Goal: Contribute content: Add original content to the website for others to see

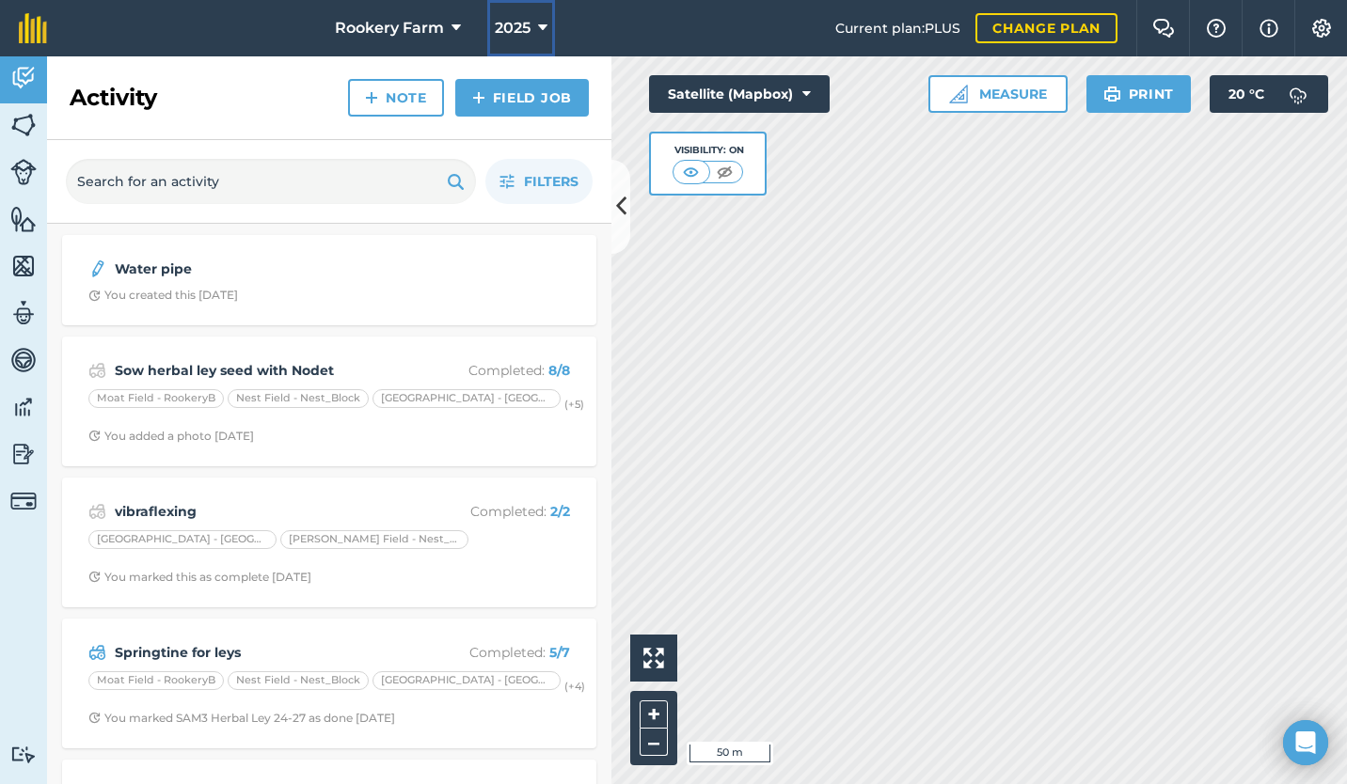
click at [528, 26] on span "2025" at bounding box center [513, 28] width 36 height 23
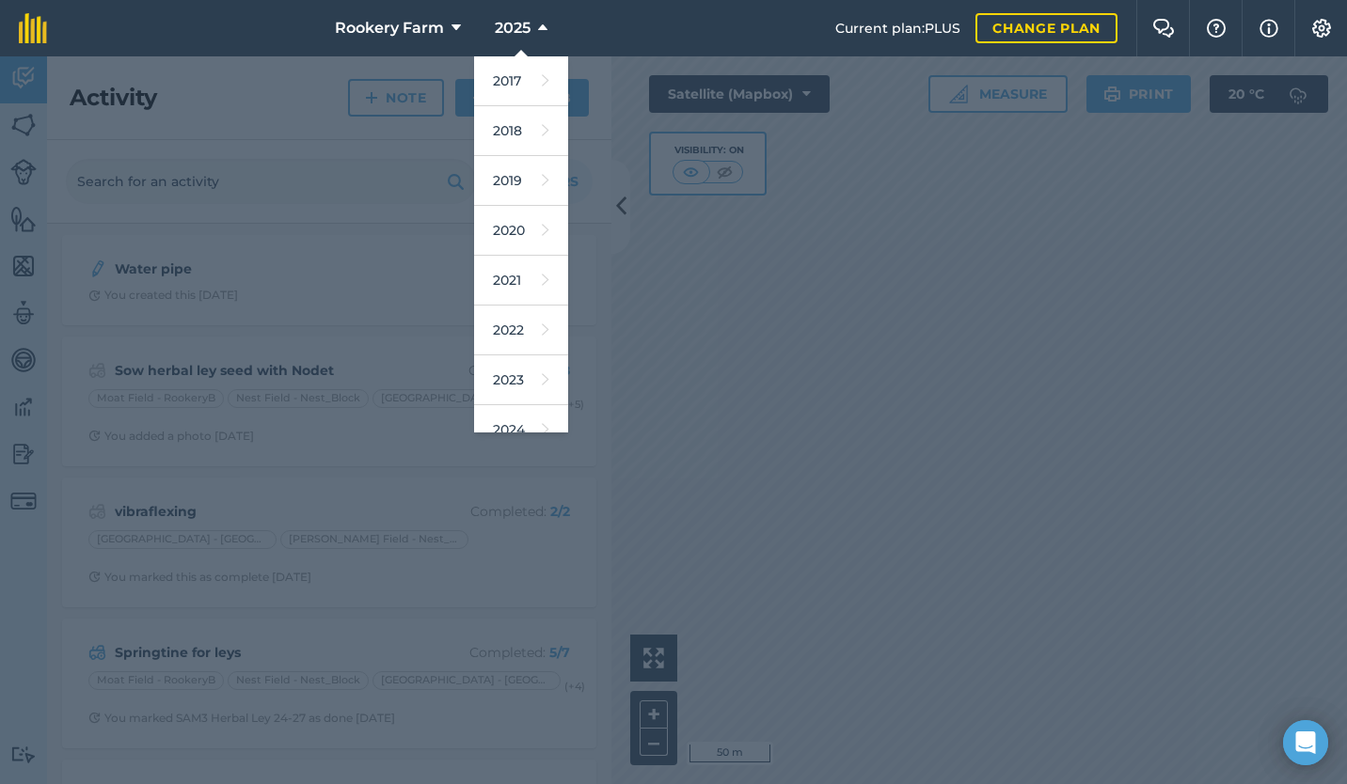
click at [509, 83] on link "2017" at bounding box center [521, 81] width 94 height 50
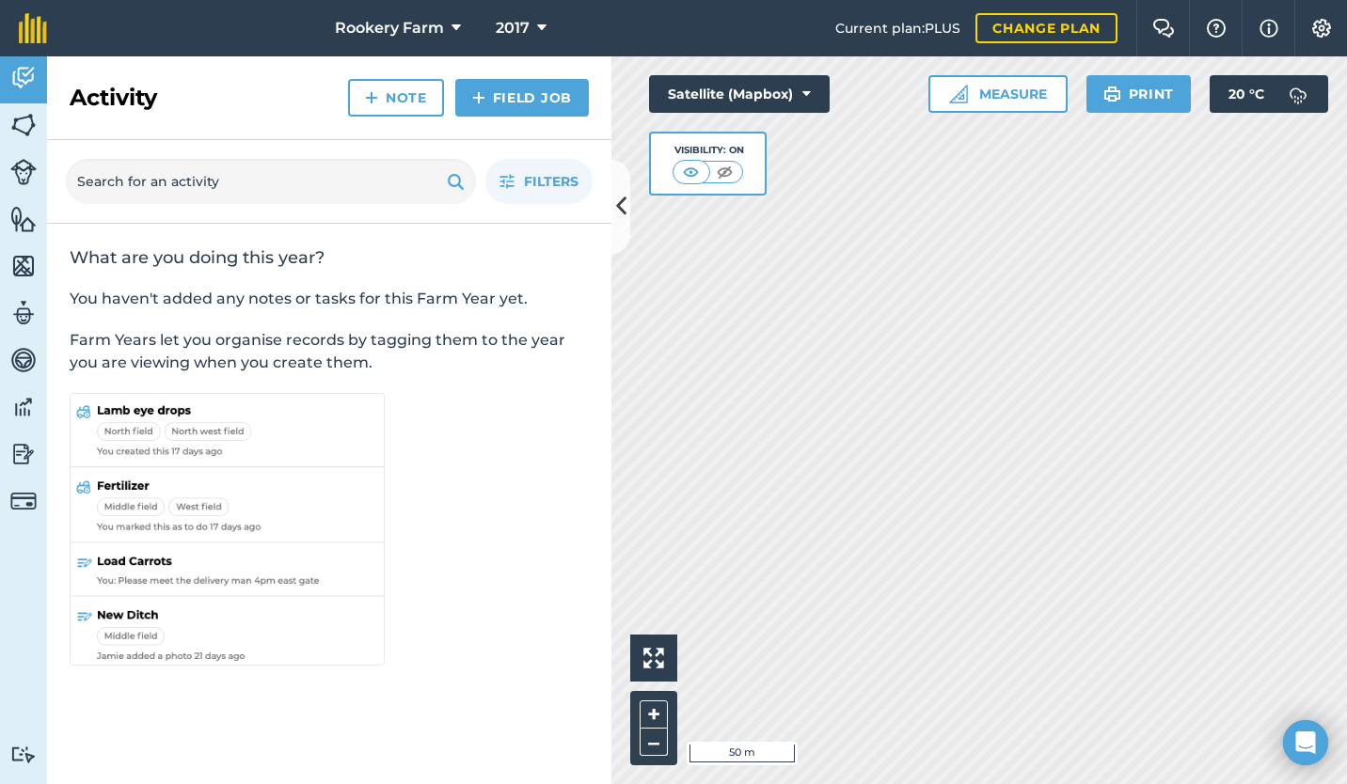
click at [1146, 90] on button "Print" at bounding box center [1138, 94] width 105 height 38
click at [701, 170] on img at bounding box center [691, 172] width 24 height 19
click at [720, 170] on img at bounding box center [725, 172] width 24 height 19
click at [806, 94] on icon at bounding box center [806, 94] width 8 height 19
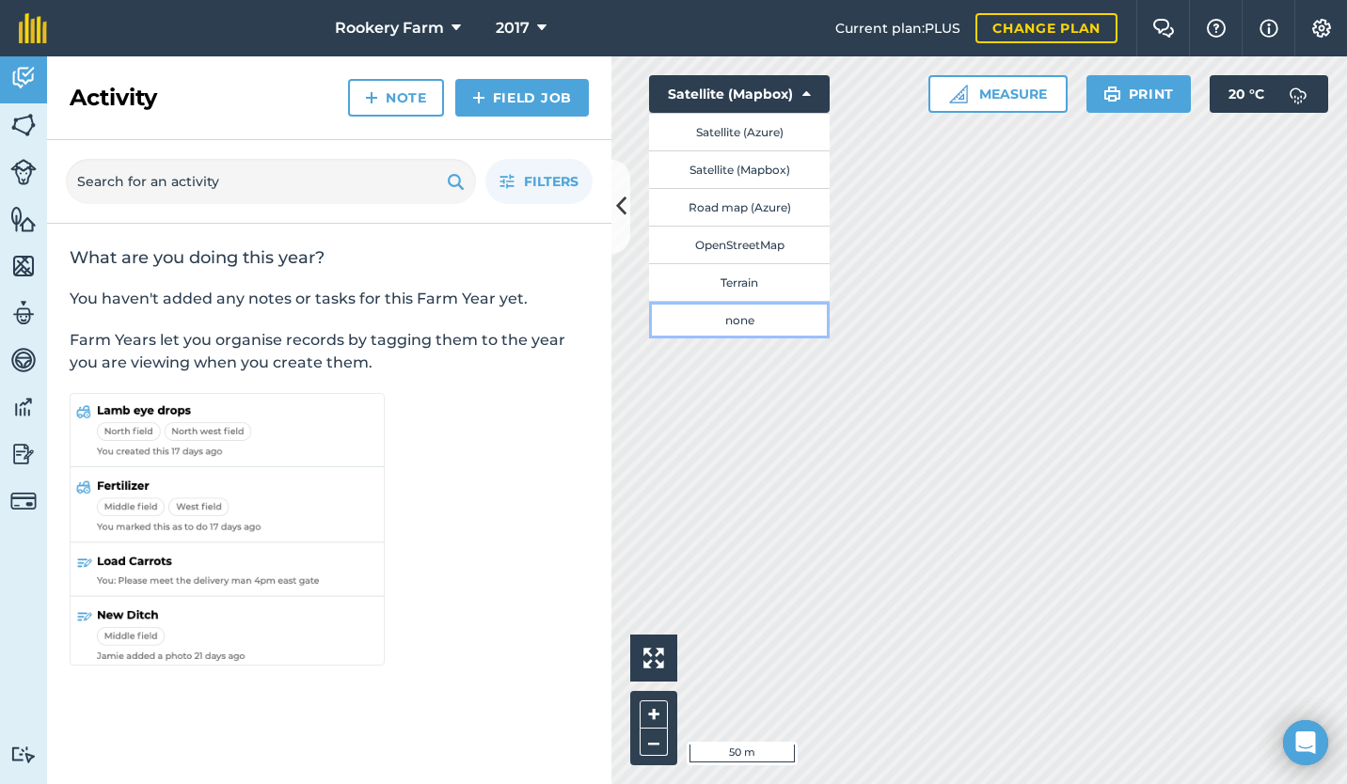
click at [767, 326] on button "none" at bounding box center [739, 320] width 181 height 38
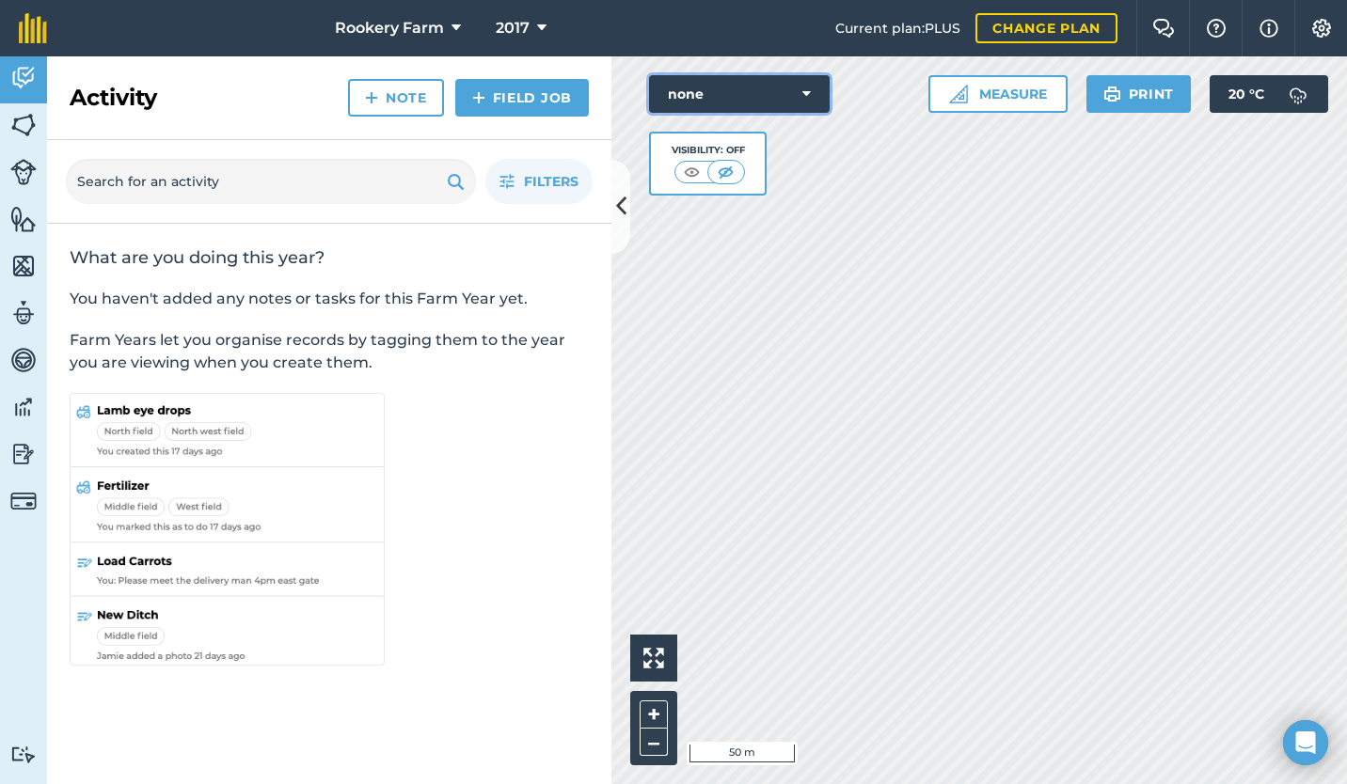
click at [804, 86] on icon at bounding box center [806, 94] width 8 height 19
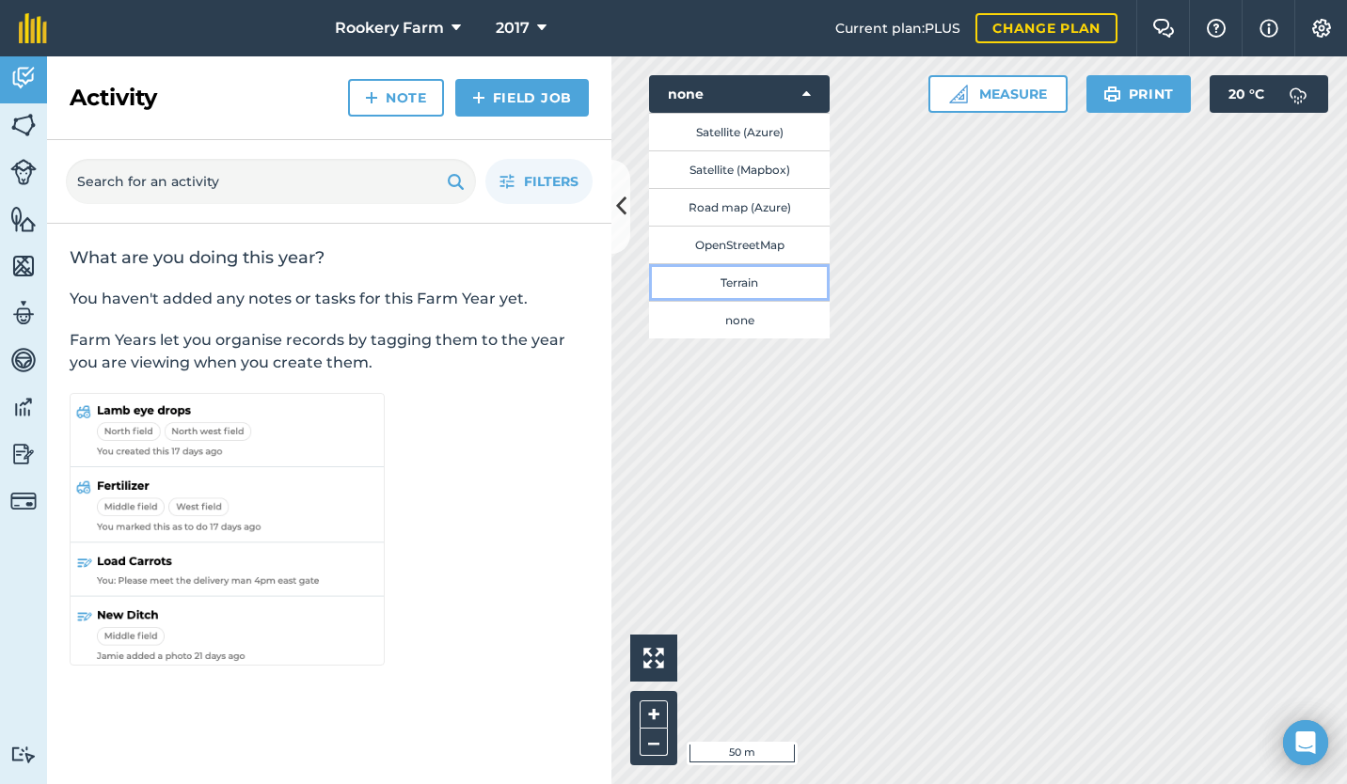
click at [768, 287] on button "Terrain" at bounding box center [739, 282] width 181 height 38
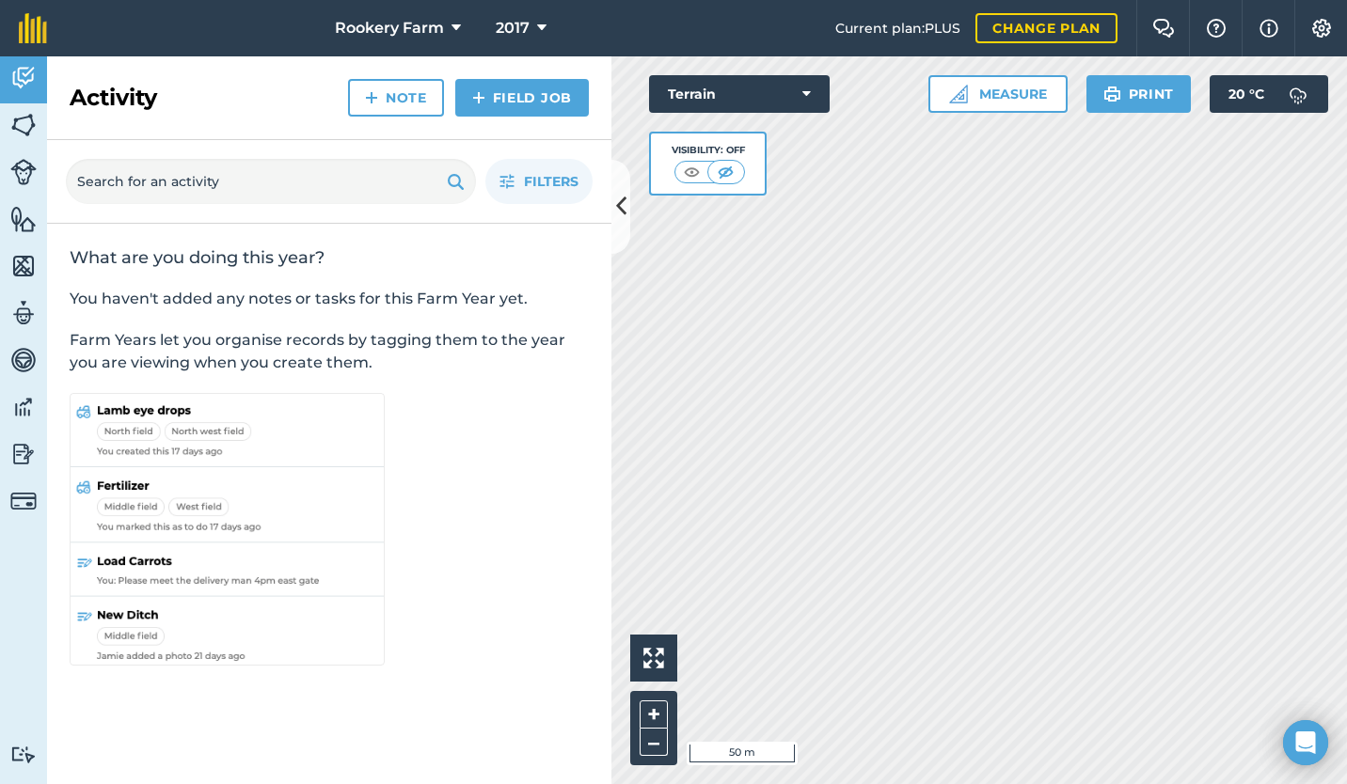
click at [812, 86] on button "Terrain" at bounding box center [739, 94] width 181 height 38
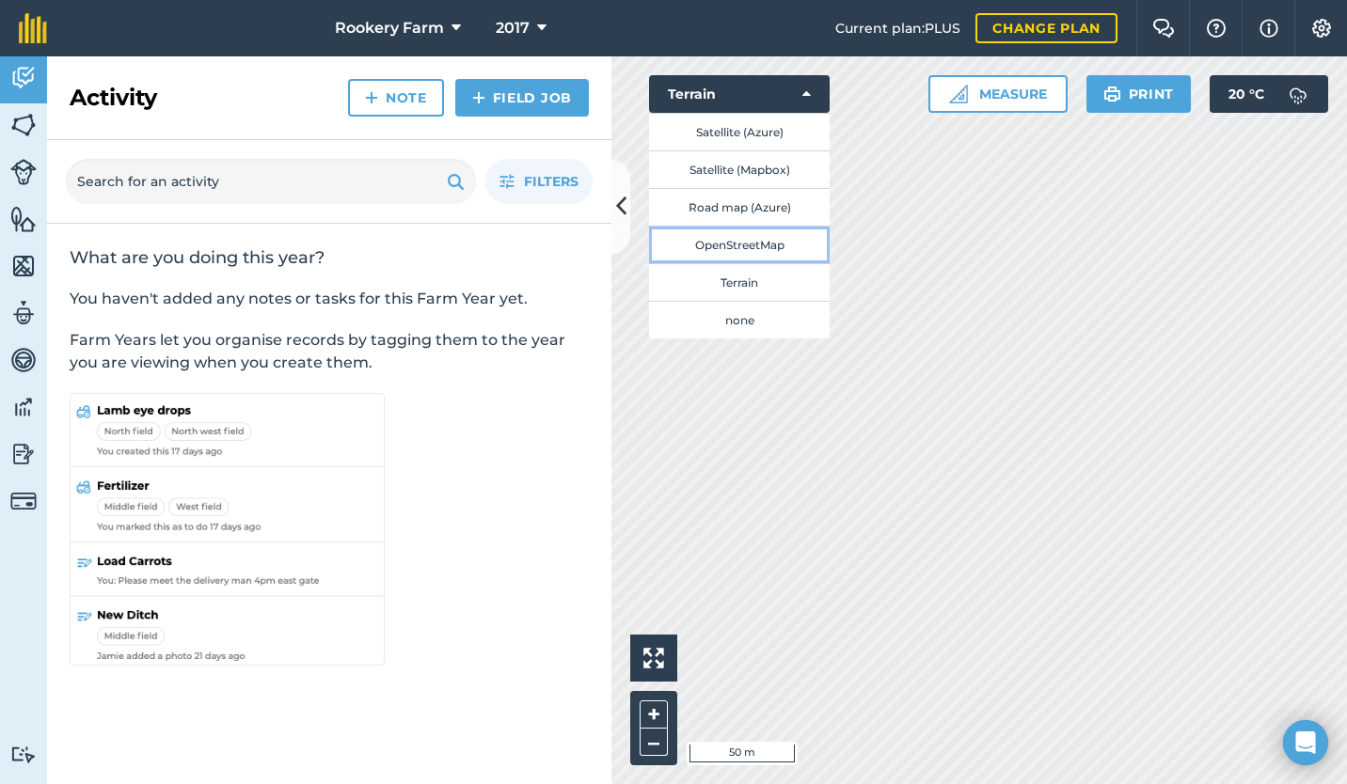
click at [764, 249] on button "OpenStreetMap" at bounding box center [739, 245] width 181 height 38
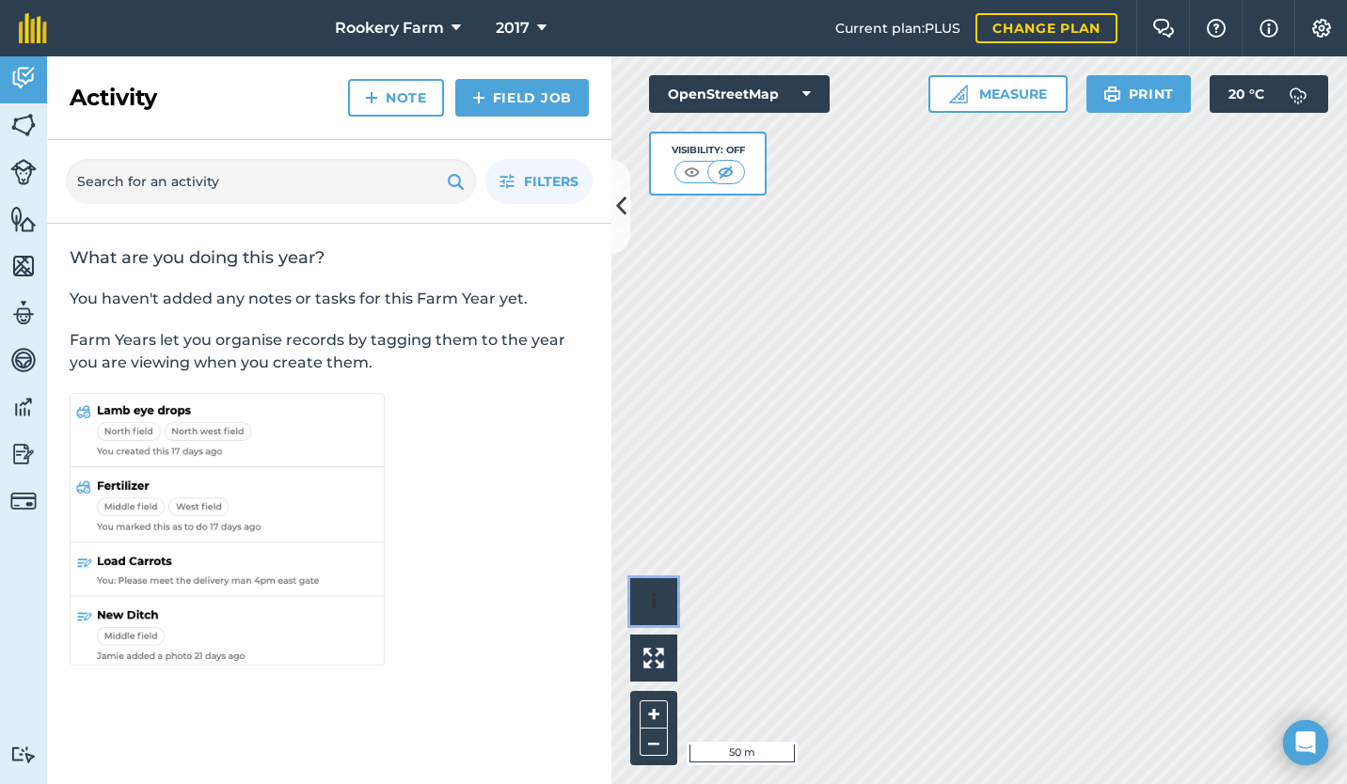
click at [664, 606] on button "i" at bounding box center [653, 601] width 47 height 47
click at [1152, 98] on button "Print" at bounding box center [1138, 94] width 105 height 38
click at [1319, 27] on img at bounding box center [1321, 28] width 23 height 19
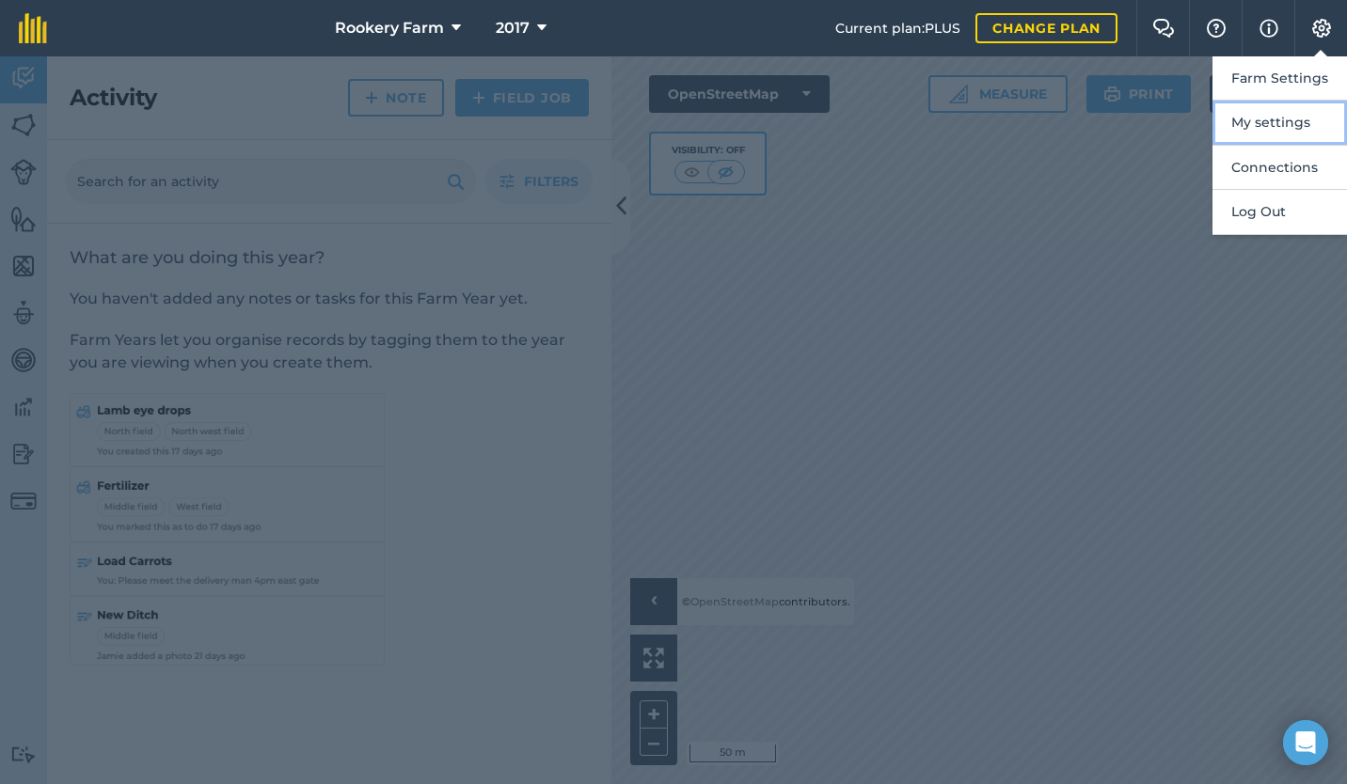
click at [1279, 121] on button "My settings" at bounding box center [1279, 123] width 134 height 44
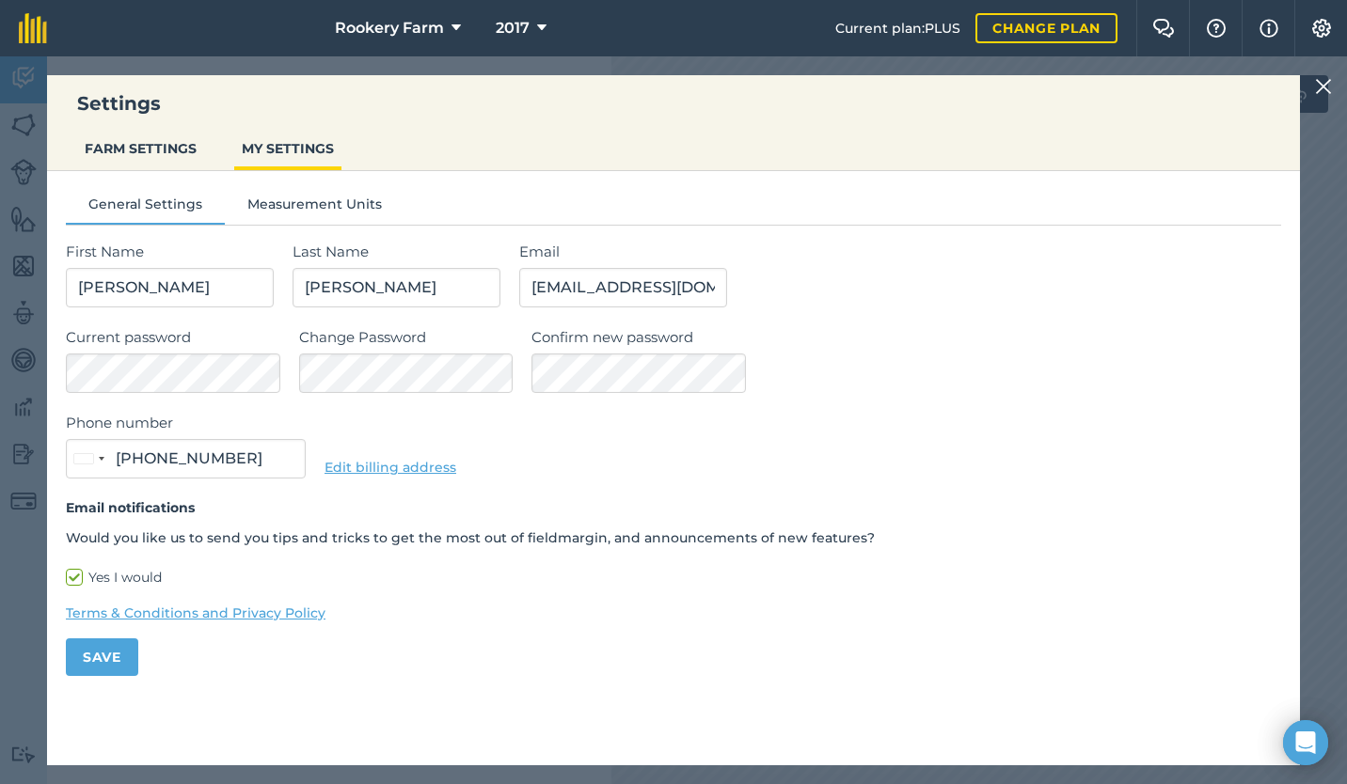
type input "07714 986462"
click at [116, 160] on button "FARM SETTINGS" at bounding box center [140, 149] width 127 height 36
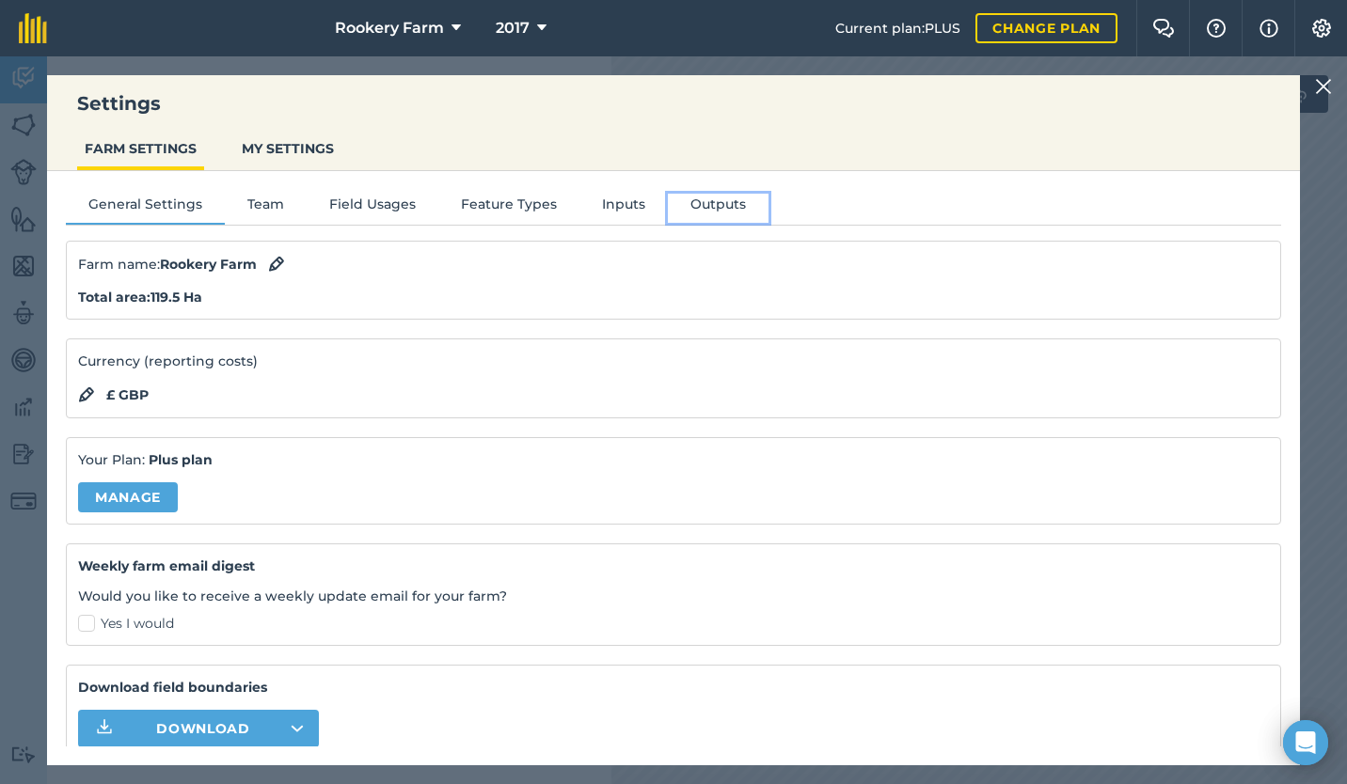
click at [717, 197] on button "Outputs" at bounding box center [718, 208] width 101 height 28
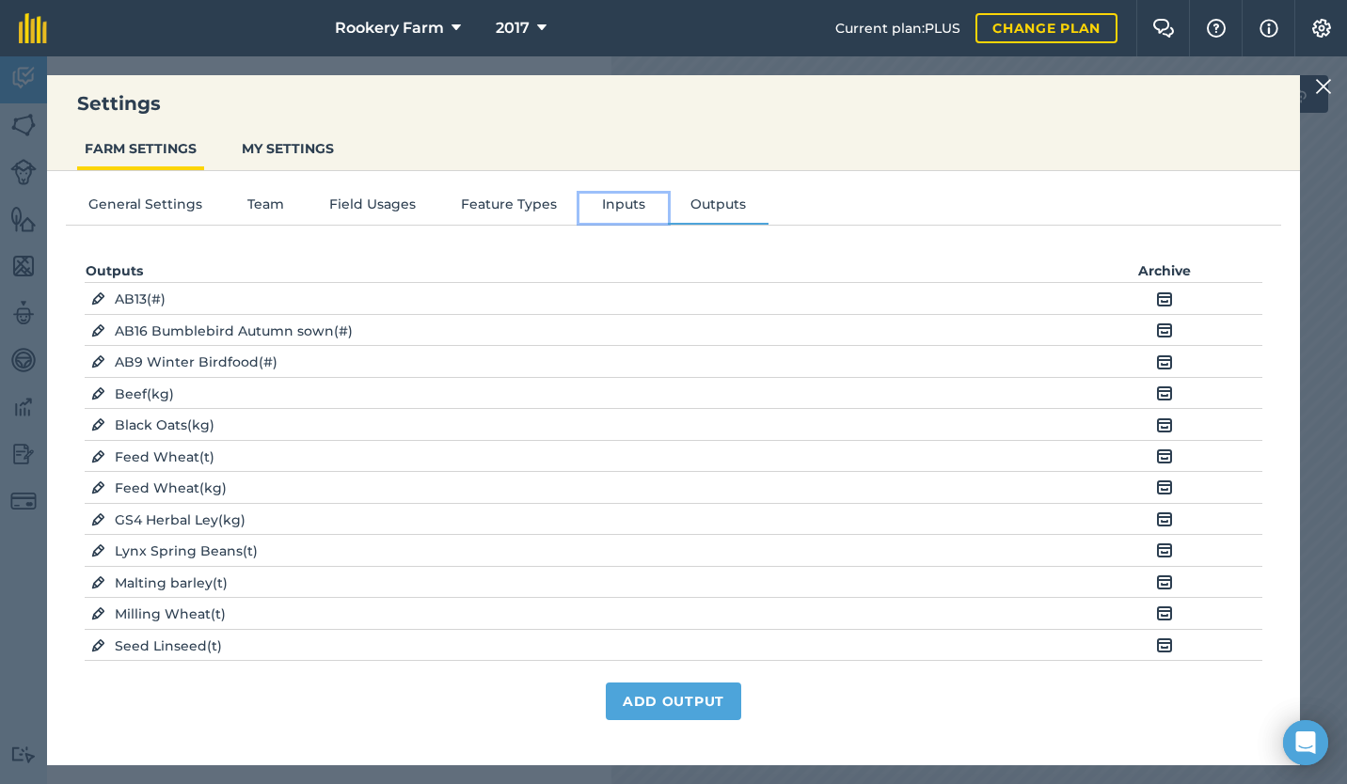
click at [621, 211] on button "Inputs" at bounding box center [623, 208] width 88 height 28
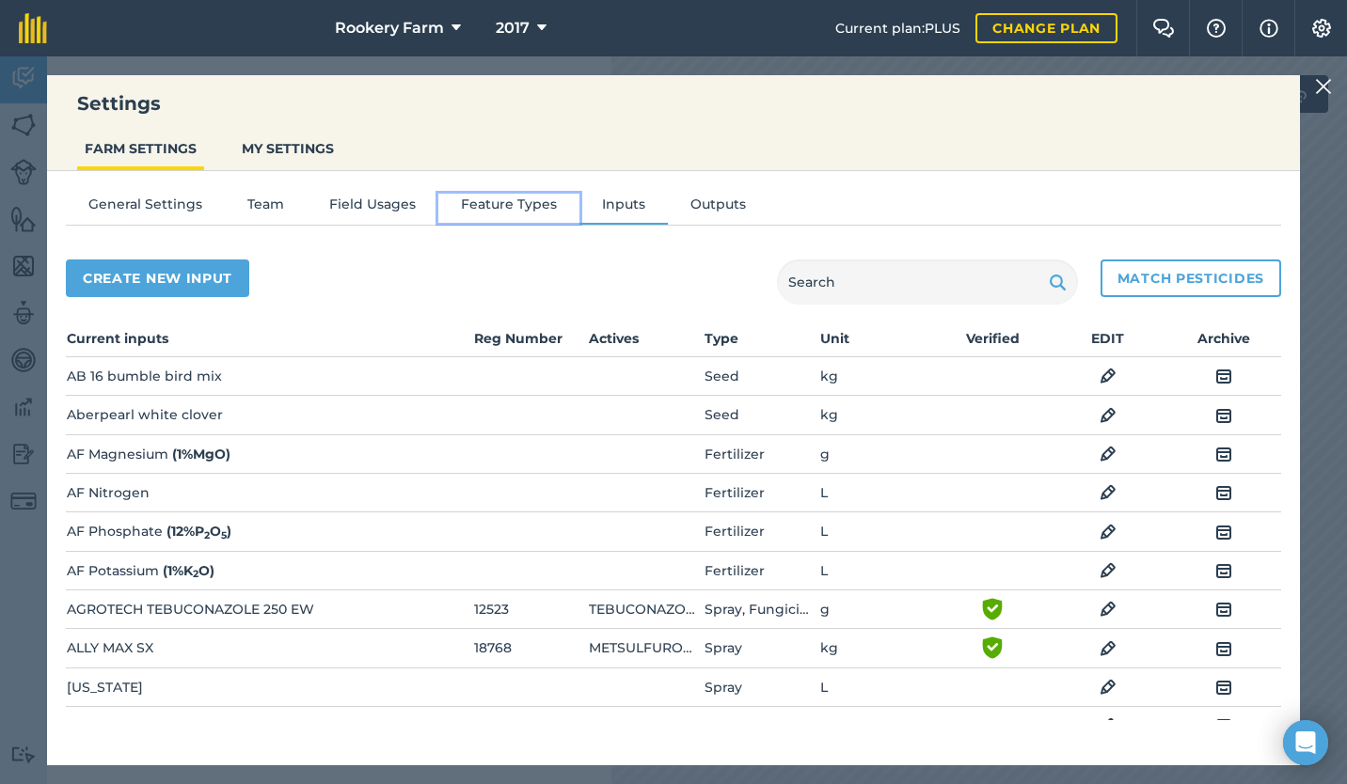
click at [495, 211] on button "Feature Types" at bounding box center [508, 208] width 141 height 28
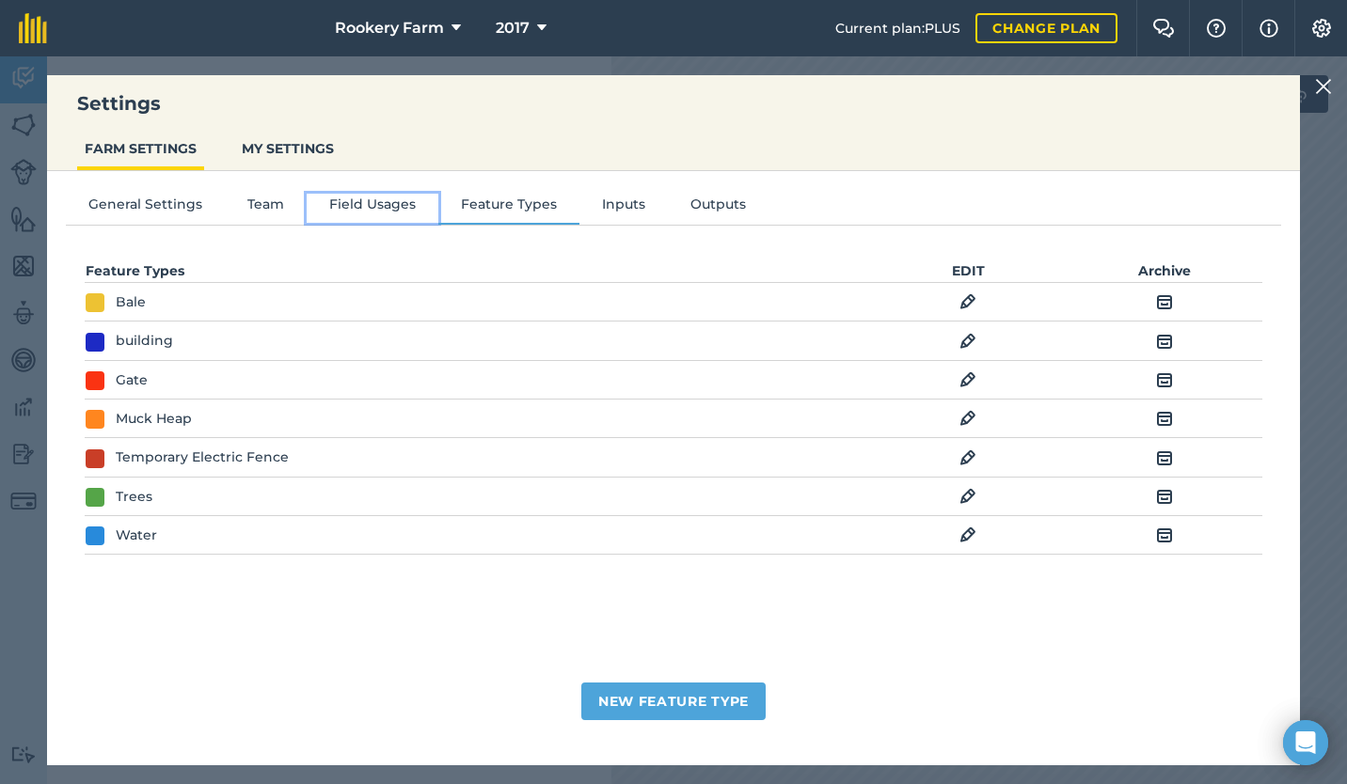
click at [377, 205] on button "Field Usages" at bounding box center [373, 208] width 132 height 28
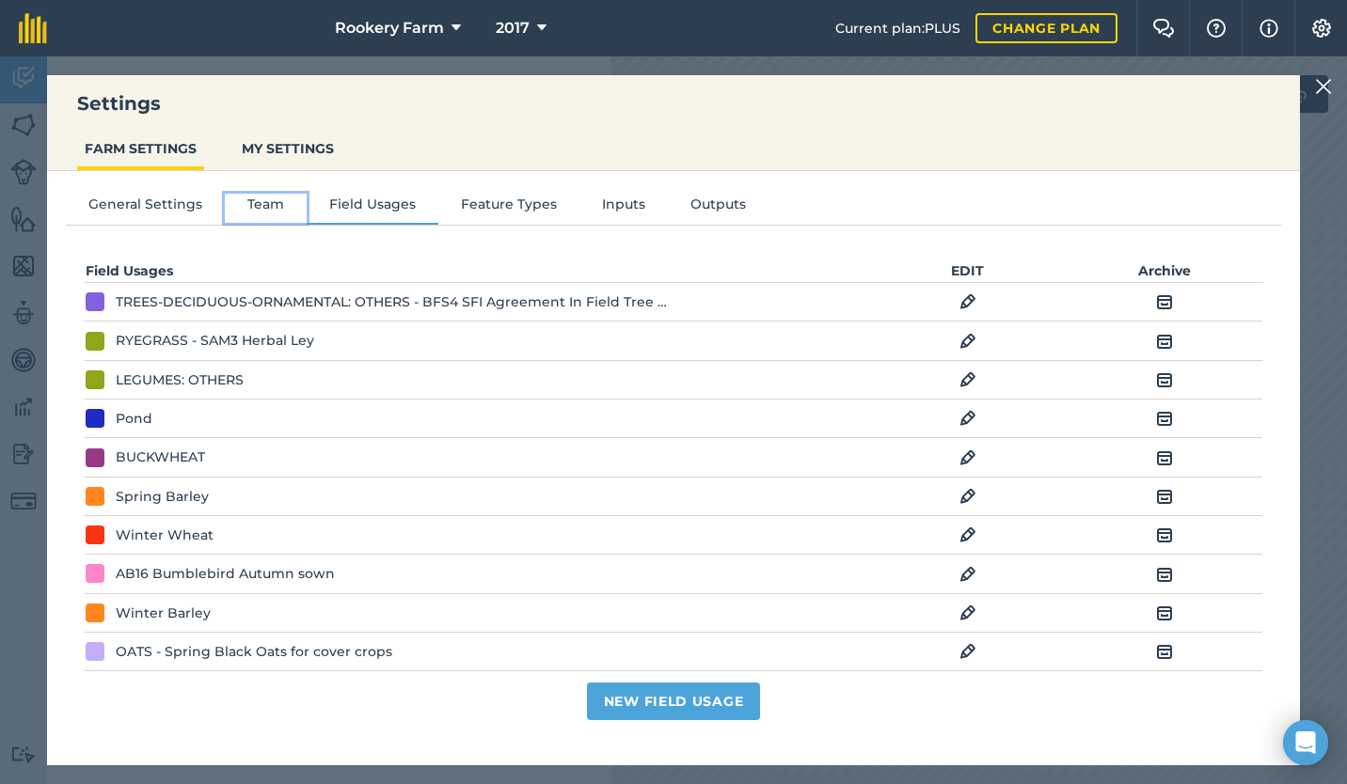
click at [272, 208] on button "Team" at bounding box center [266, 208] width 82 height 28
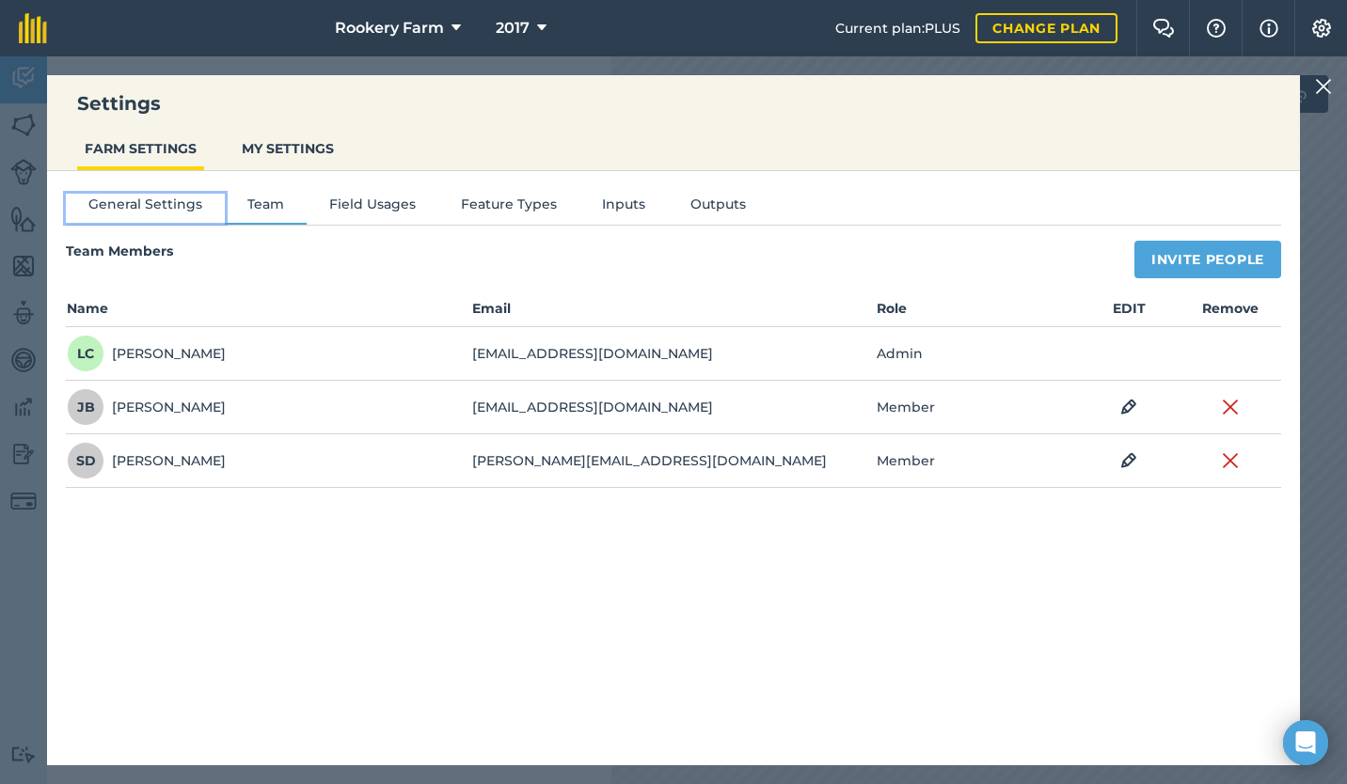
click at [159, 207] on button "General Settings" at bounding box center [145, 208] width 159 height 28
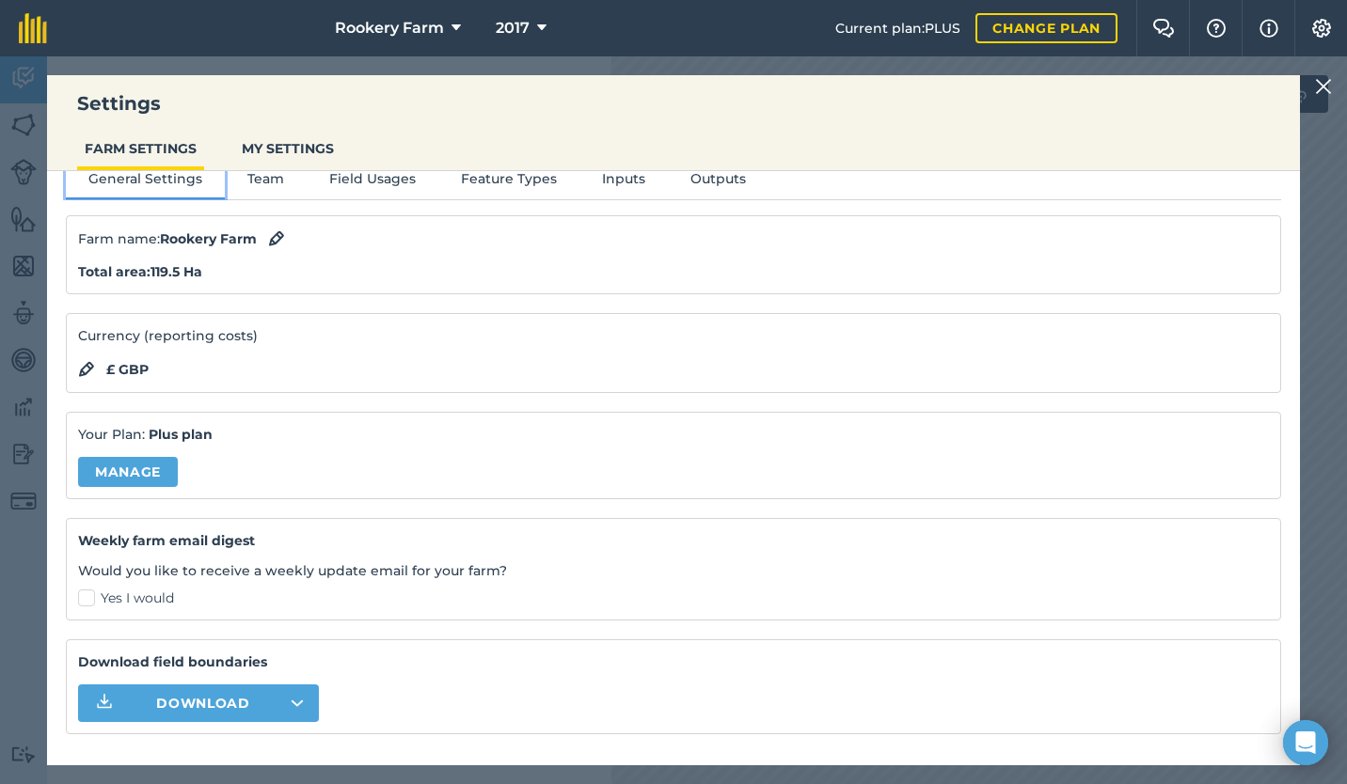
scroll to position [14, 0]
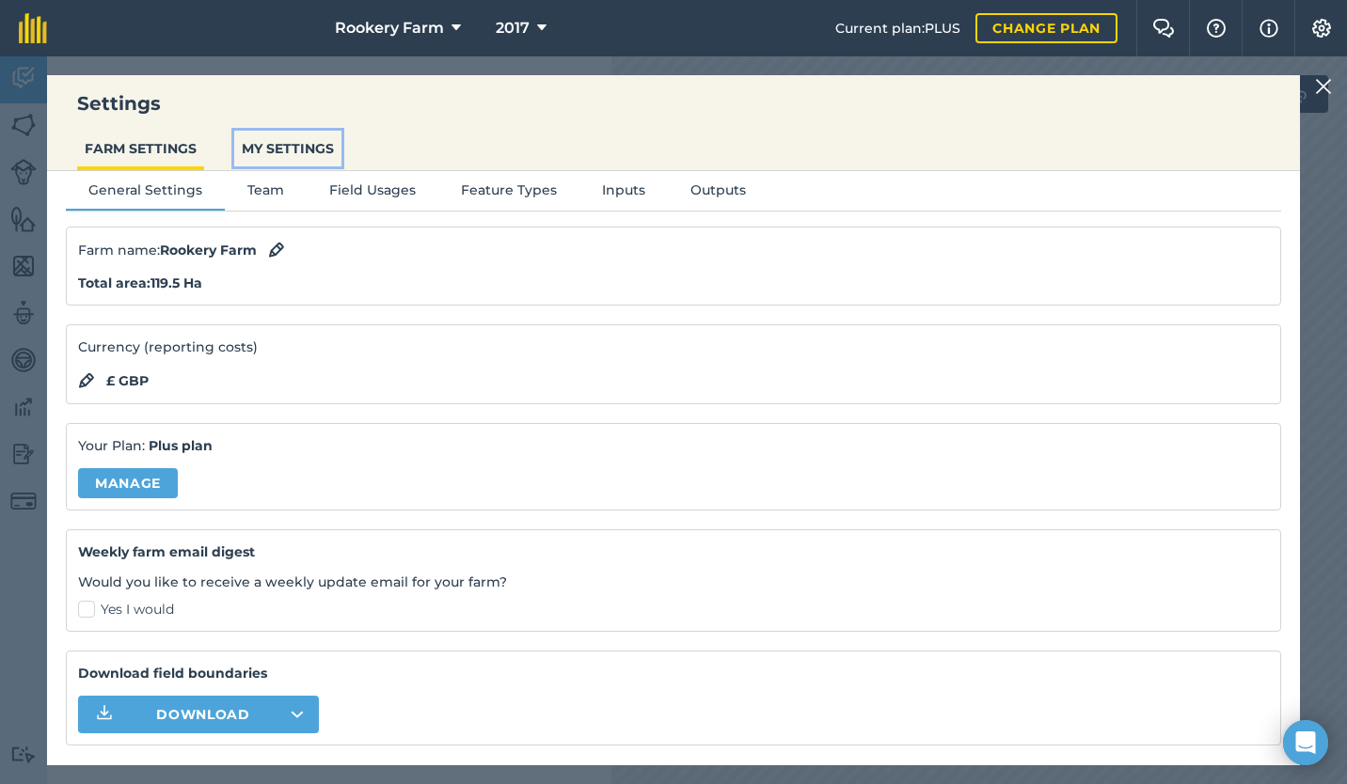
click at [276, 147] on button "MY SETTINGS" at bounding box center [287, 149] width 107 height 36
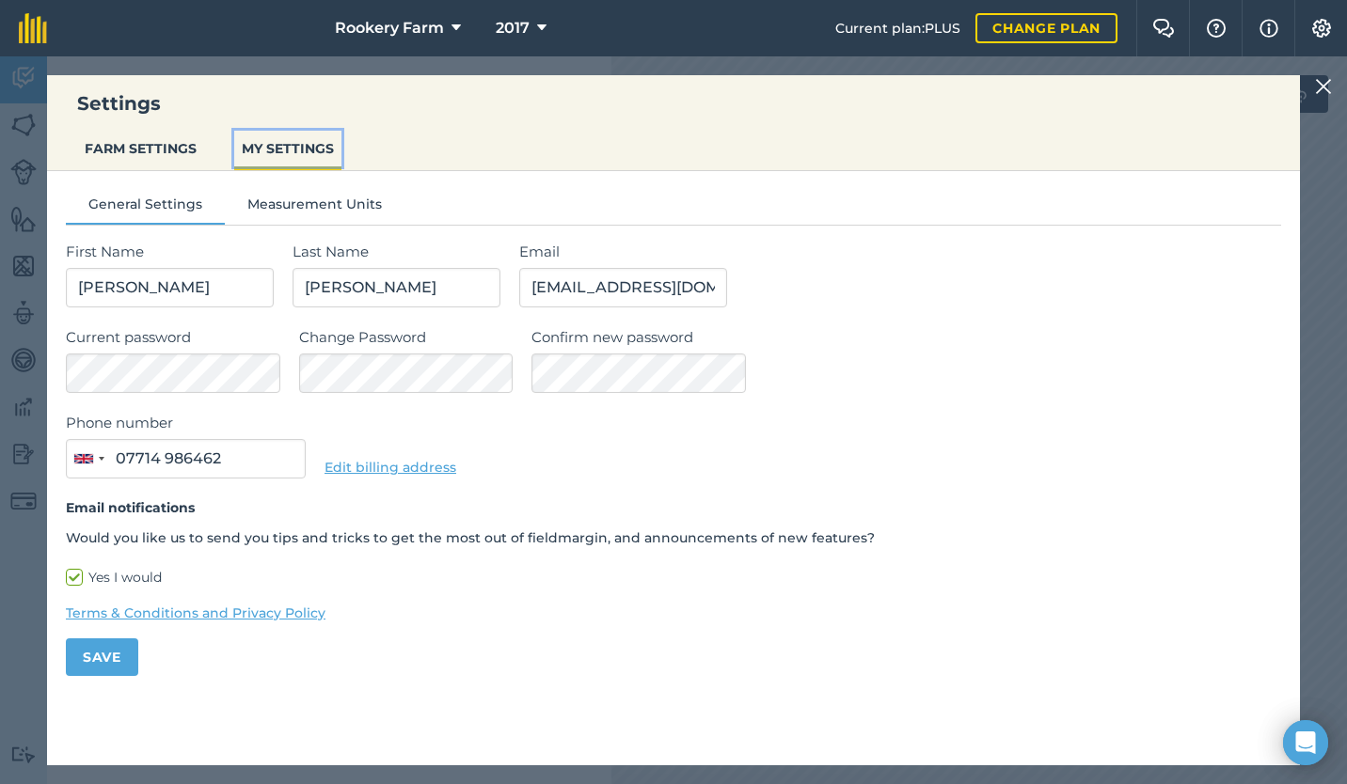
scroll to position [0, 0]
click at [306, 203] on button "Measurement Units" at bounding box center [315, 208] width 180 height 28
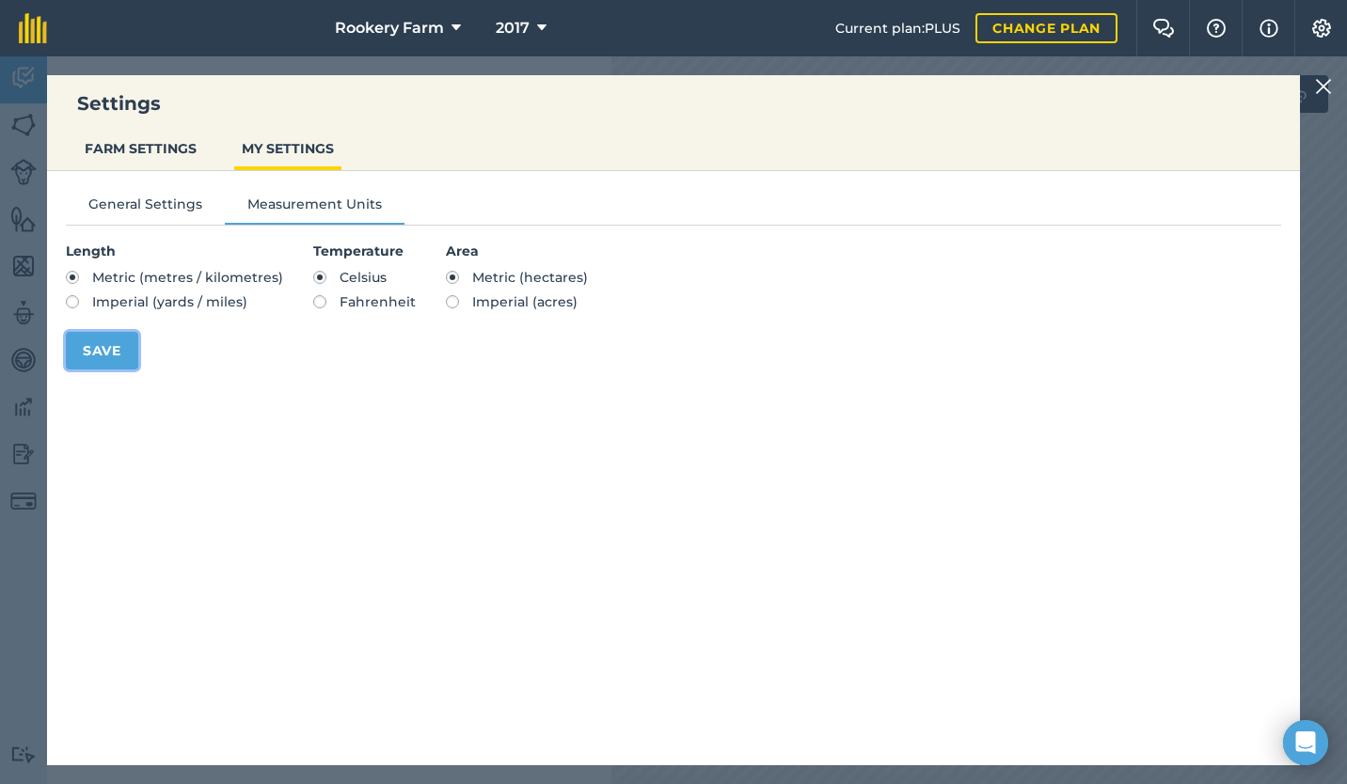
click at [108, 348] on button "Save" at bounding box center [102, 351] width 72 height 38
click at [1322, 82] on img at bounding box center [1323, 86] width 17 height 23
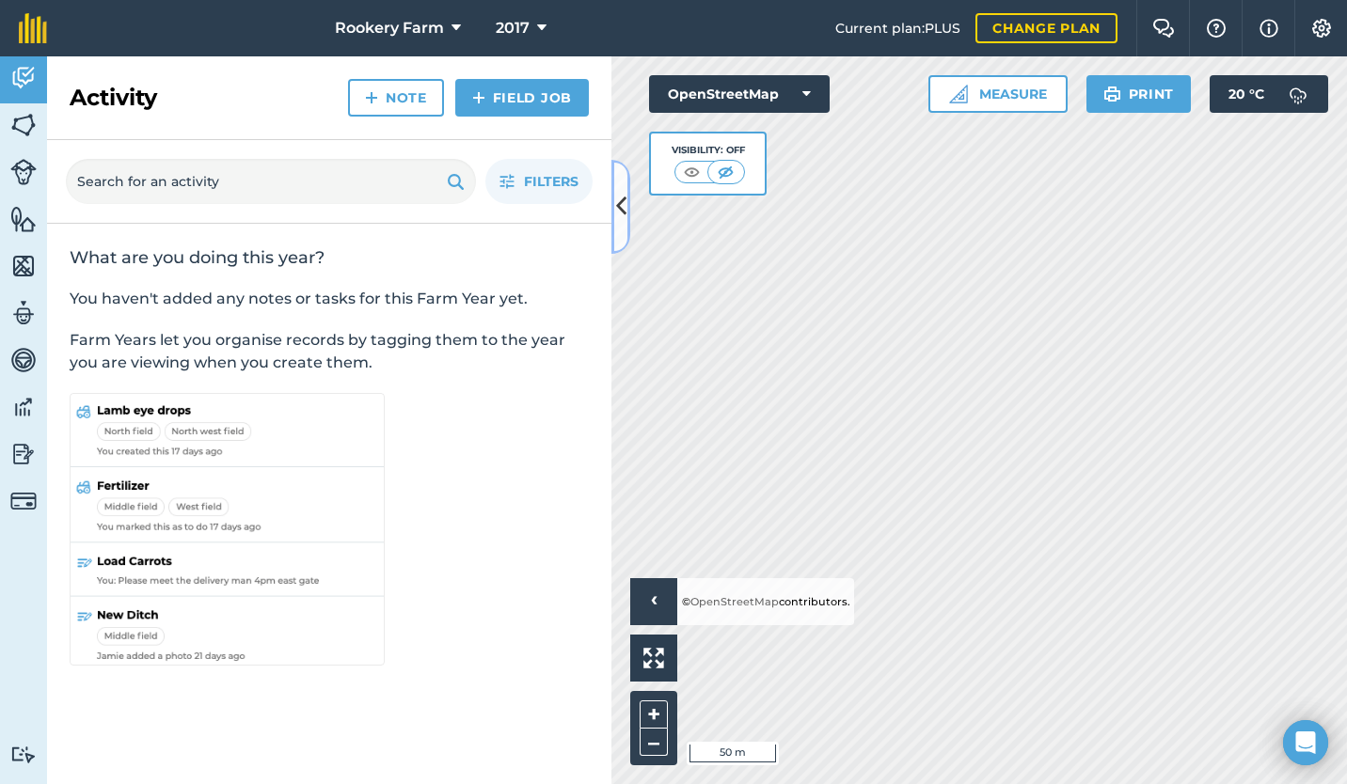
click at [619, 212] on icon at bounding box center [621, 206] width 10 height 33
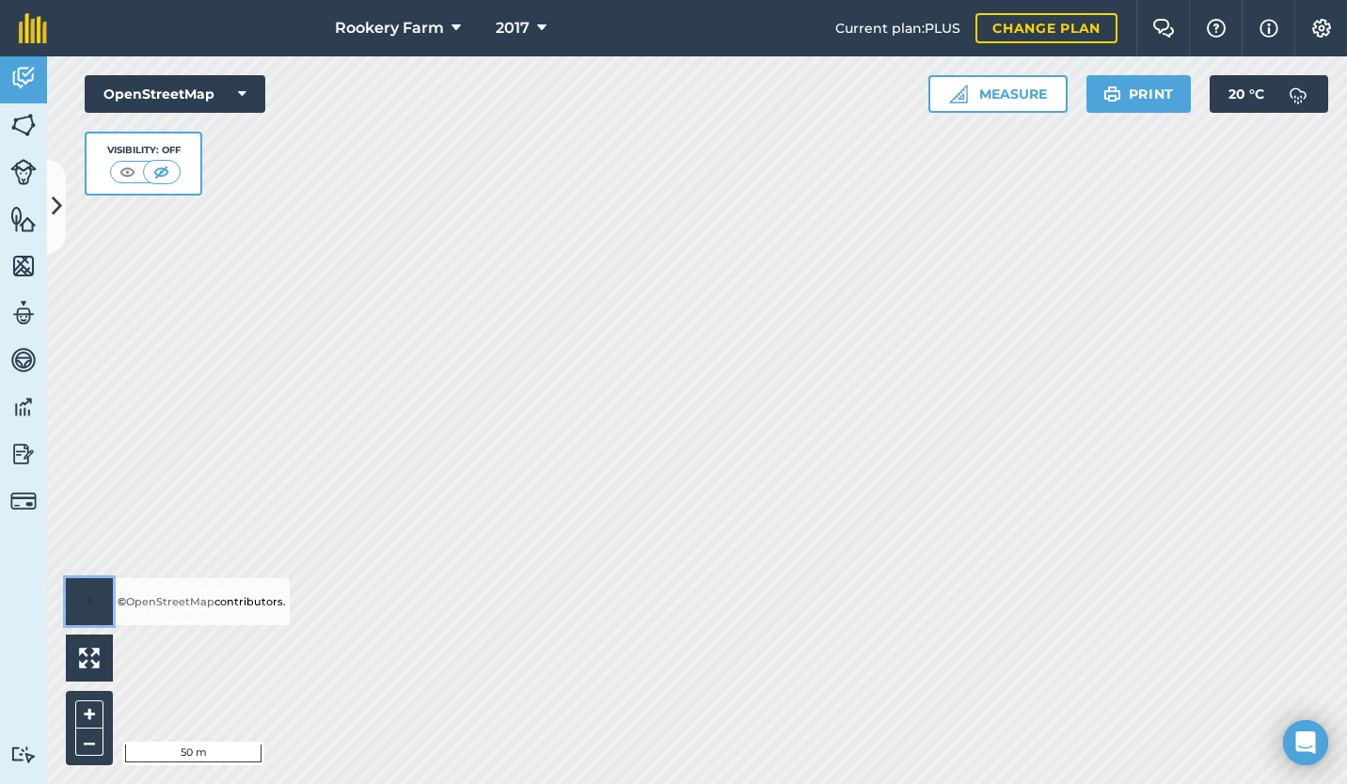
click at [85, 595] on button "›" at bounding box center [89, 601] width 47 height 47
click at [81, 609] on button "i" at bounding box center [89, 601] width 47 height 47
click at [157, 95] on button "OpenStreetMap" at bounding box center [175, 94] width 181 height 38
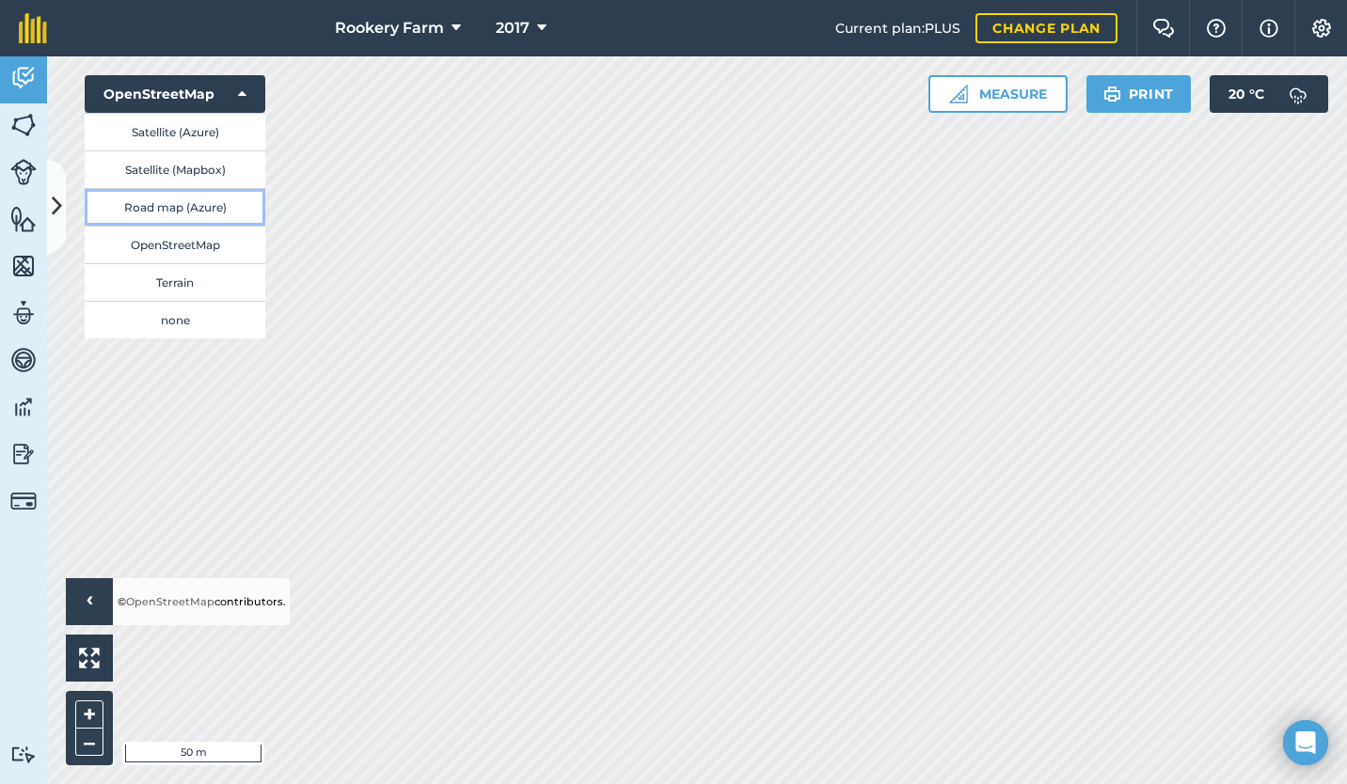
click at [160, 205] on button "Road map (Azure)" at bounding box center [175, 207] width 181 height 38
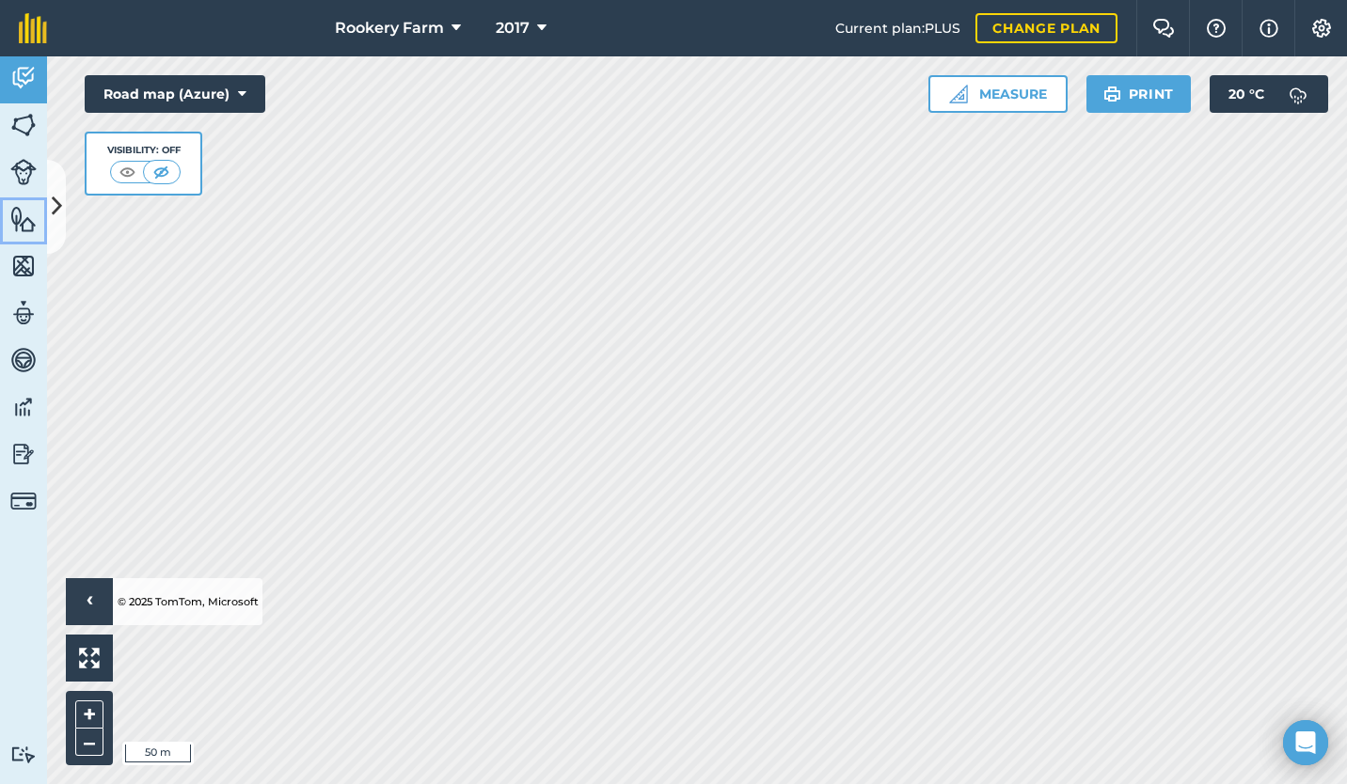
click at [28, 227] on img at bounding box center [23, 219] width 26 height 28
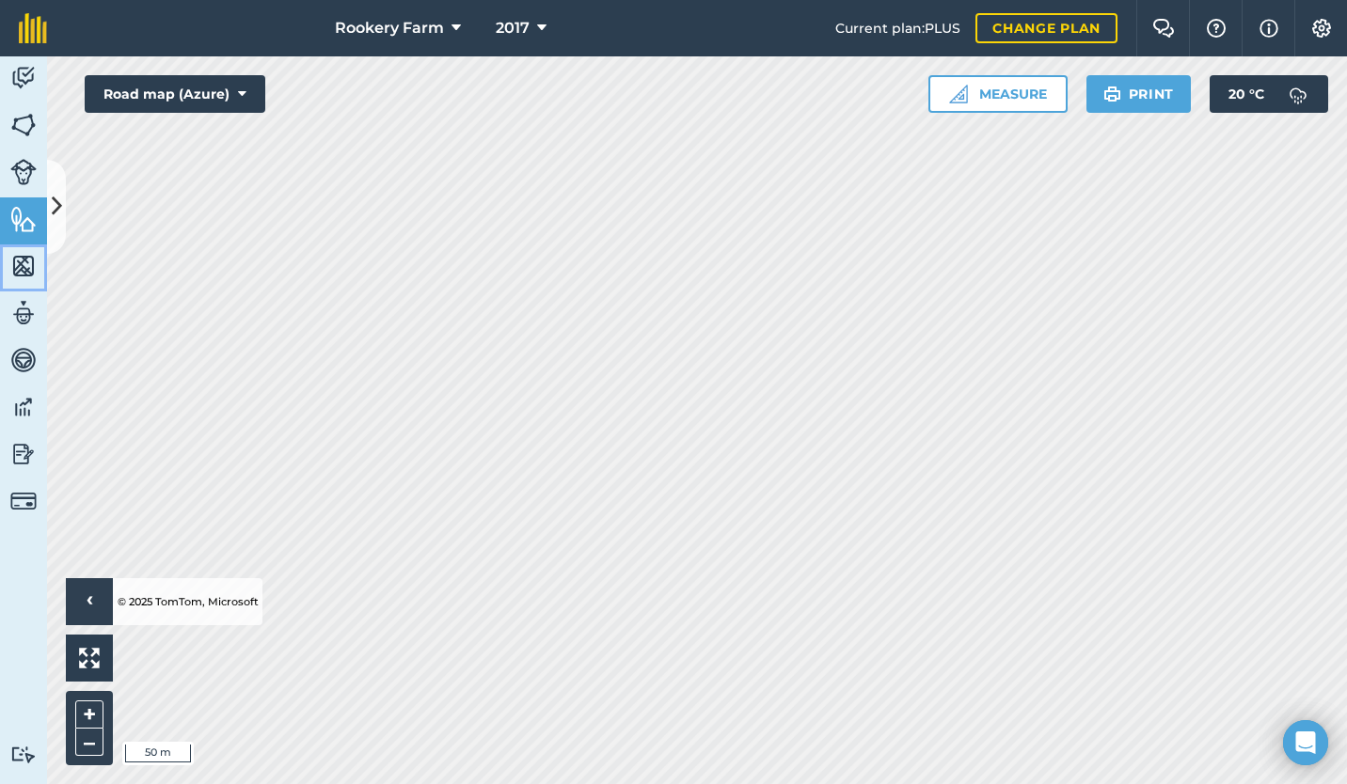
click at [14, 276] on img at bounding box center [23, 266] width 26 height 28
click at [12, 307] on img at bounding box center [23, 313] width 26 height 28
click at [15, 356] on img at bounding box center [23, 360] width 26 height 28
click at [16, 410] on img at bounding box center [23, 407] width 26 height 28
click at [10, 460] on img at bounding box center [23, 454] width 26 height 28
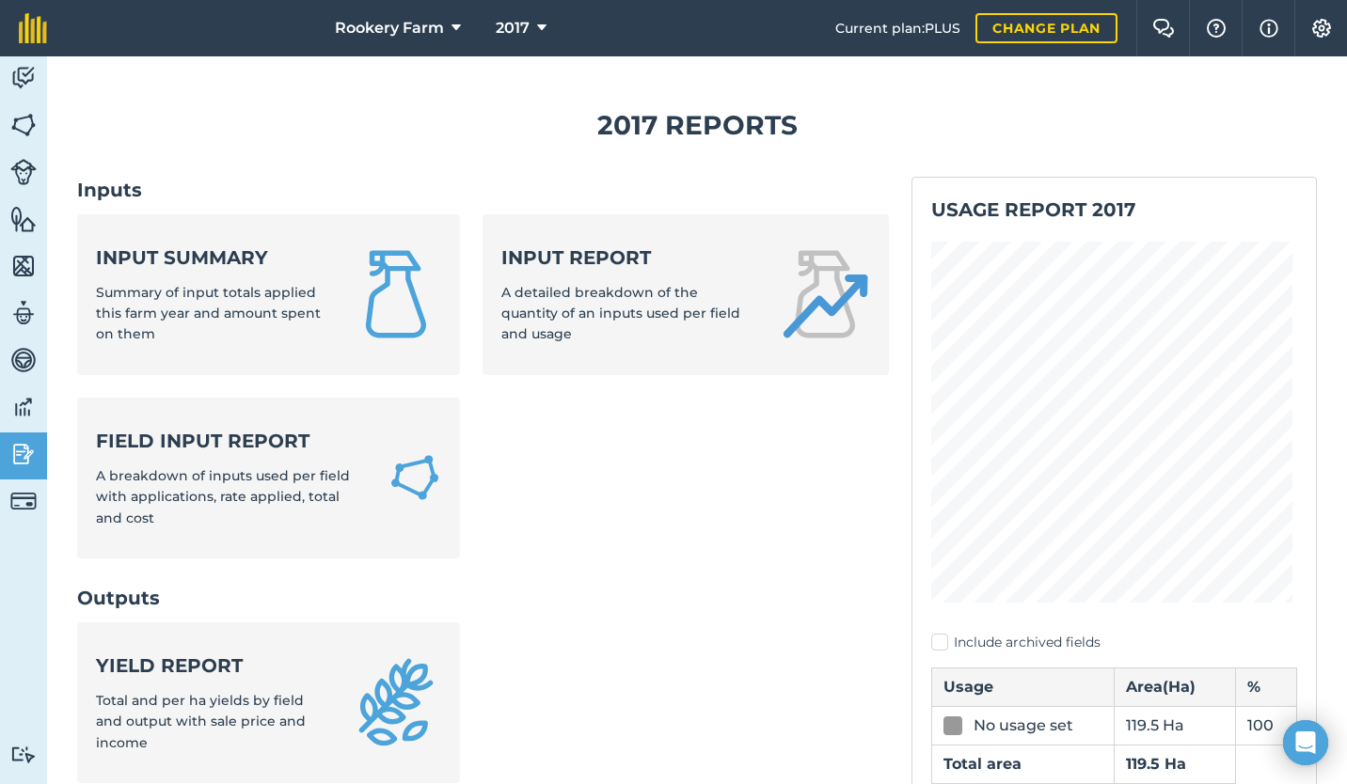
click at [24, 508] on img at bounding box center [23, 501] width 26 height 26
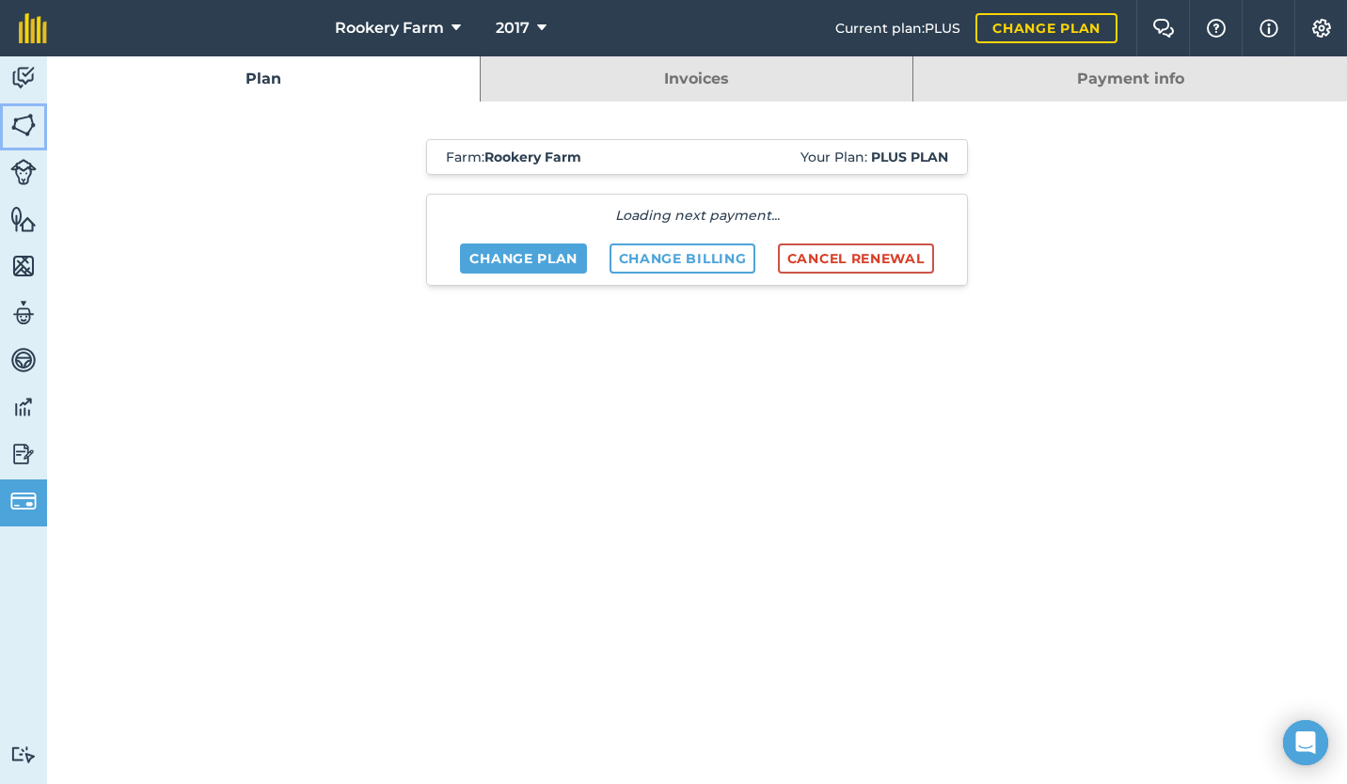
click at [18, 134] on img at bounding box center [23, 125] width 26 height 28
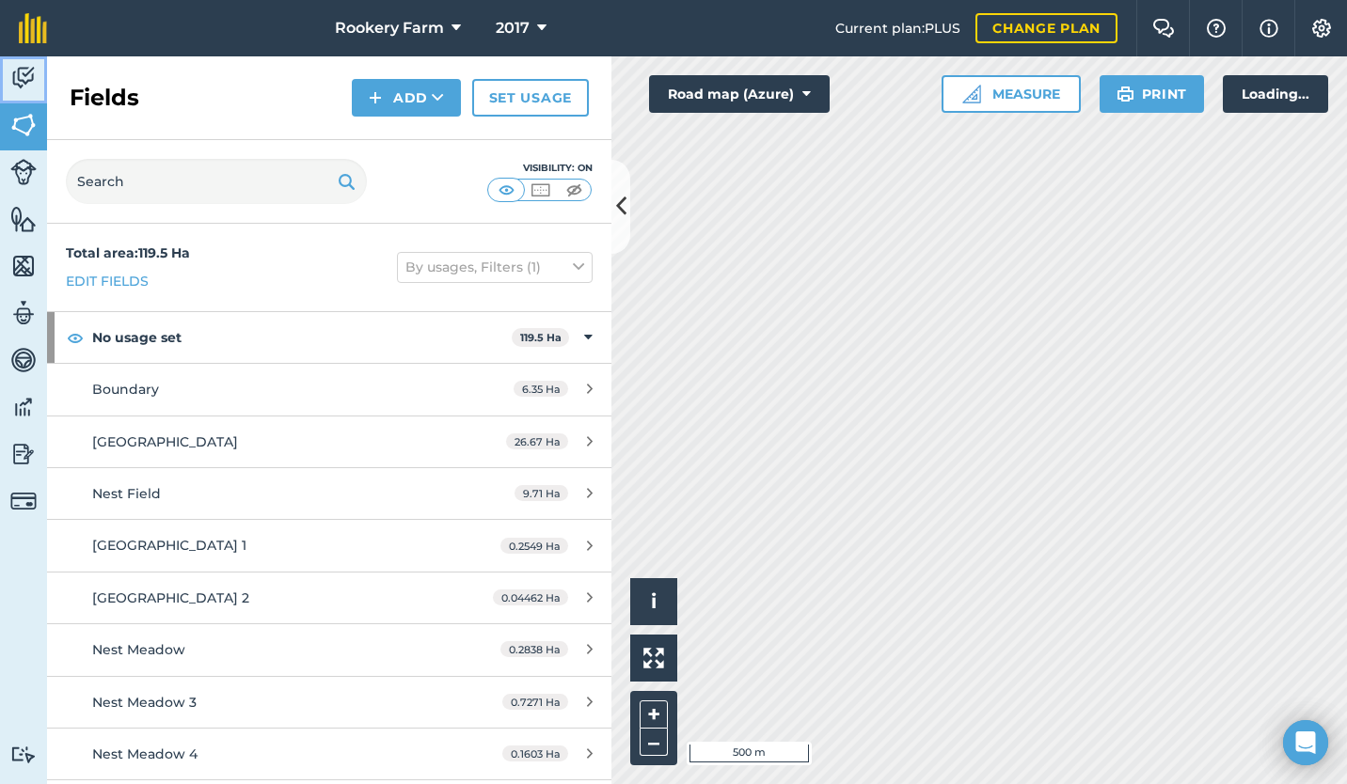
click at [15, 86] on img at bounding box center [23, 78] width 26 height 28
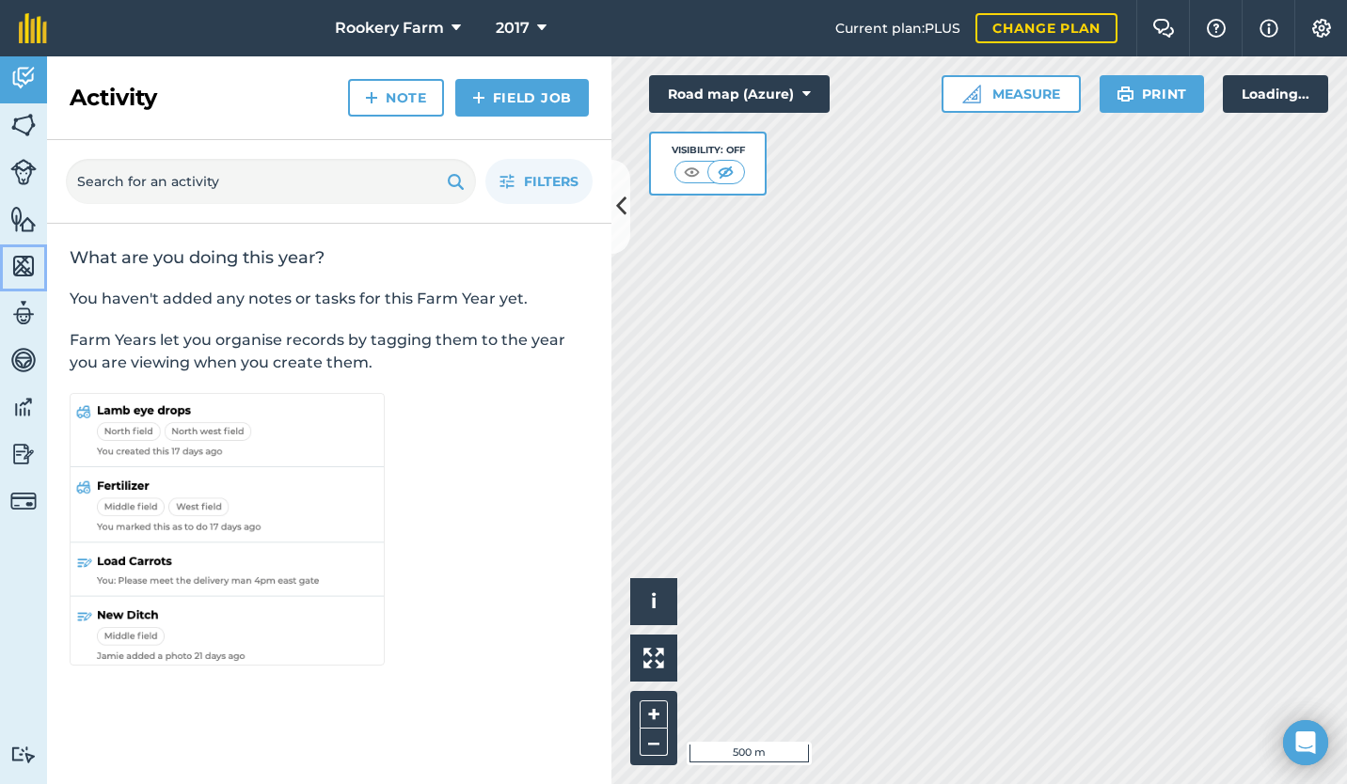
click at [22, 282] on link "Maps" at bounding box center [23, 267] width 47 height 47
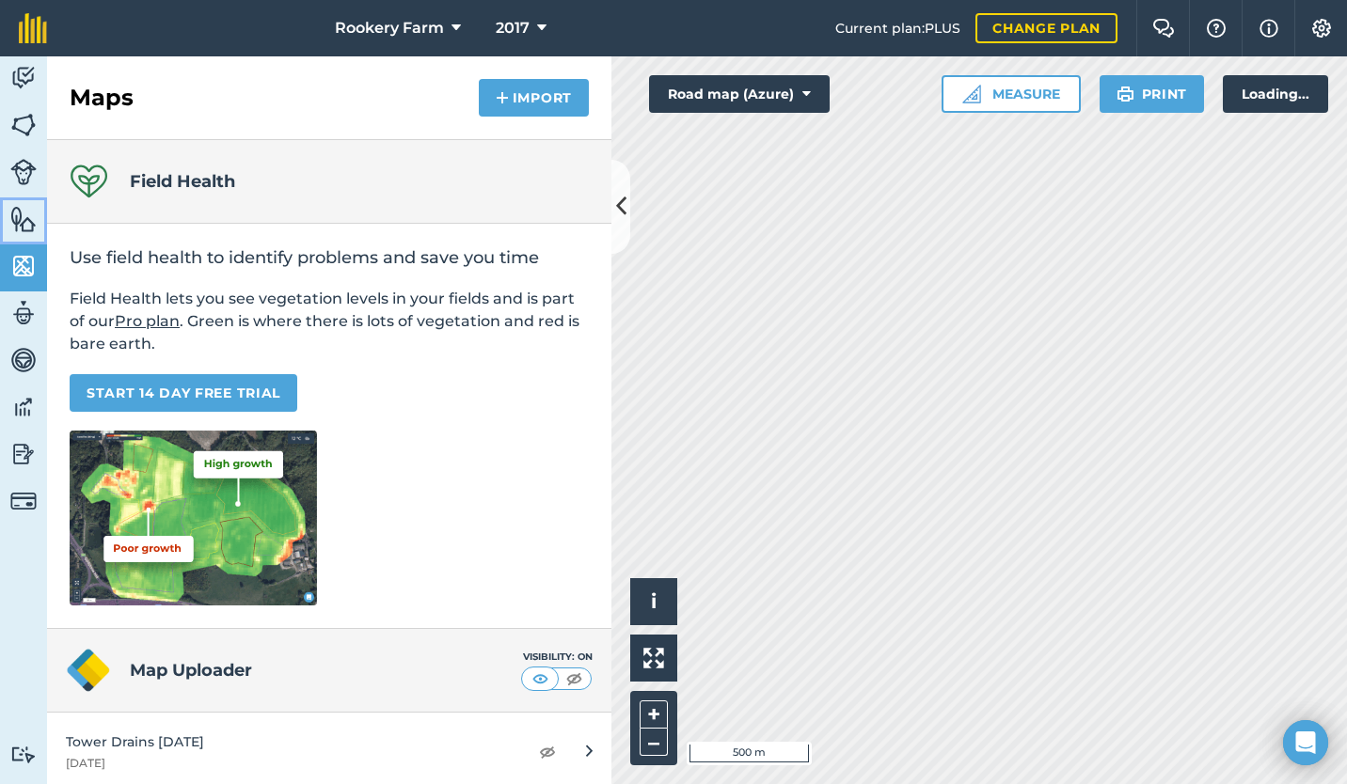
click at [11, 216] on img at bounding box center [23, 219] width 26 height 28
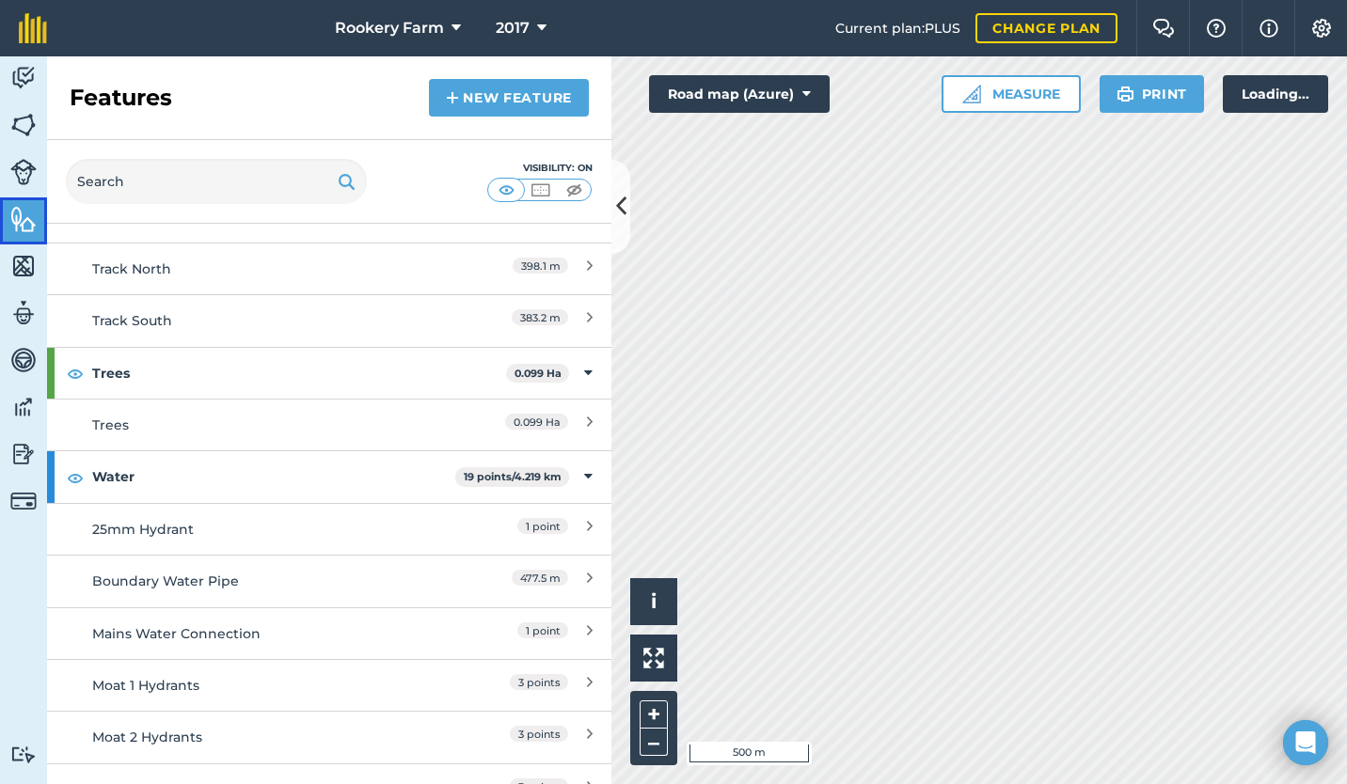
scroll to position [828, 0]
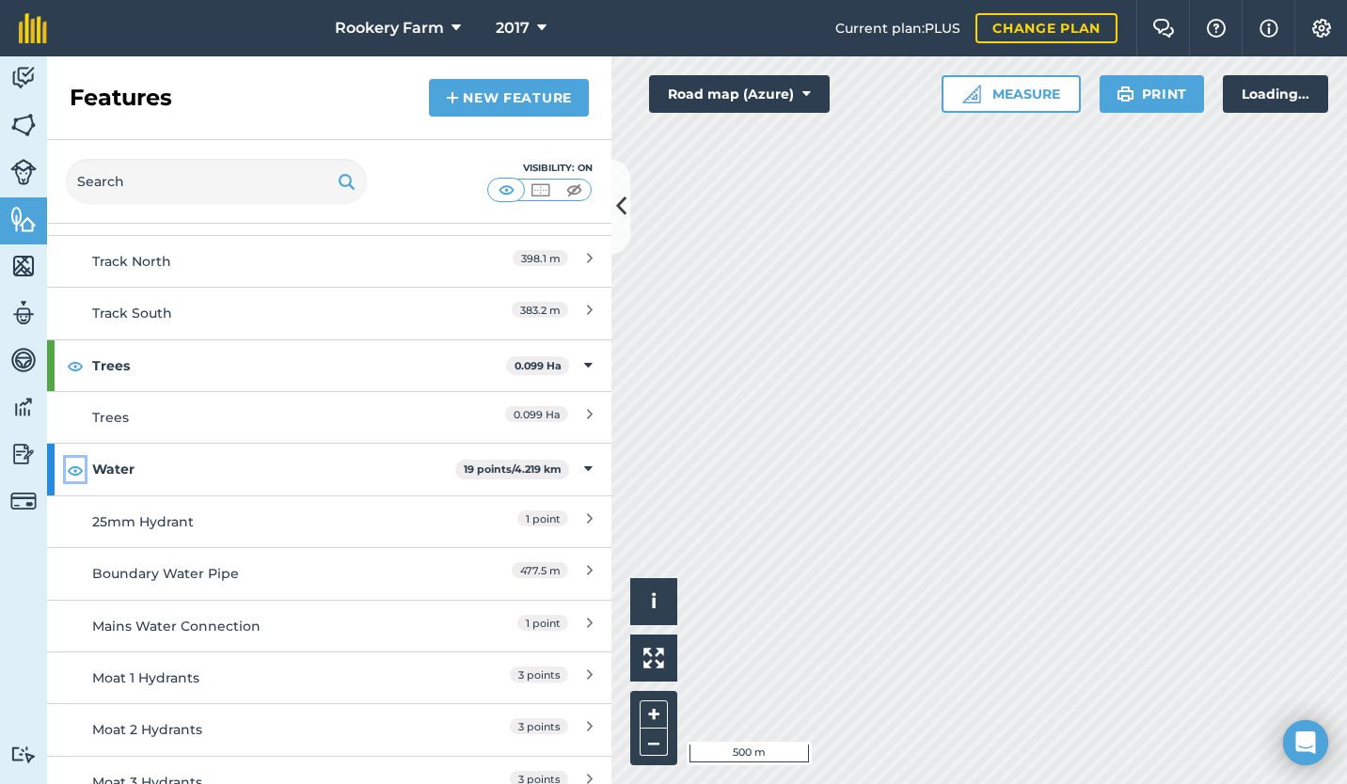
click at [67, 460] on img at bounding box center [75, 470] width 17 height 23
click at [1141, 97] on button "Print" at bounding box center [1138, 94] width 105 height 38
click at [29, 133] on img at bounding box center [23, 125] width 26 height 28
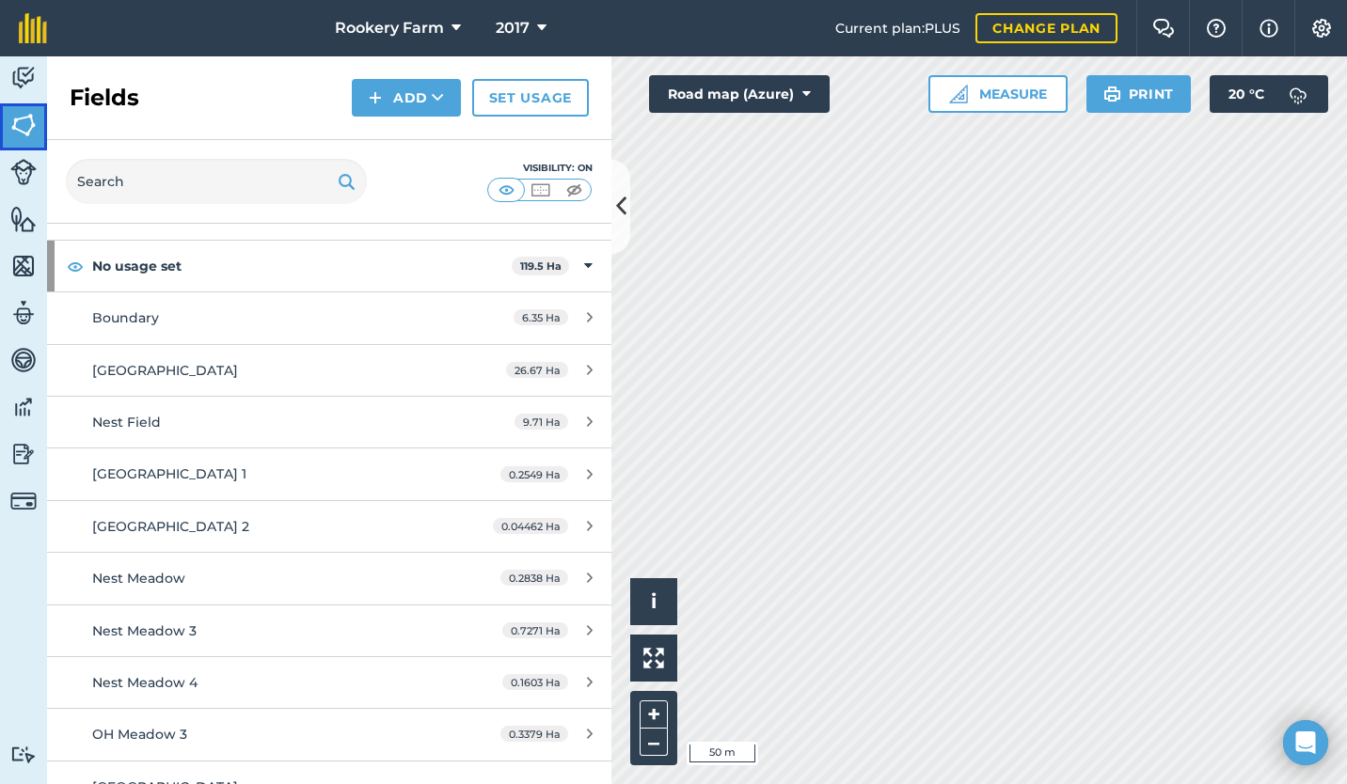
scroll to position [76, 0]
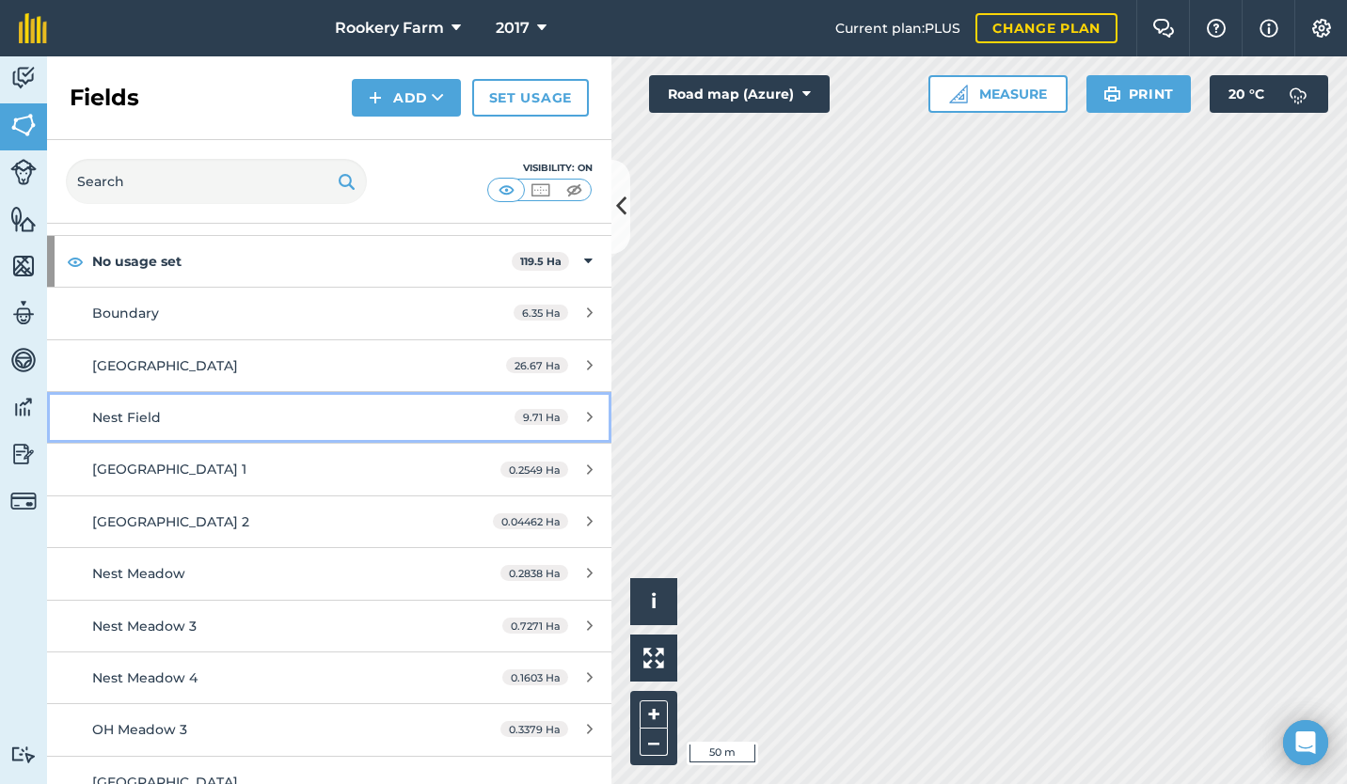
click at [136, 414] on span "Nest Field" at bounding box center [126, 417] width 69 height 17
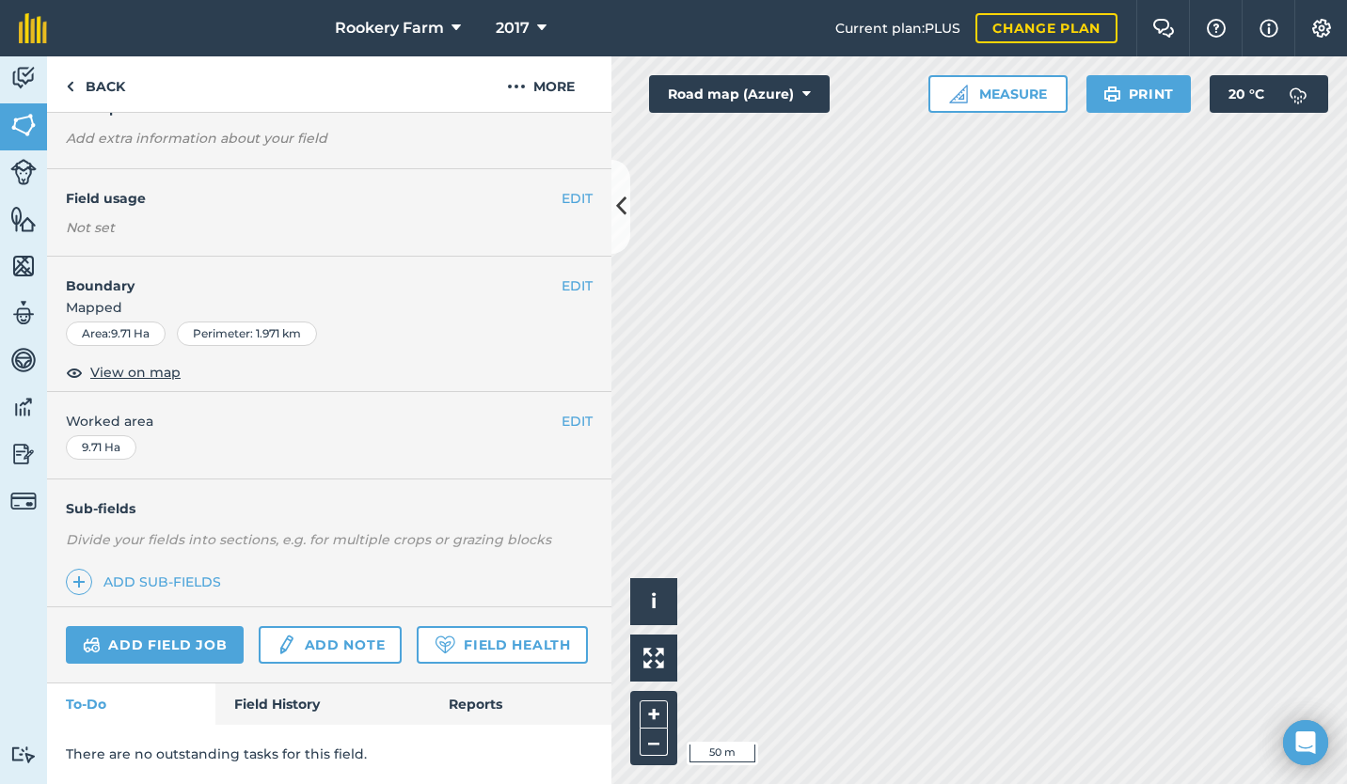
scroll to position [150, 0]
click at [263, 712] on link "Field History" at bounding box center [321, 704] width 213 height 41
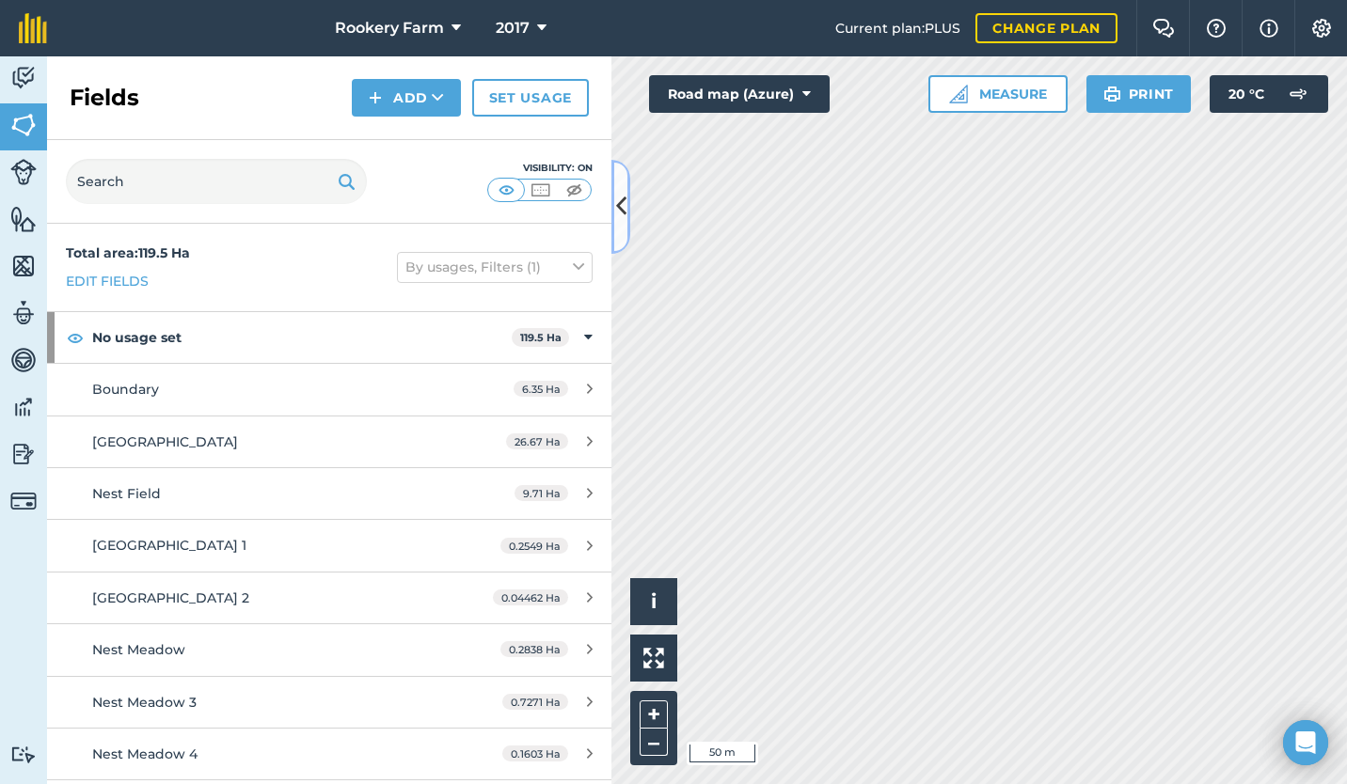
click at [616, 210] on icon at bounding box center [621, 206] width 10 height 33
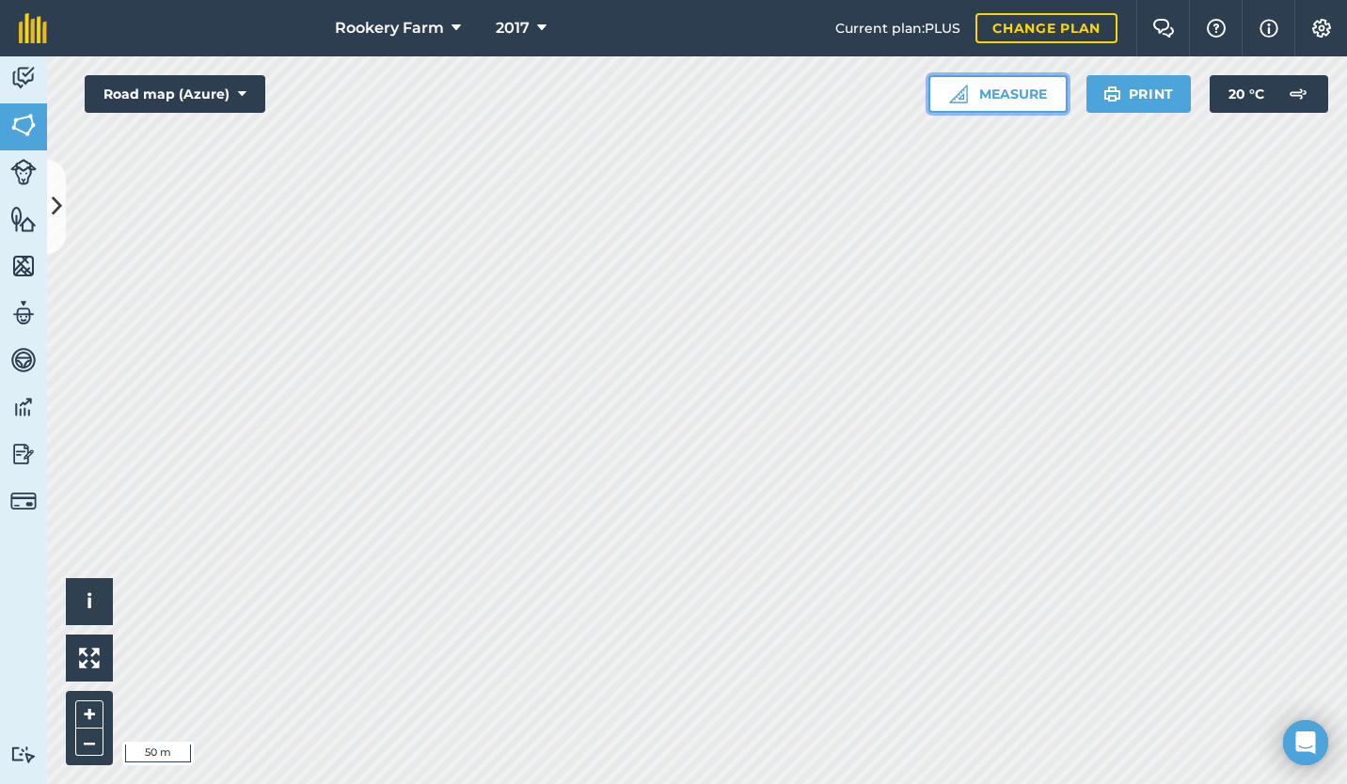
click at [1001, 90] on button "Measure" at bounding box center [997, 94] width 139 height 38
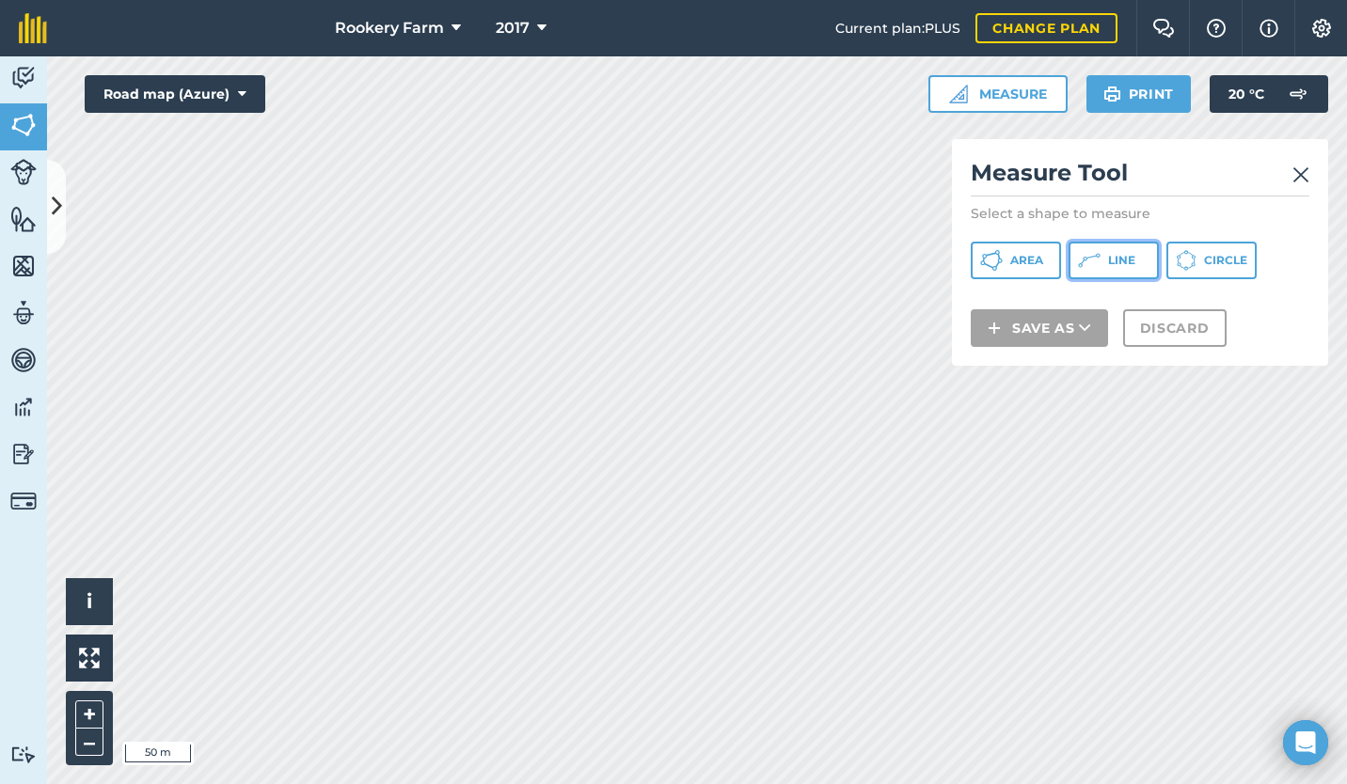
click at [1111, 256] on span "Line" at bounding box center [1121, 260] width 27 height 15
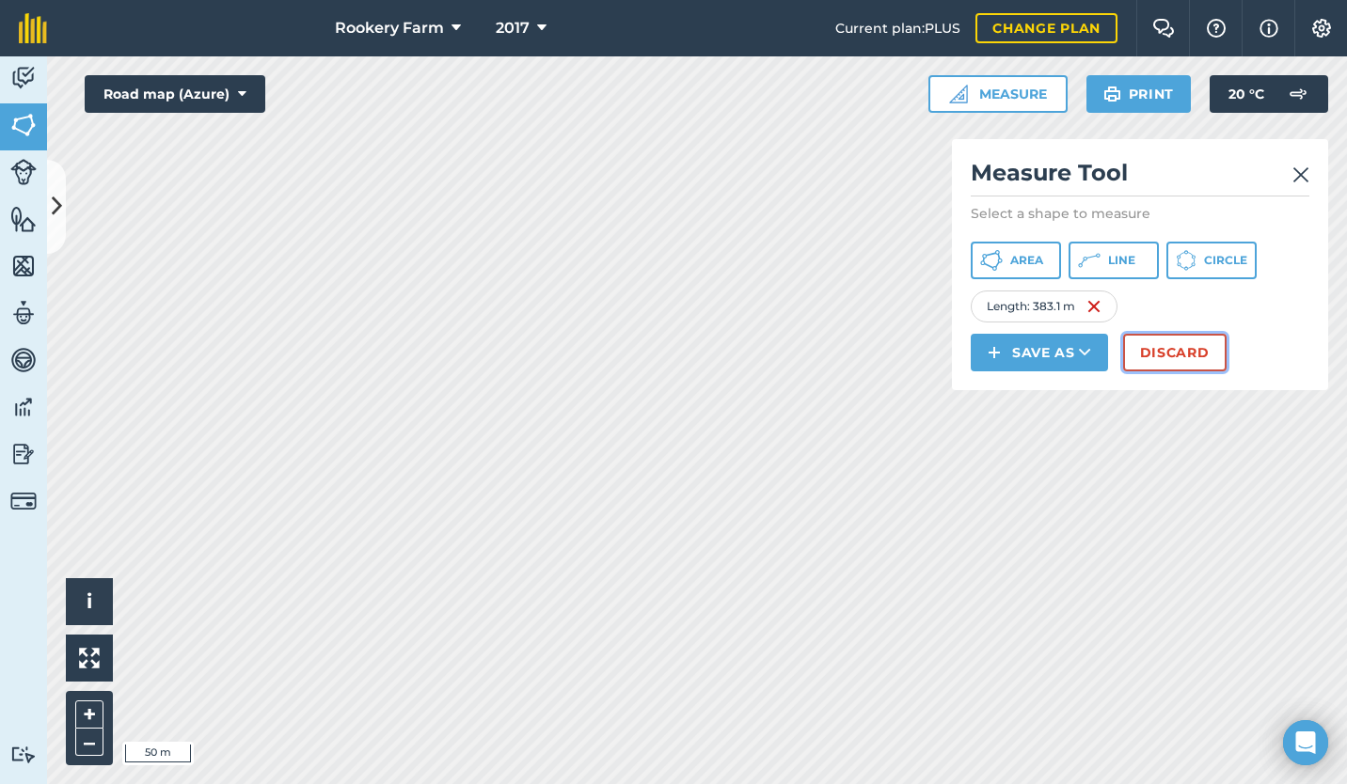
click at [1163, 351] on button "Discard" at bounding box center [1174, 353] width 103 height 38
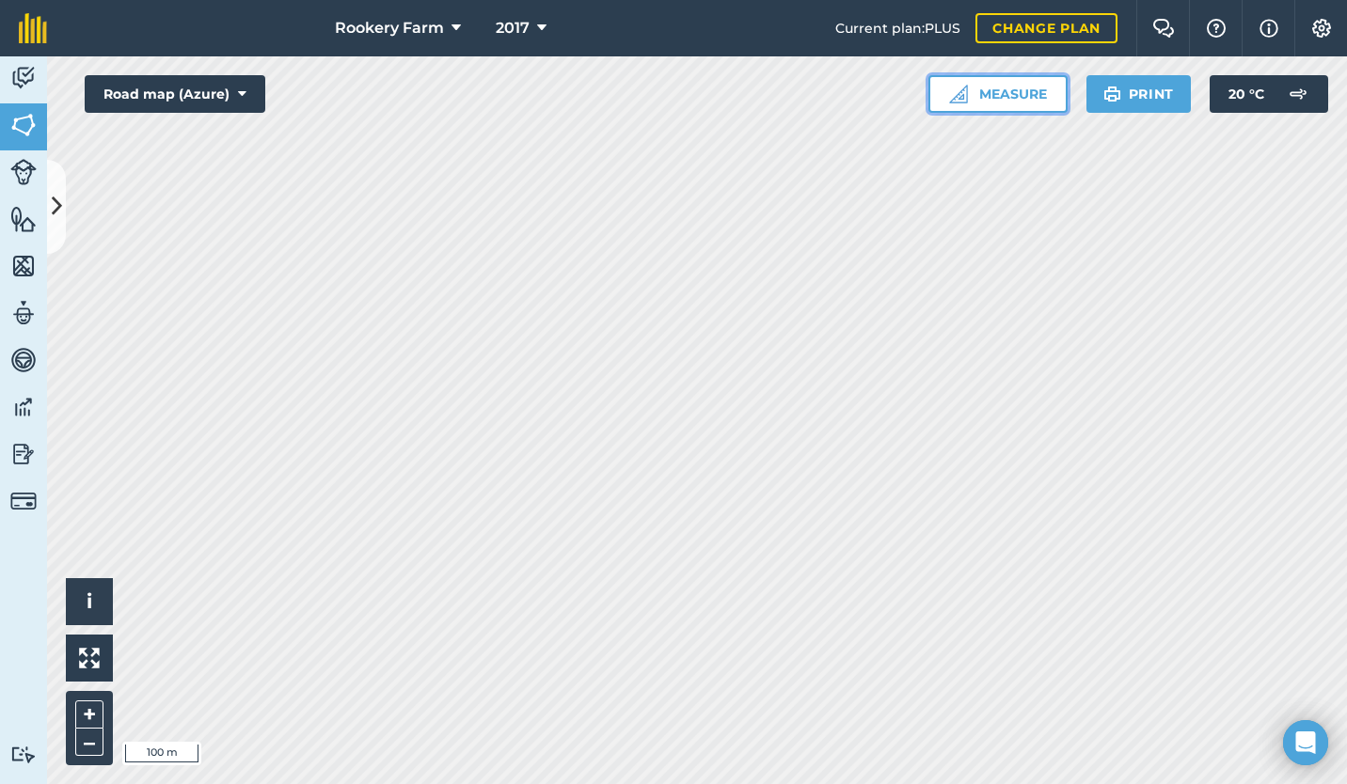
click at [1000, 102] on button "Measure" at bounding box center [997, 94] width 139 height 38
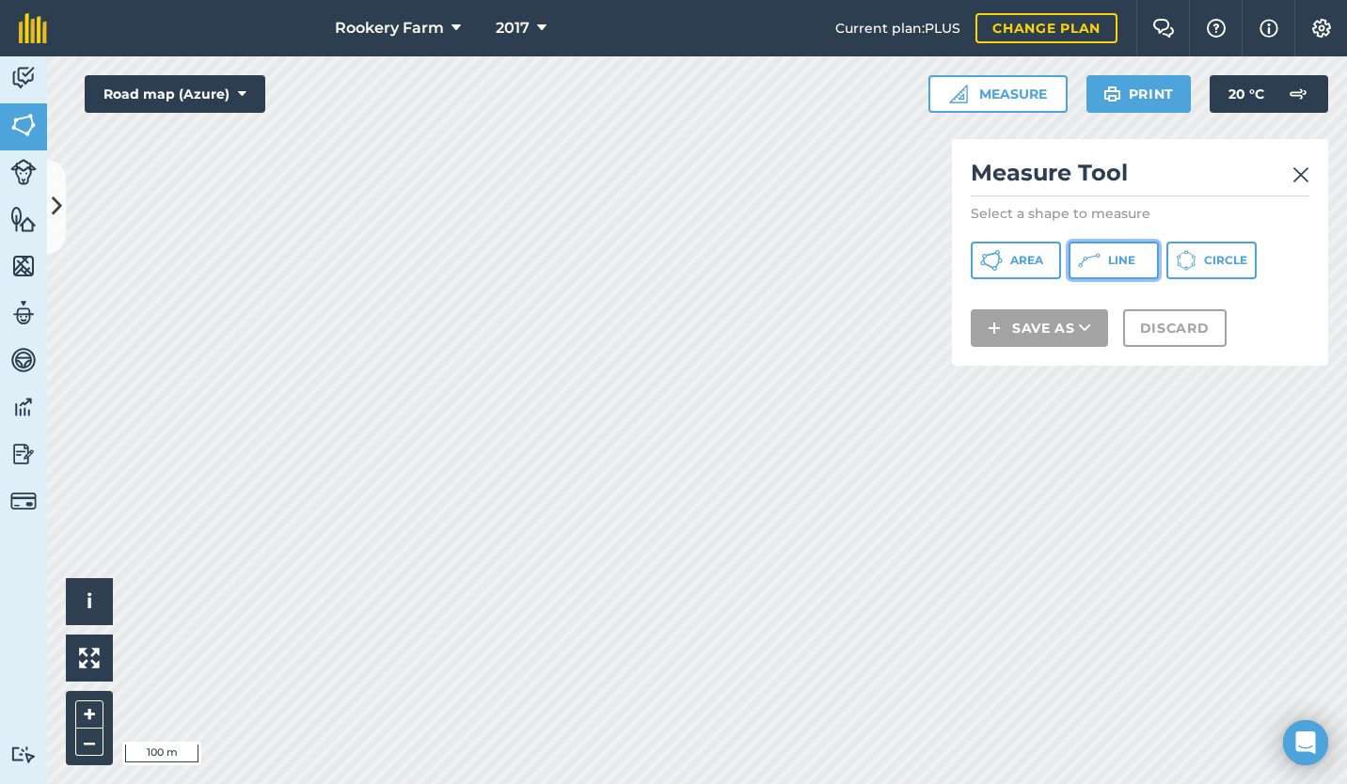
click at [1002, 267] on icon at bounding box center [991, 260] width 23 height 23
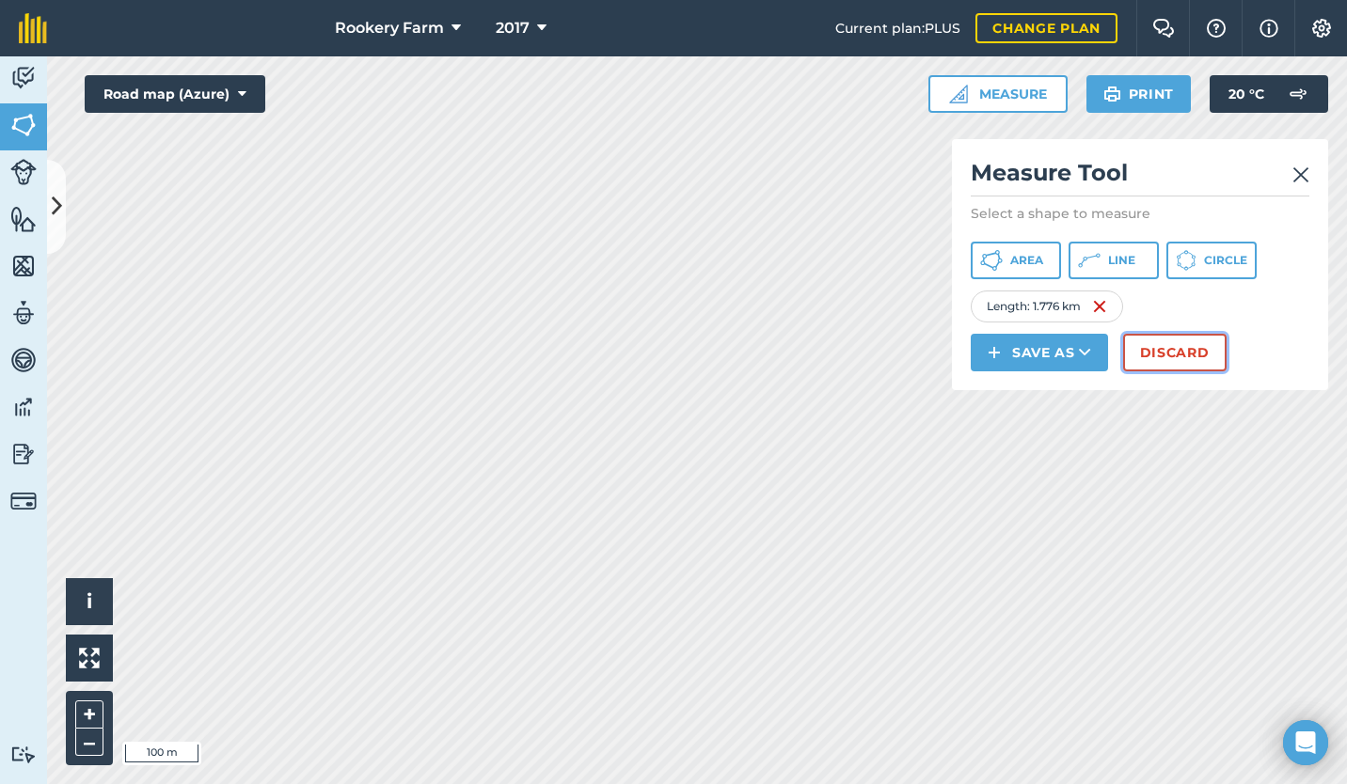
click at [1179, 343] on button "Discard" at bounding box center [1174, 353] width 103 height 38
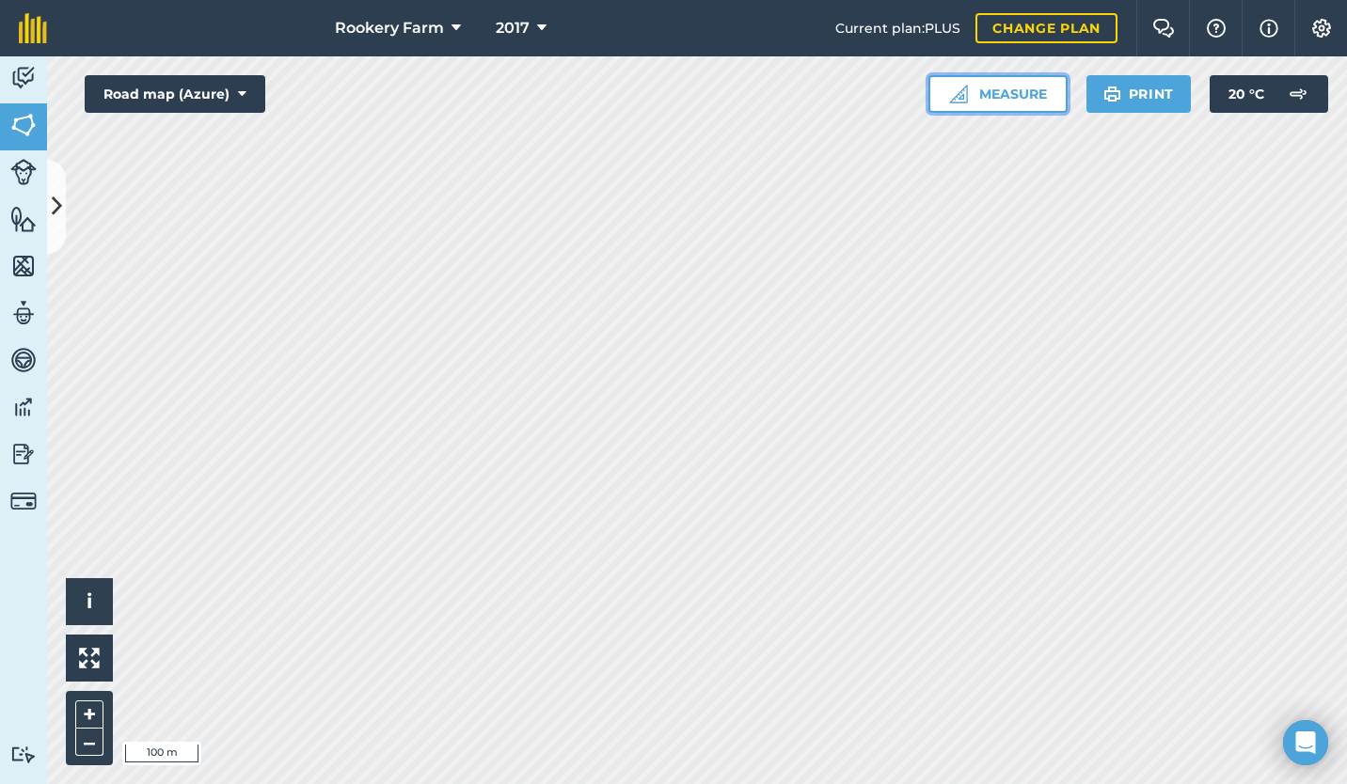
click at [1014, 95] on button "Measure" at bounding box center [997, 94] width 139 height 38
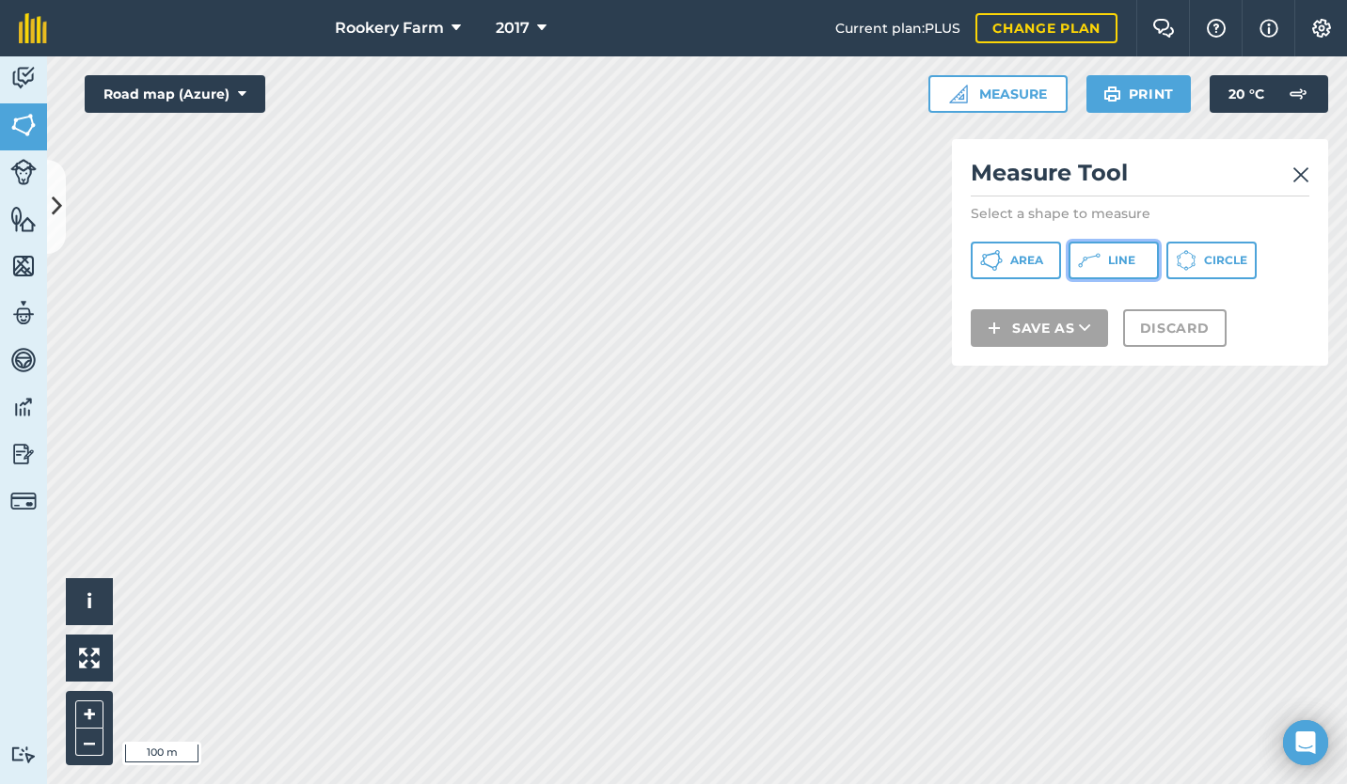
click at [1002, 268] on icon at bounding box center [991, 260] width 23 height 23
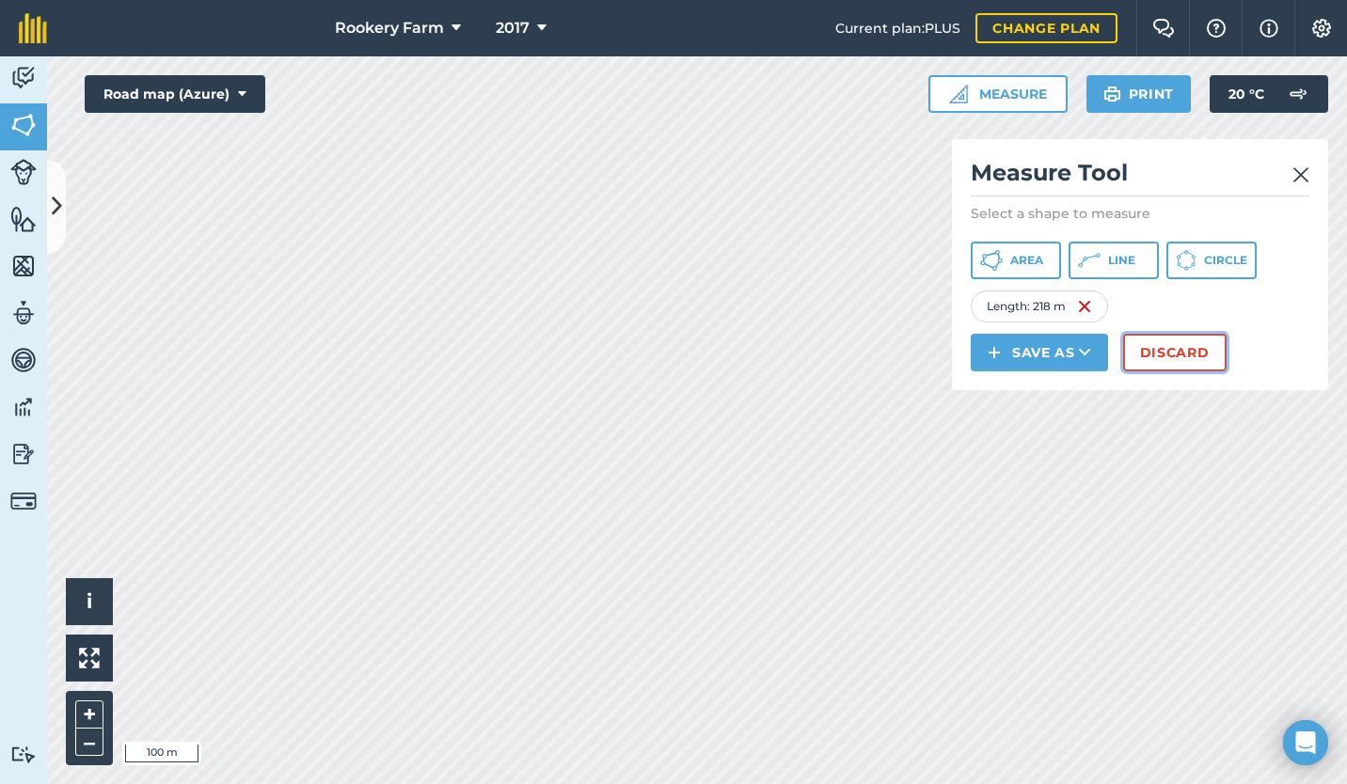
click at [1163, 350] on button "Discard" at bounding box center [1174, 353] width 103 height 38
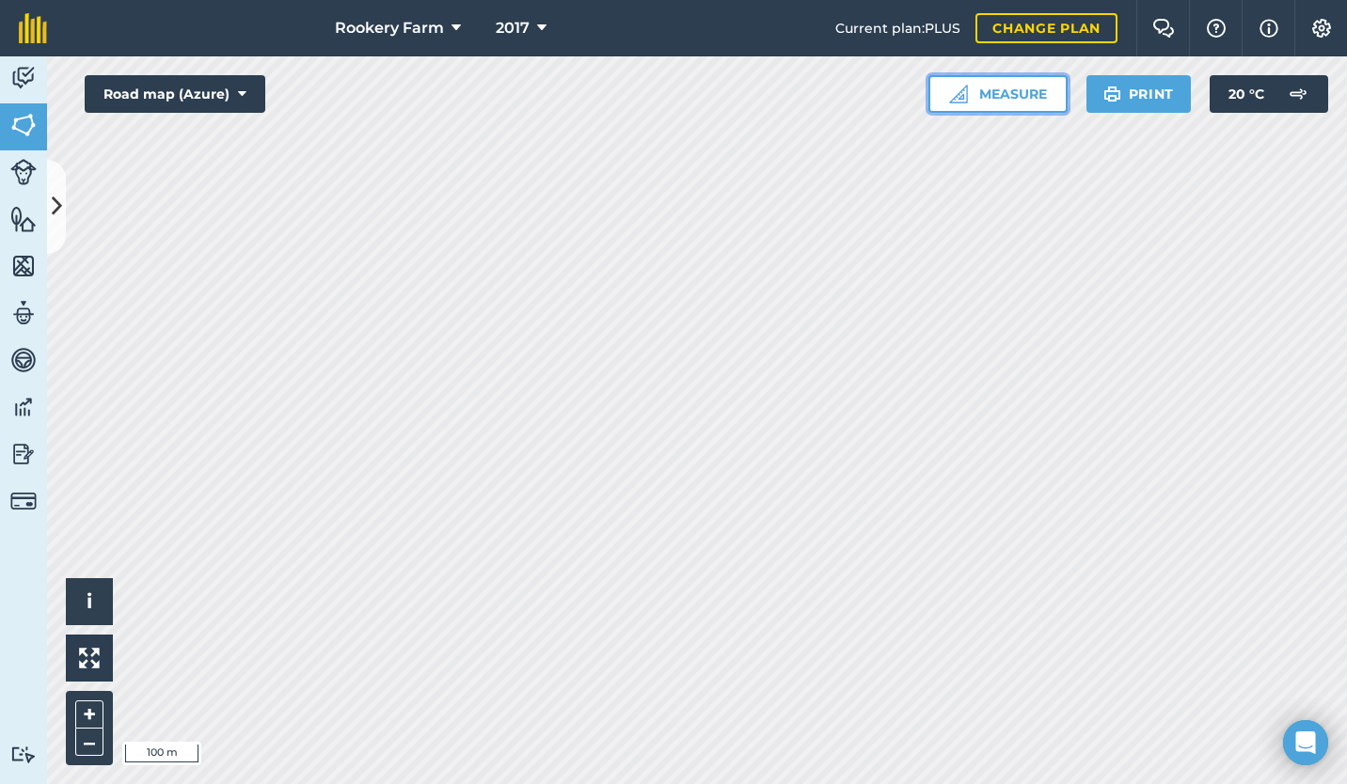
click at [1004, 94] on button "Measure" at bounding box center [997, 94] width 139 height 38
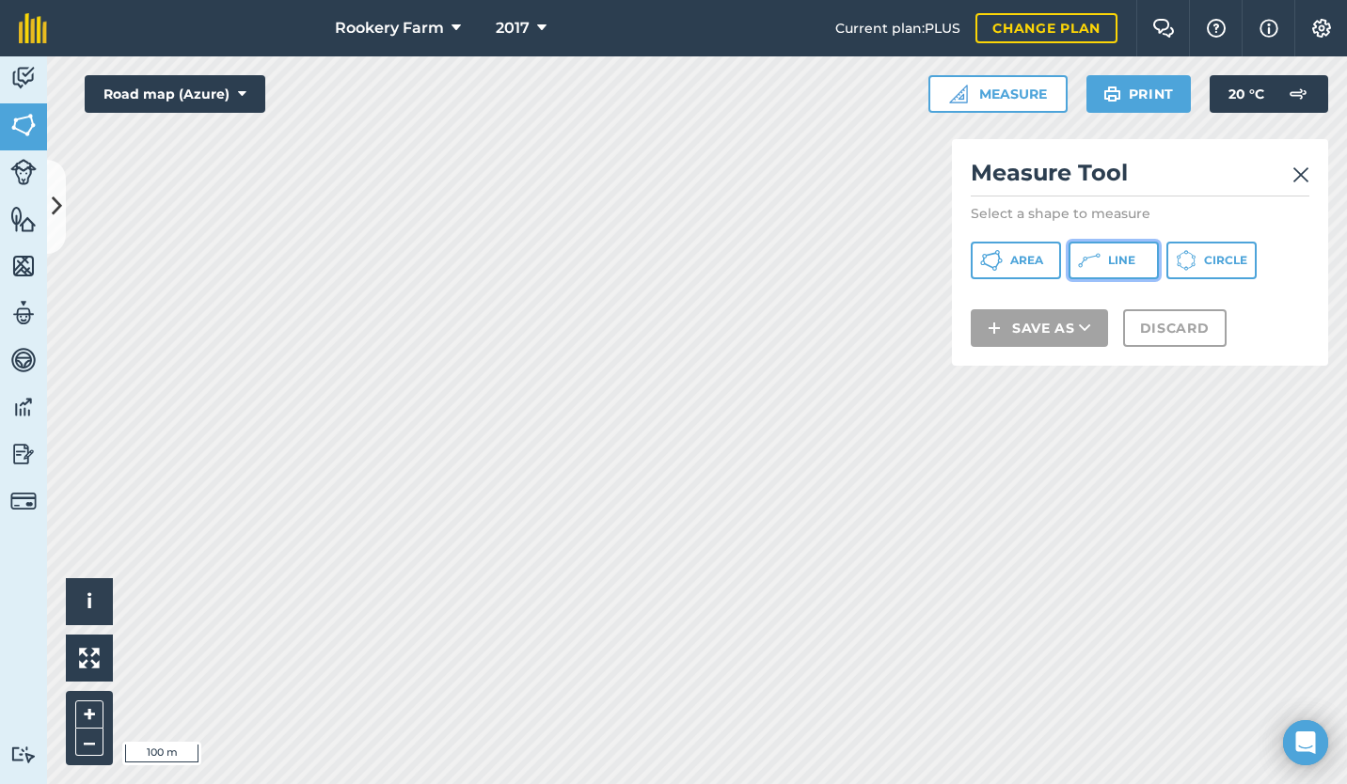
click at [1002, 259] on icon at bounding box center [991, 260] width 23 height 23
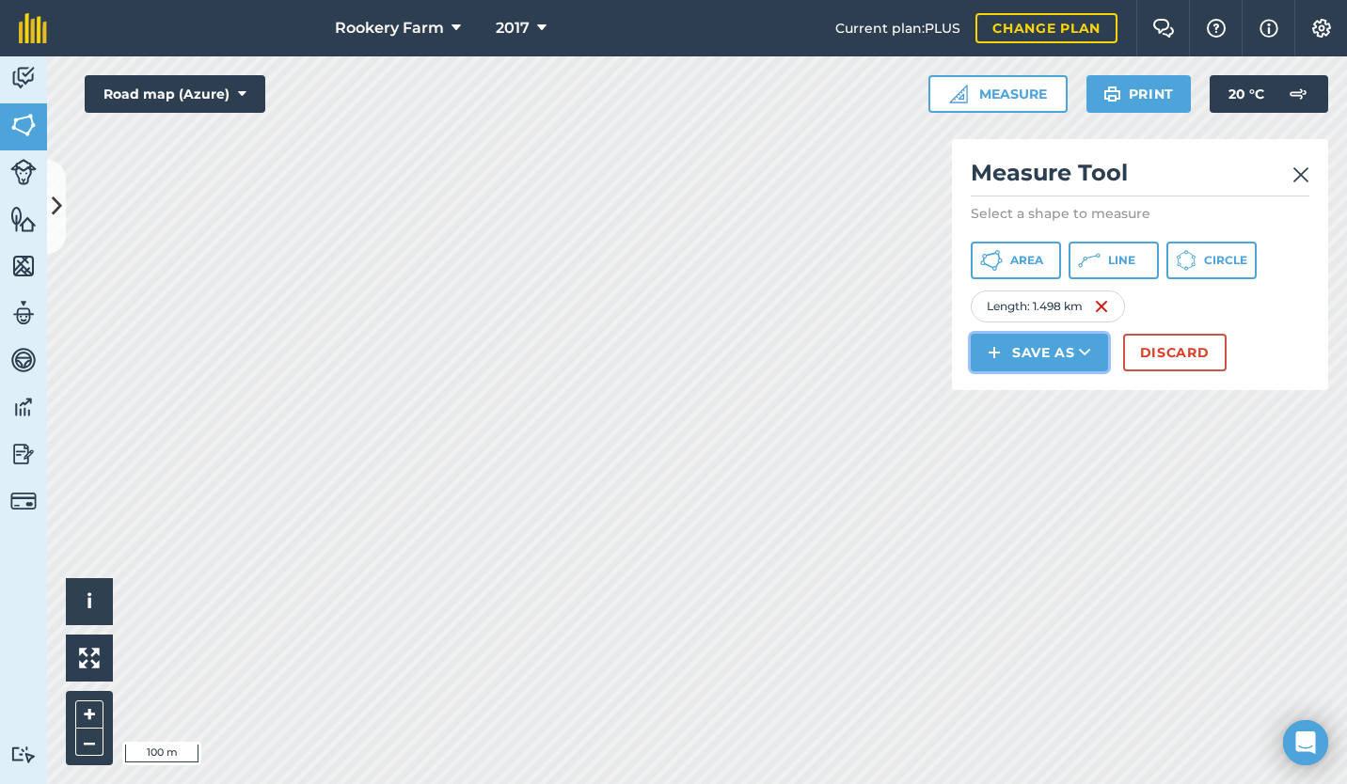
click at [1038, 364] on button "Save as" at bounding box center [1038, 353] width 137 height 38
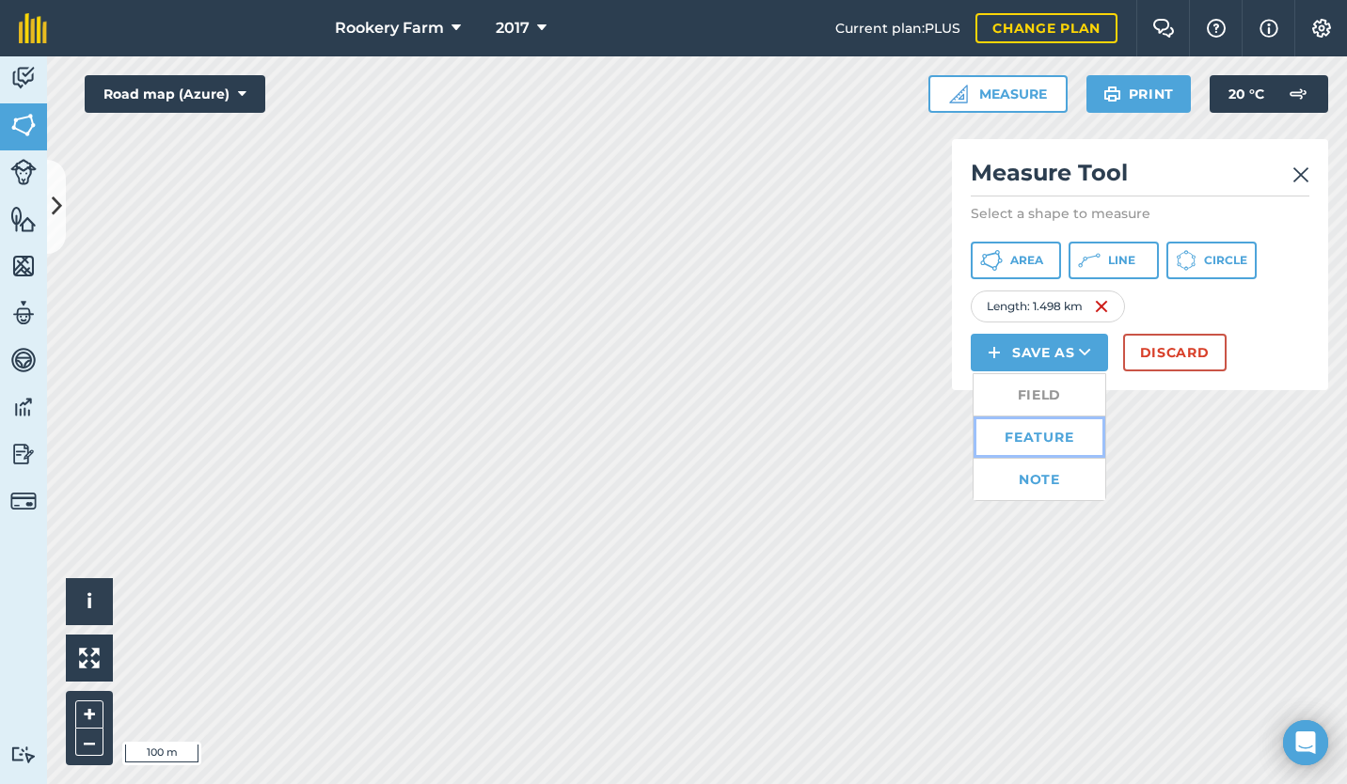
click at [1026, 430] on link "Feature" at bounding box center [1039, 437] width 132 height 41
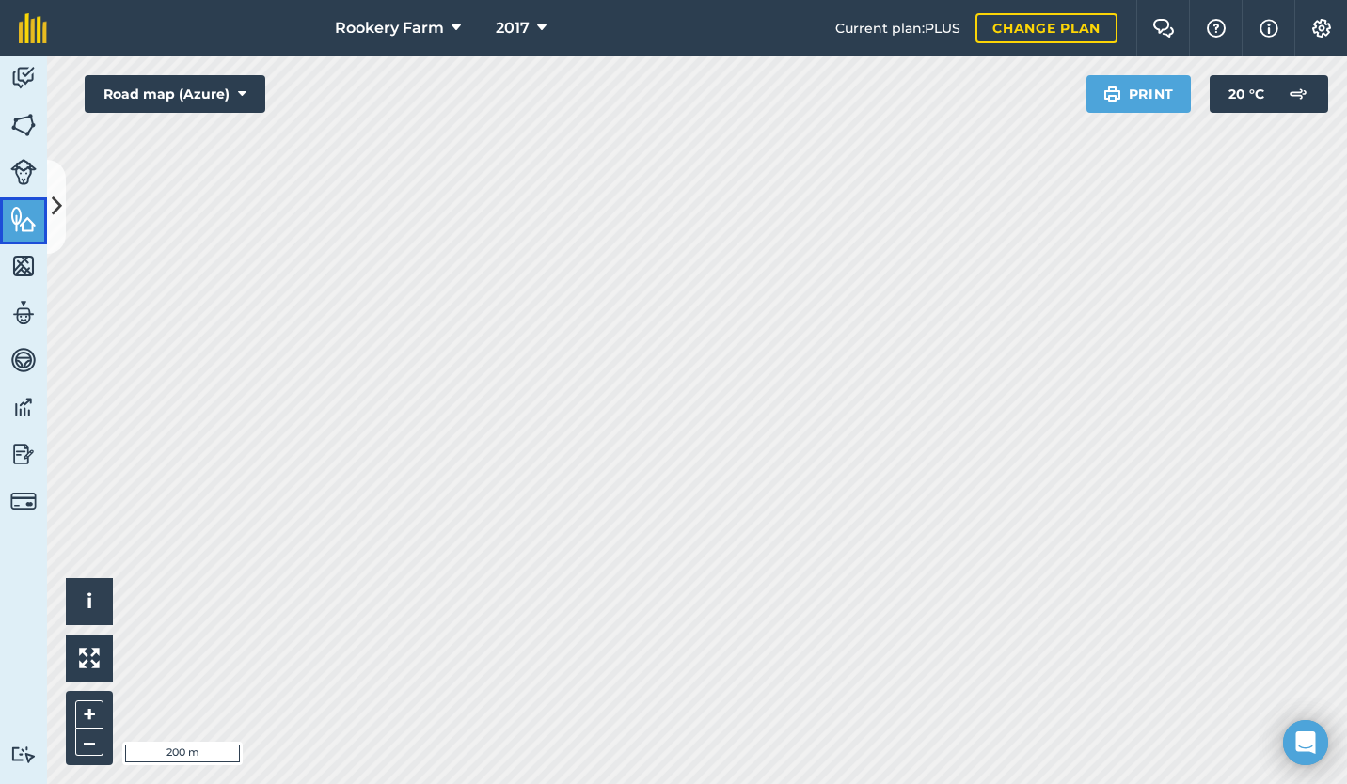
click at [9, 222] on link "Features" at bounding box center [23, 220] width 47 height 47
click at [52, 204] on icon at bounding box center [57, 206] width 10 height 33
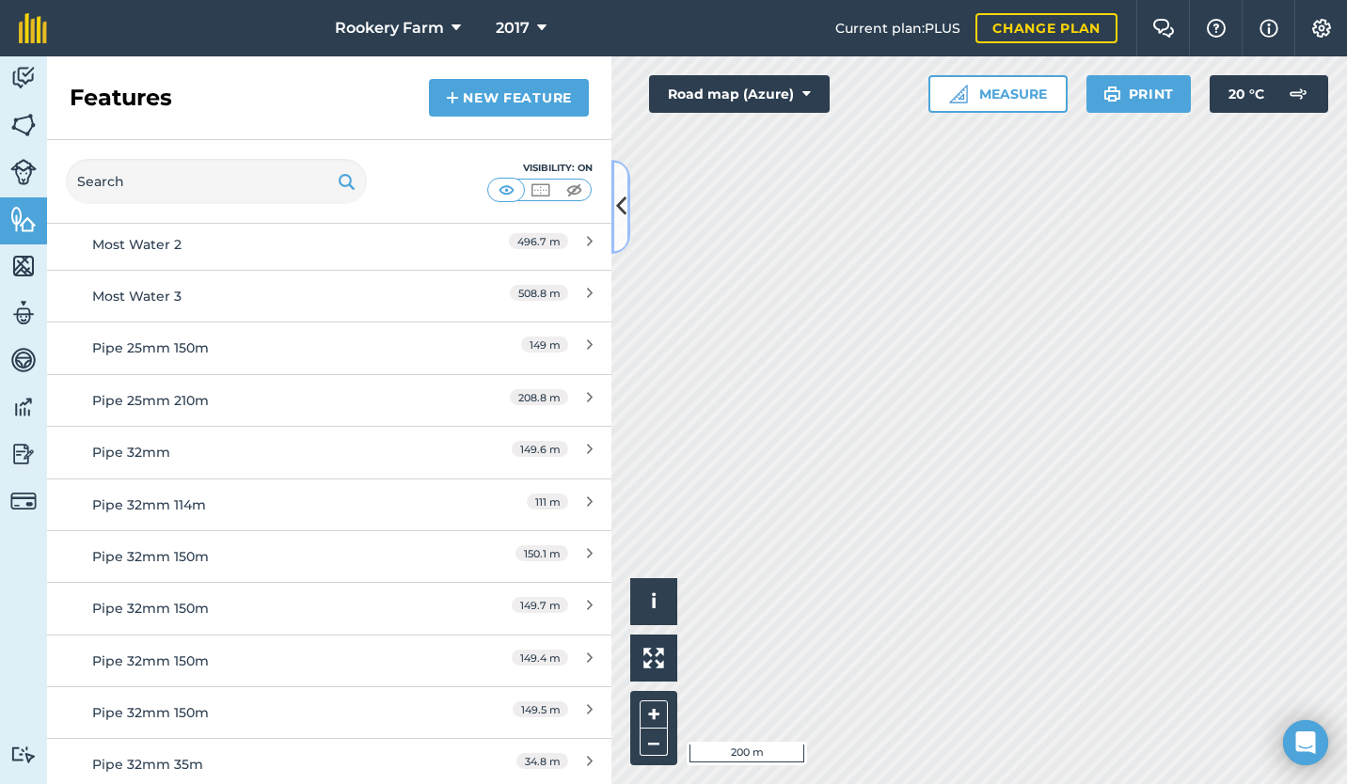
scroll to position [1737, 0]
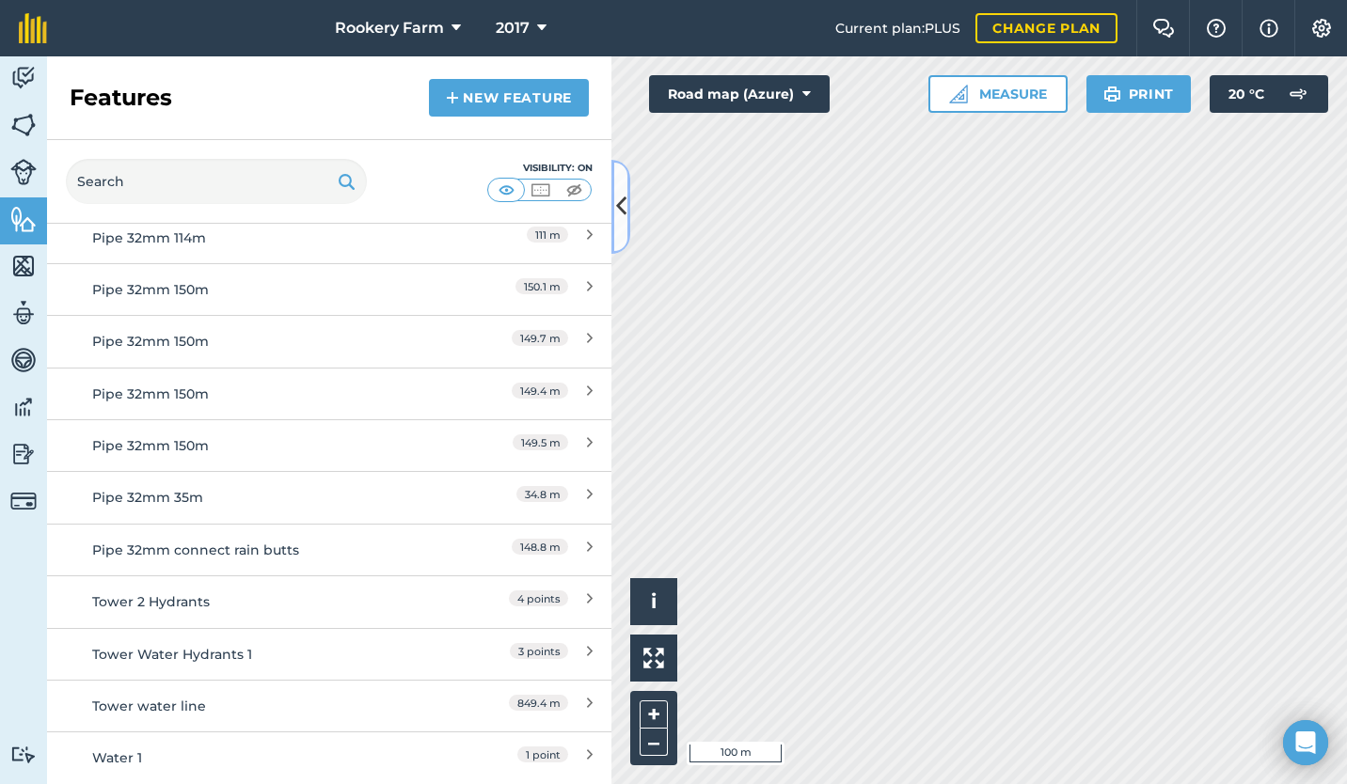
click at [617, 208] on icon at bounding box center [621, 206] width 10 height 33
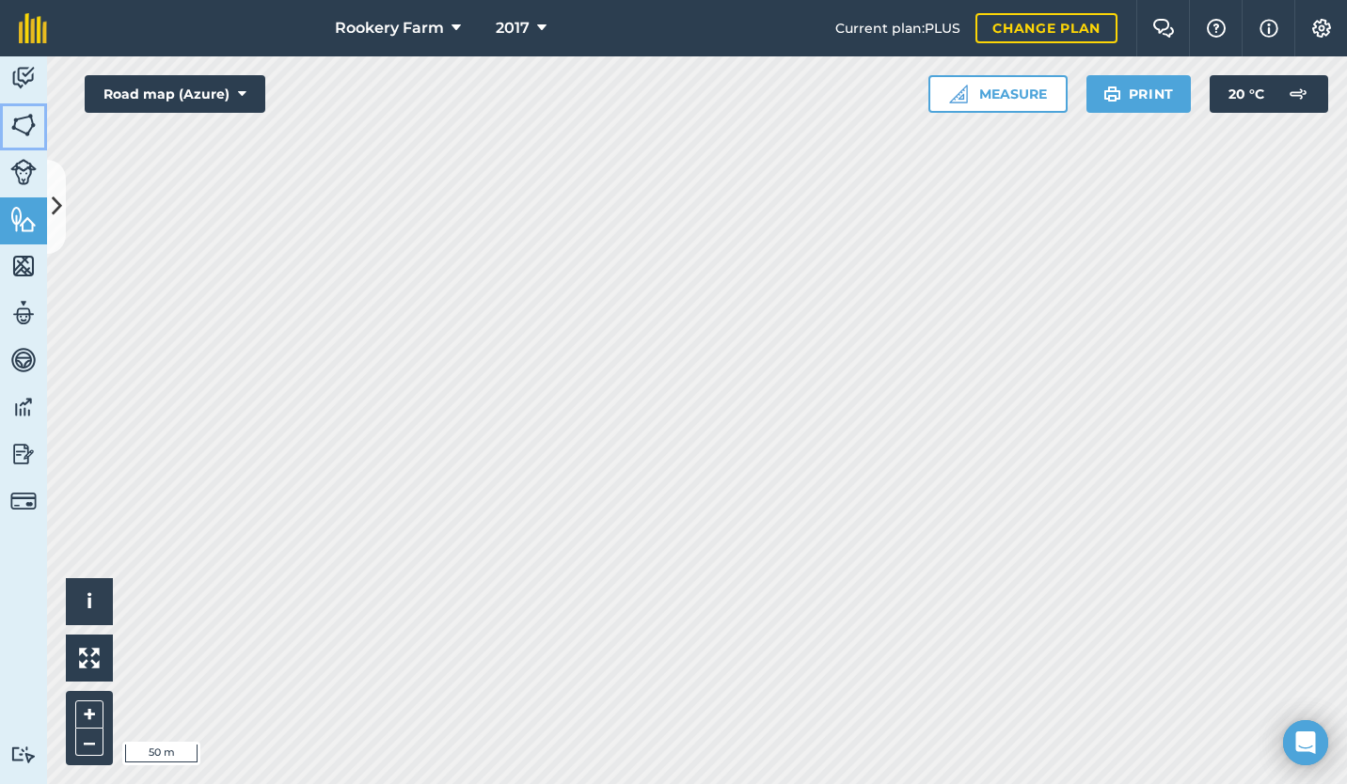
click at [22, 133] on img at bounding box center [23, 125] width 26 height 28
click at [18, 71] on img at bounding box center [23, 78] width 26 height 28
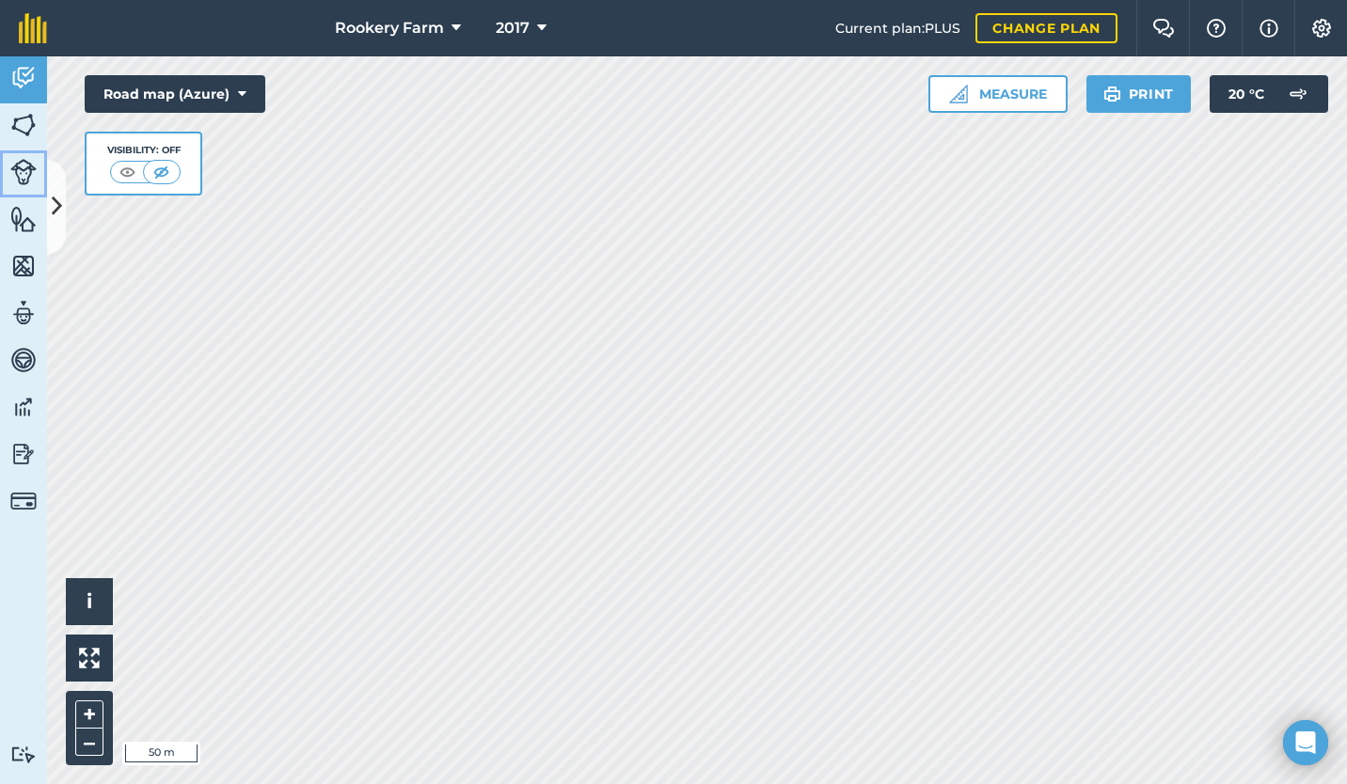
click at [19, 171] on img at bounding box center [23, 172] width 26 height 26
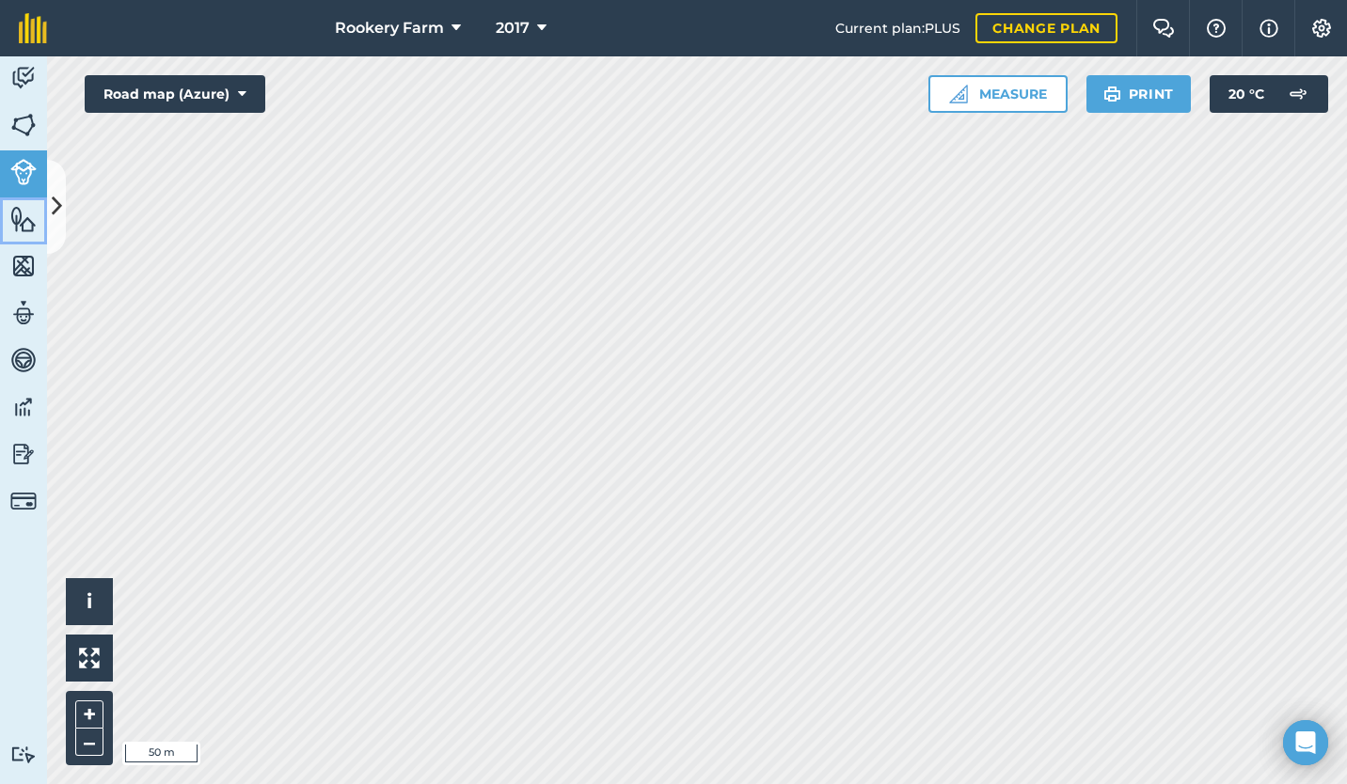
click at [21, 214] on img at bounding box center [23, 219] width 26 height 28
click at [53, 200] on icon at bounding box center [57, 206] width 10 height 33
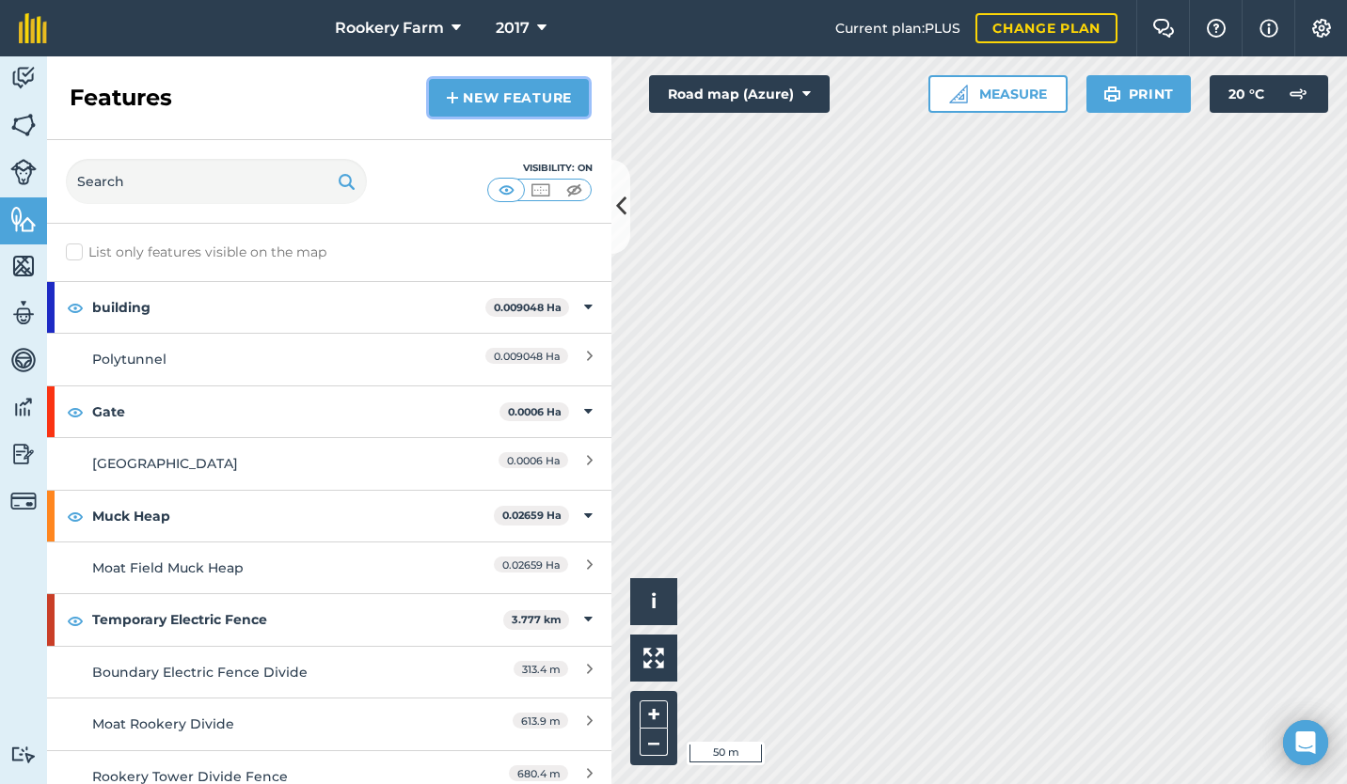
click at [481, 91] on link "New feature" at bounding box center [509, 98] width 160 height 38
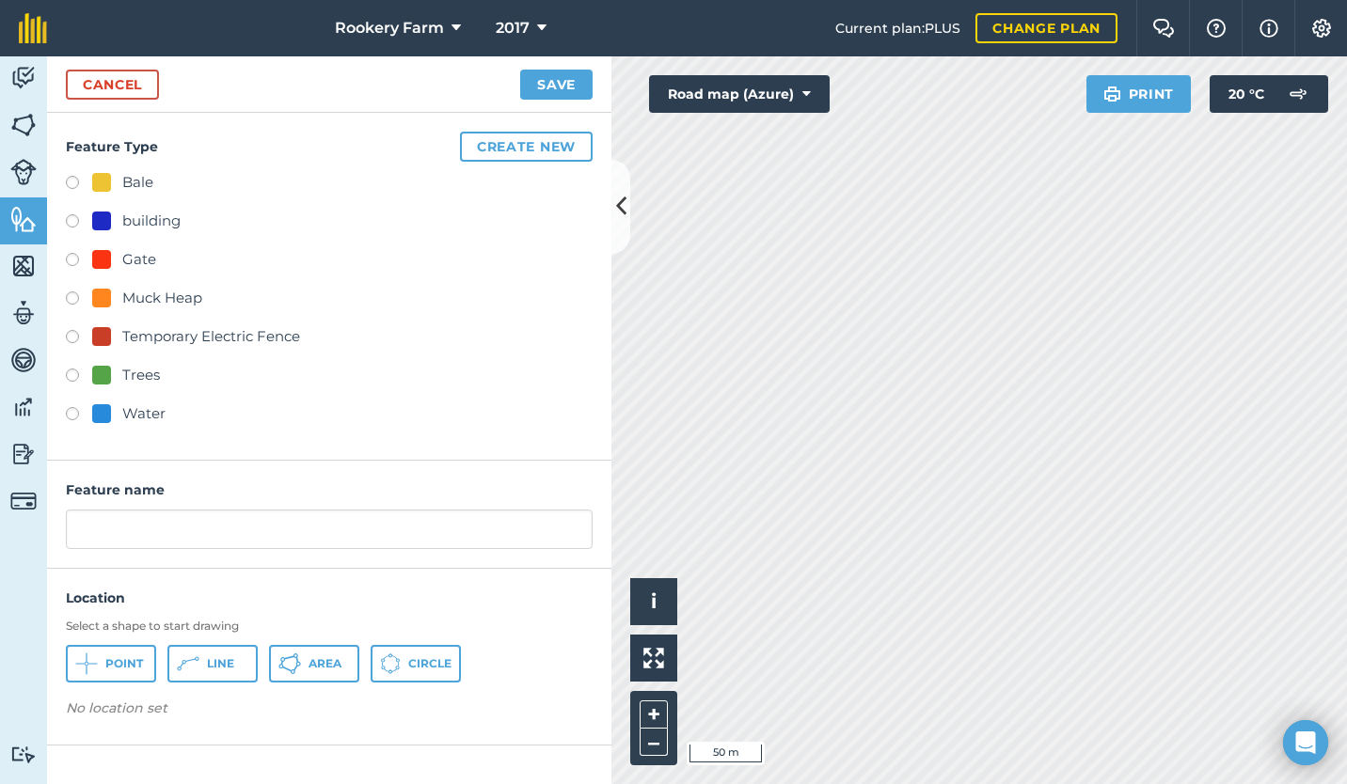
click at [69, 415] on label at bounding box center [79, 416] width 26 height 19
radio input "true"
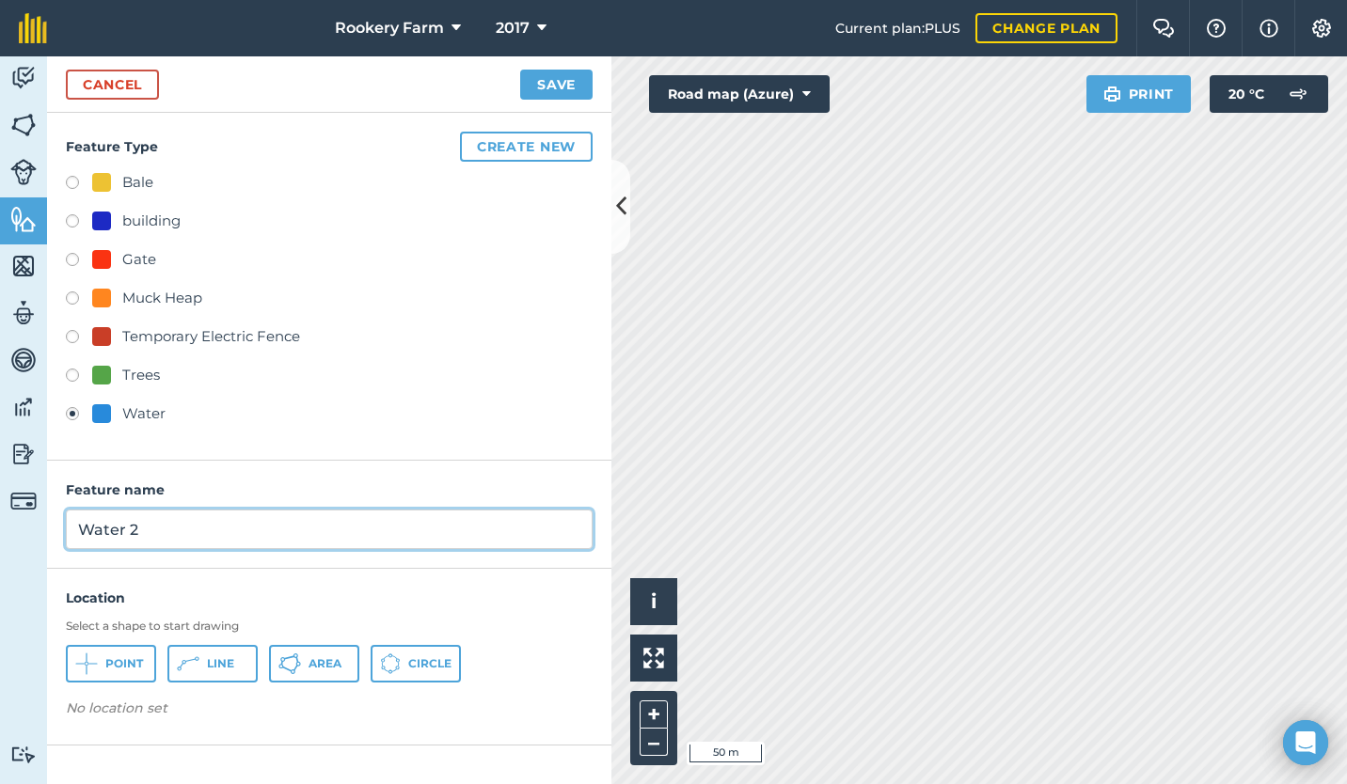
click at [171, 529] on input "Water 2" at bounding box center [329, 529] width 527 height 39
type input "W"
type input "Tithe/[PERSON_NAME]/Old [PERSON_NAME] 32mm"
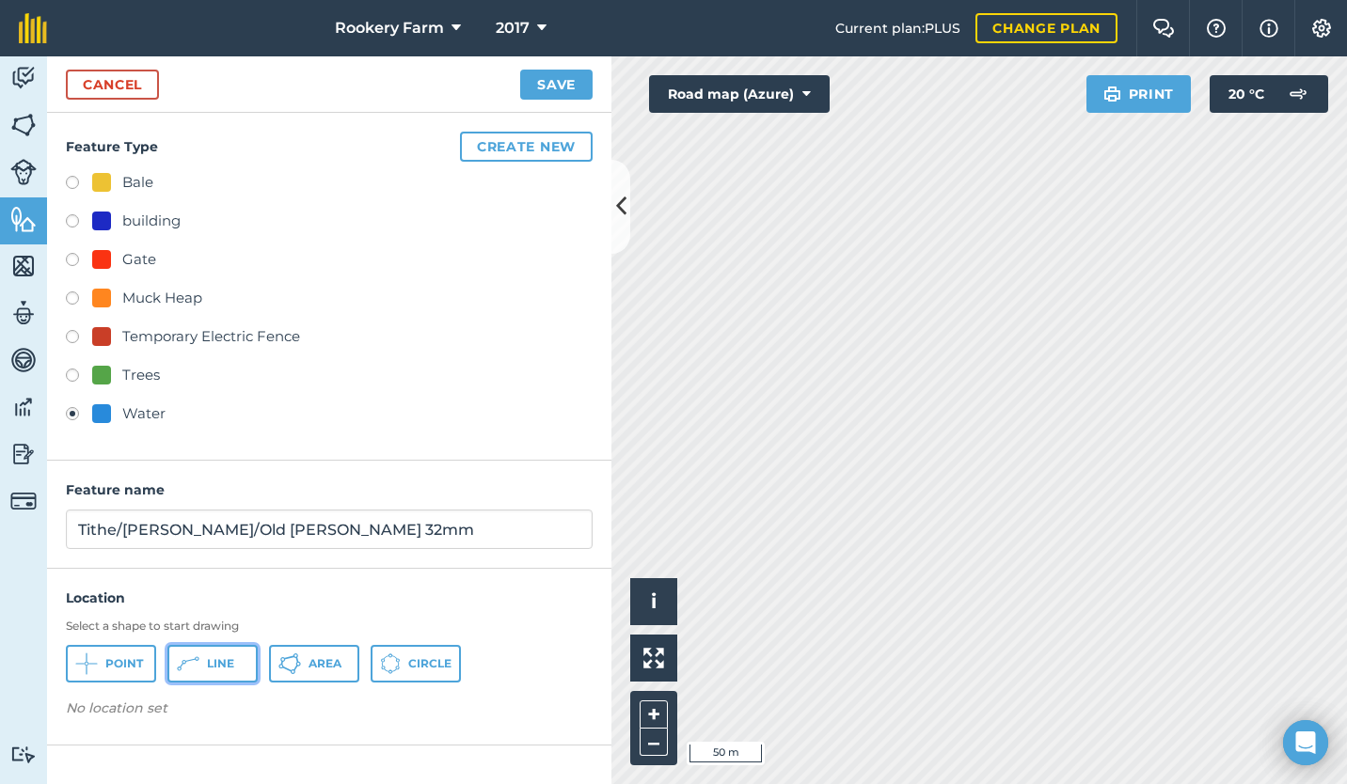
click at [98, 663] on icon at bounding box center [86, 664] width 23 height 23
click at [652, 744] on button "–" at bounding box center [653, 742] width 28 height 27
click at [657, 752] on button "–" at bounding box center [653, 742] width 28 height 27
click at [650, 709] on button "+" at bounding box center [653, 715] width 28 height 28
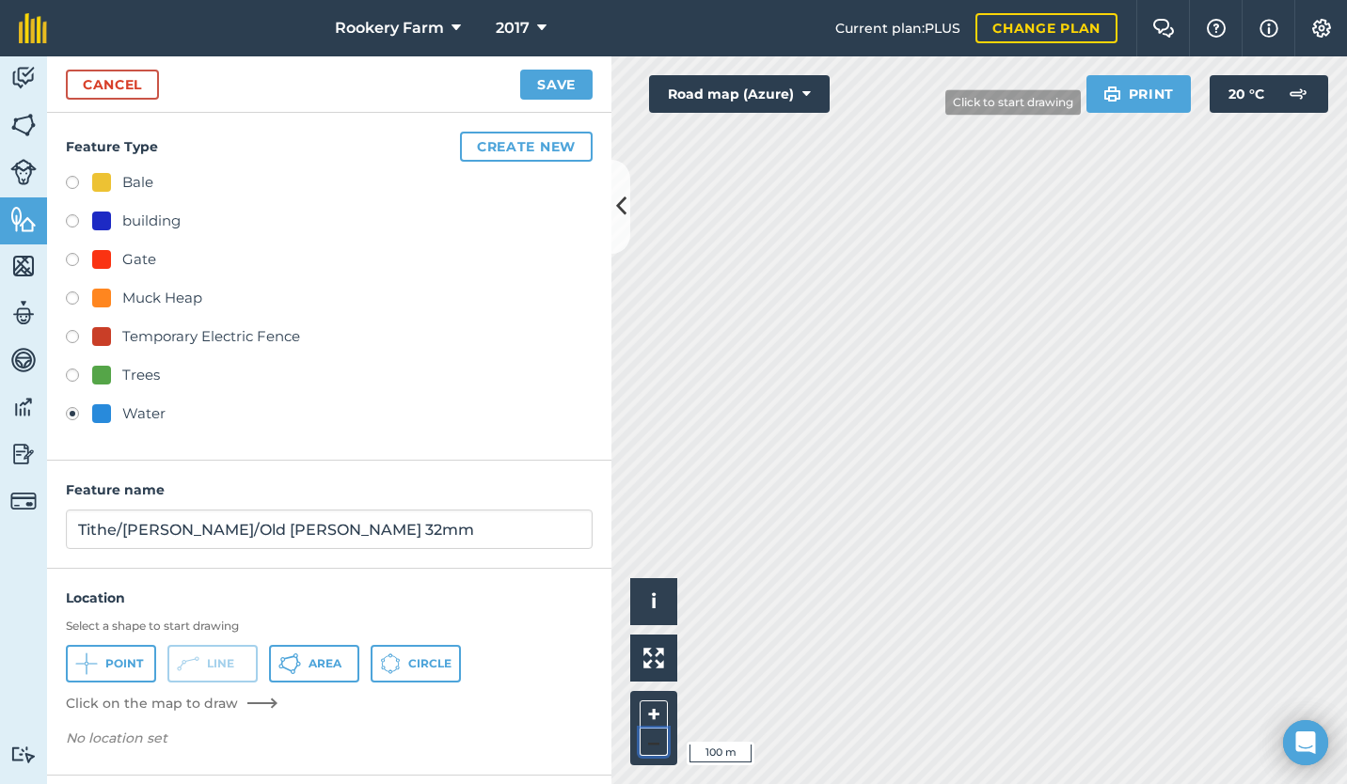
click at [654, 744] on button "–" at bounding box center [653, 742] width 28 height 27
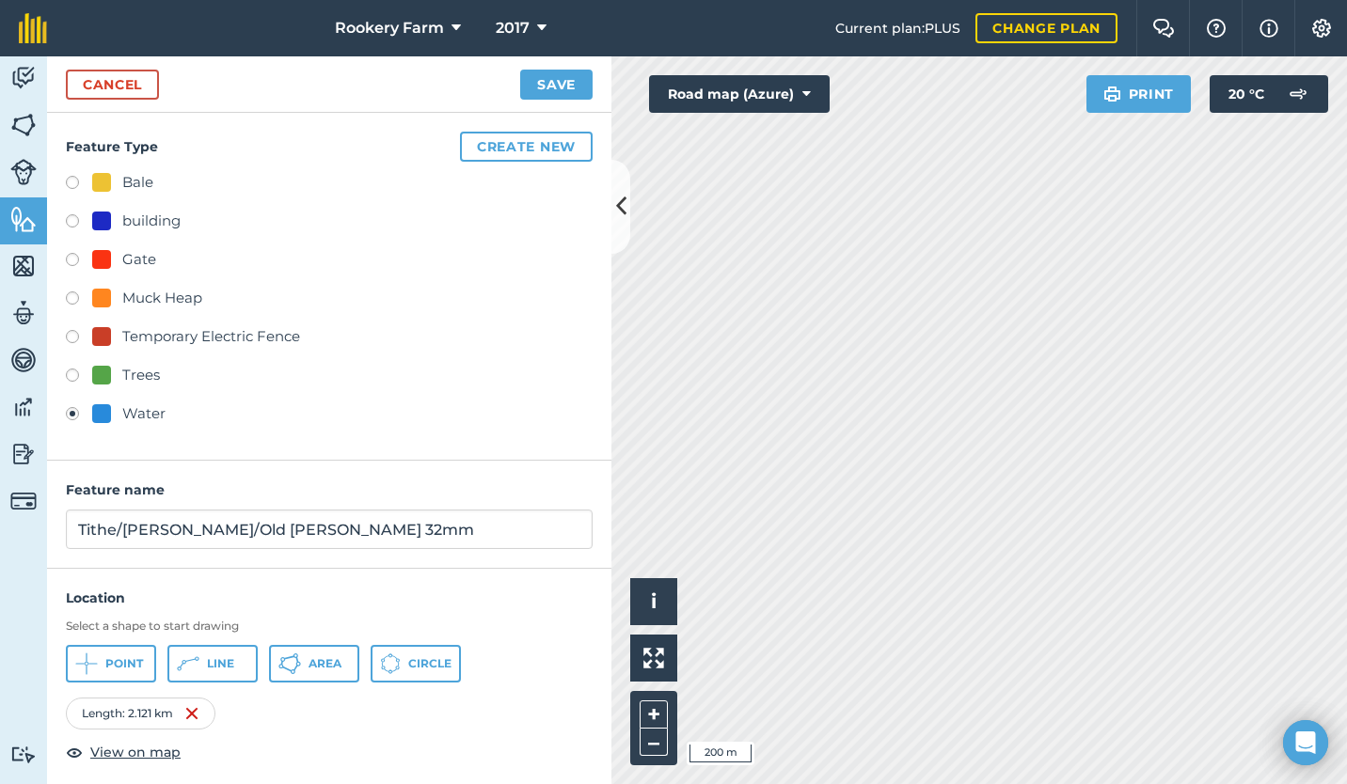
click at [184, 707] on div "Length : 2.121 km" at bounding box center [141, 714] width 150 height 32
click at [194, 723] on img at bounding box center [191, 713] width 15 height 23
click at [653, 706] on button "+" at bounding box center [653, 715] width 28 height 28
click at [211, 670] on span "Line" at bounding box center [220, 663] width 27 height 15
click at [184, 717] on div "Length : 982.4 m" at bounding box center [141, 714] width 150 height 32
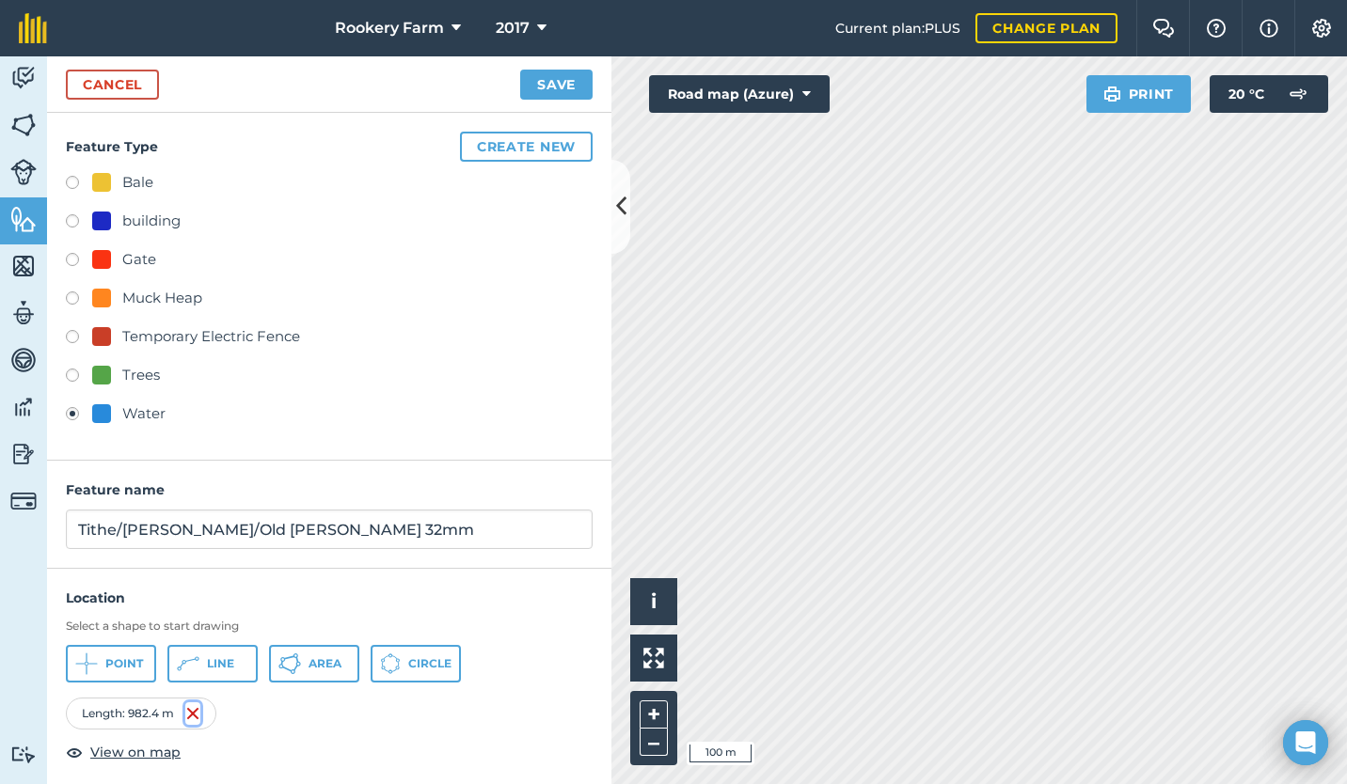
click at [190, 711] on img at bounding box center [192, 713] width 15 height 23
click at [213, 665] on span "Line" at bounding box center [220, 663] width 27 height 15
click at [552, 88] on button "Save" at bounding box center [556, 85] width 72 height 30
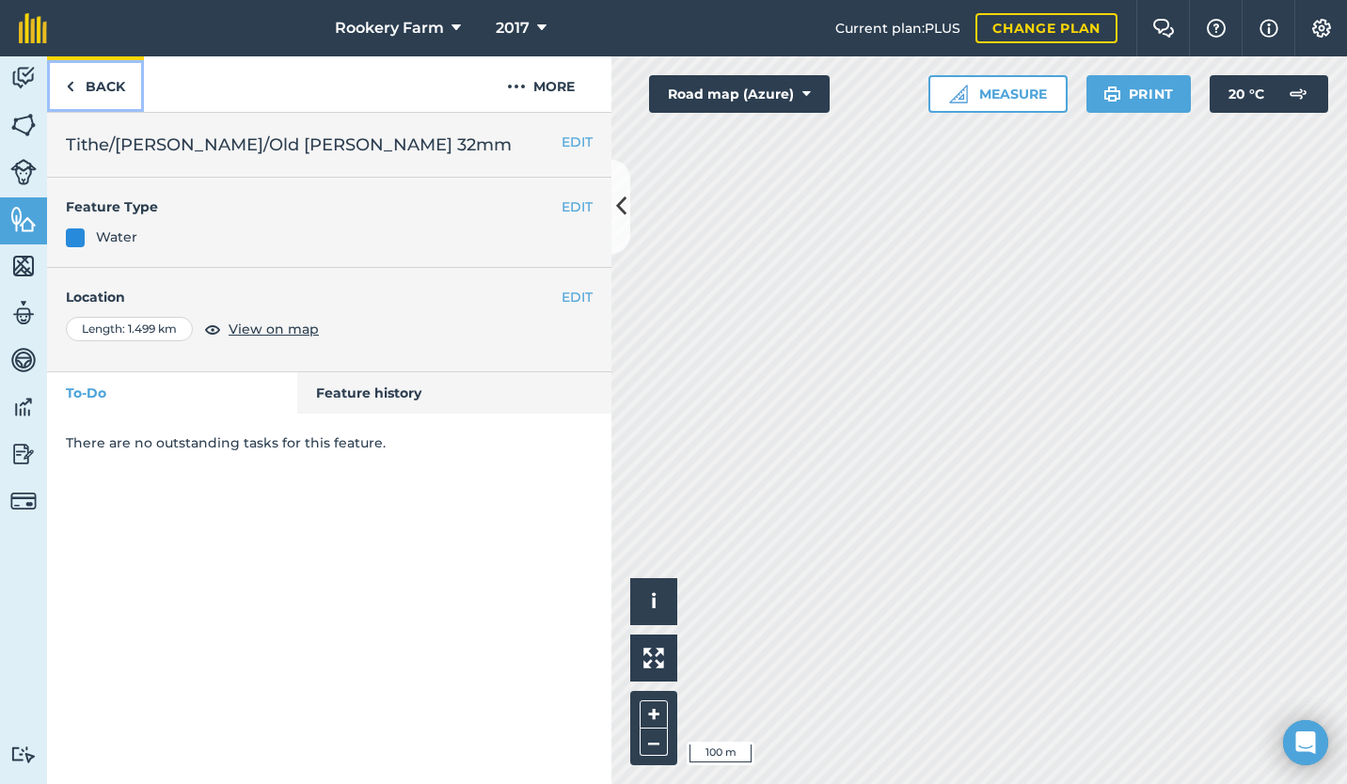
click at [100, 85] on link "Back" at bounding box center [95, 83] width 97 height 55
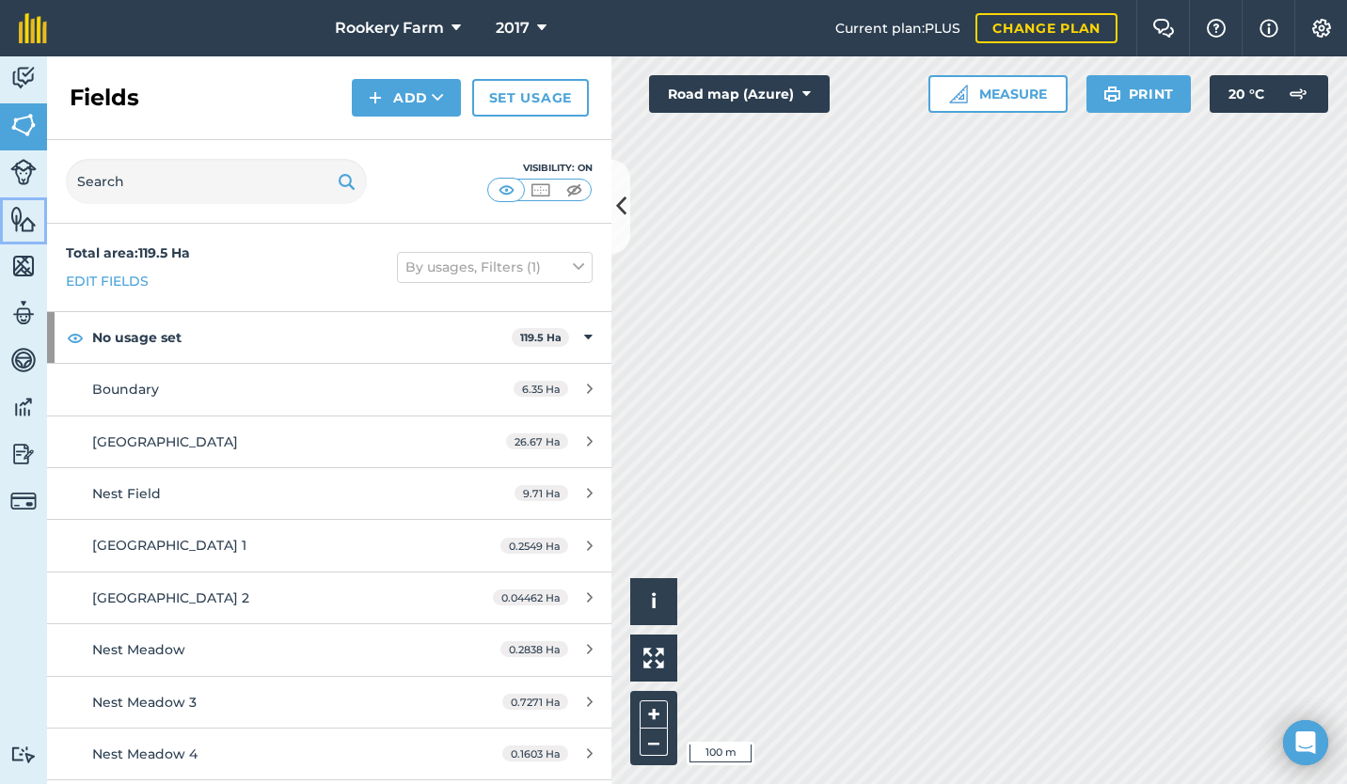
click at [20, 219] on img at bounding box center [23, 219] width 26 height 28
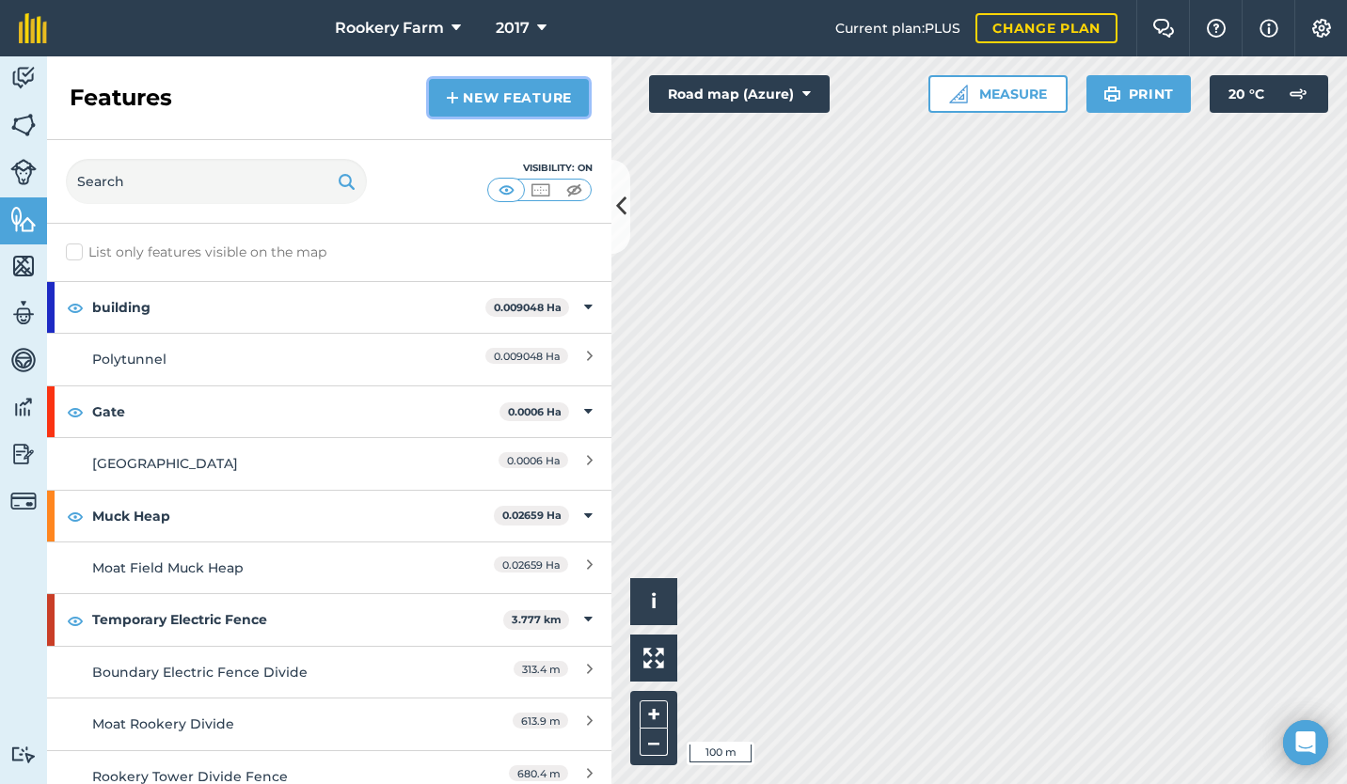
click at [491, 98] on link "New feature" at bounding box center [509, 98] width 160 height 38
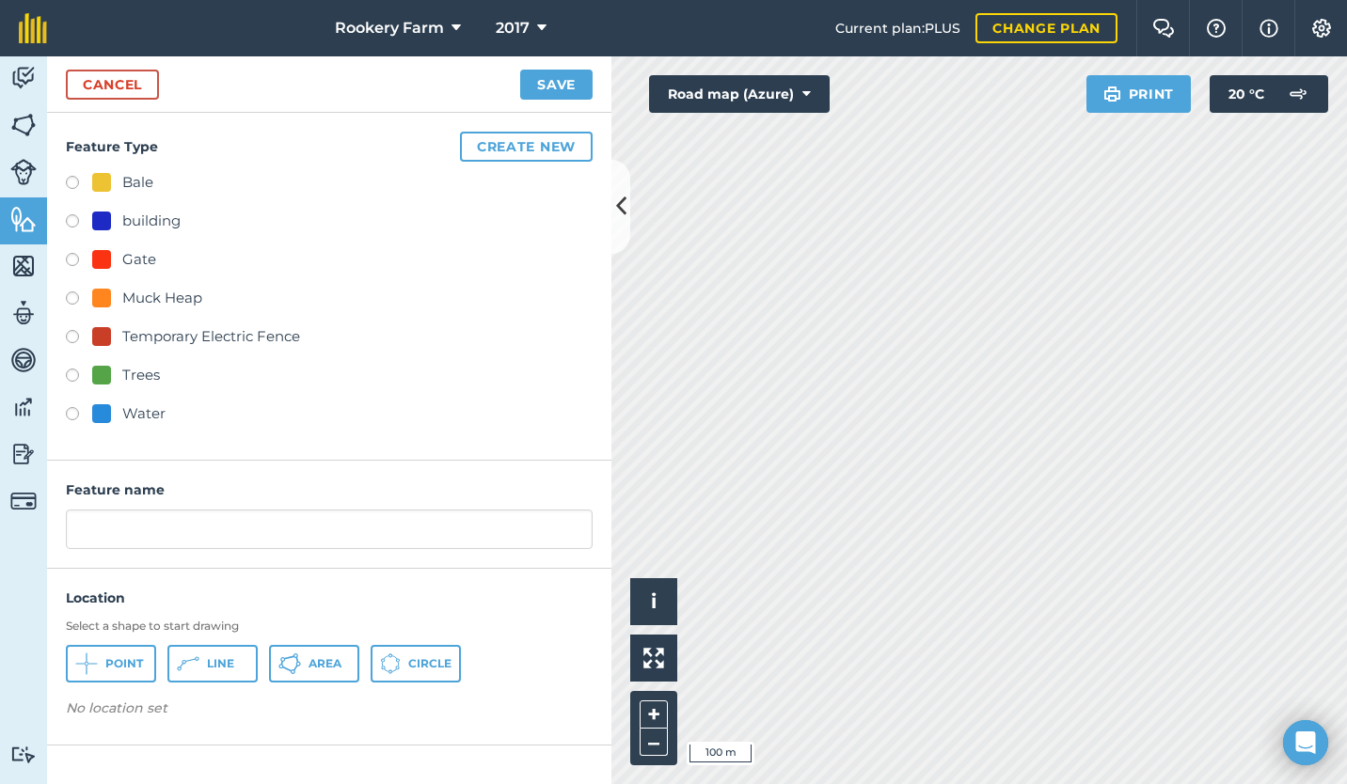
click at [70, 416] on label at bounding box center [79, 416] width 26 height 19
radio input "true"
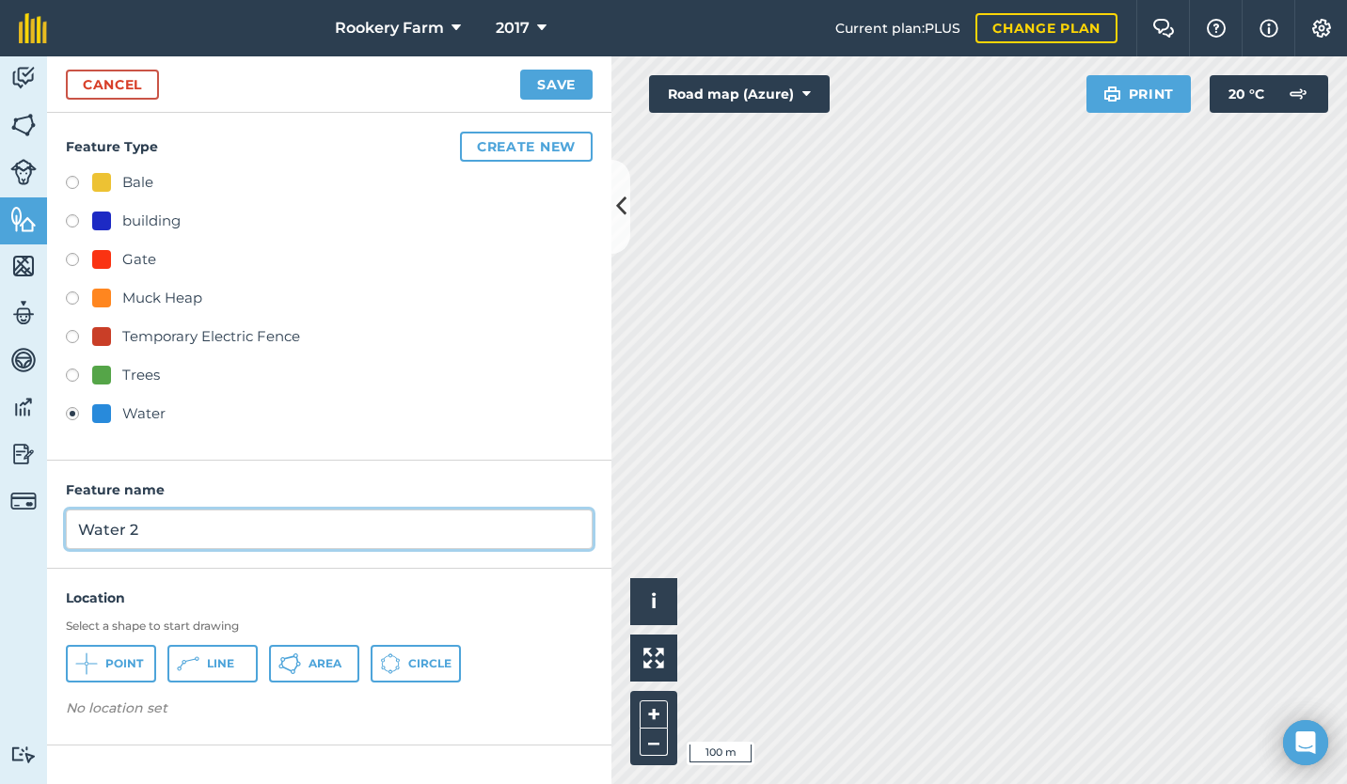
click at [159, 522] on input "Water 2" at bounding box center [329, 529] width 527 height 39
type input "W"
type input "Old Hall 25mm"
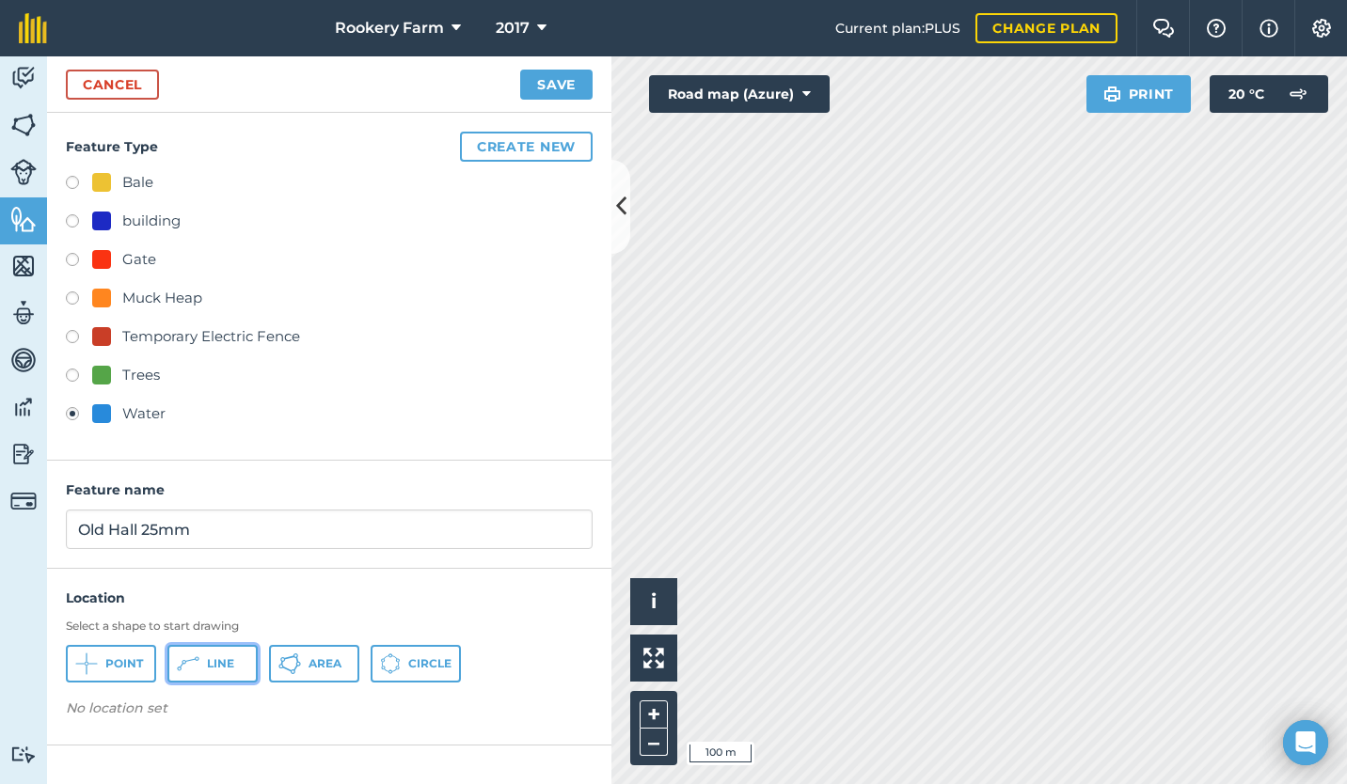
click at [207, 664] on span "Line" at bounding box center [220, 663] width 27 height 15
click at [552, 78] on button "Save" at bounding box center [556, 85] width 72 height 30
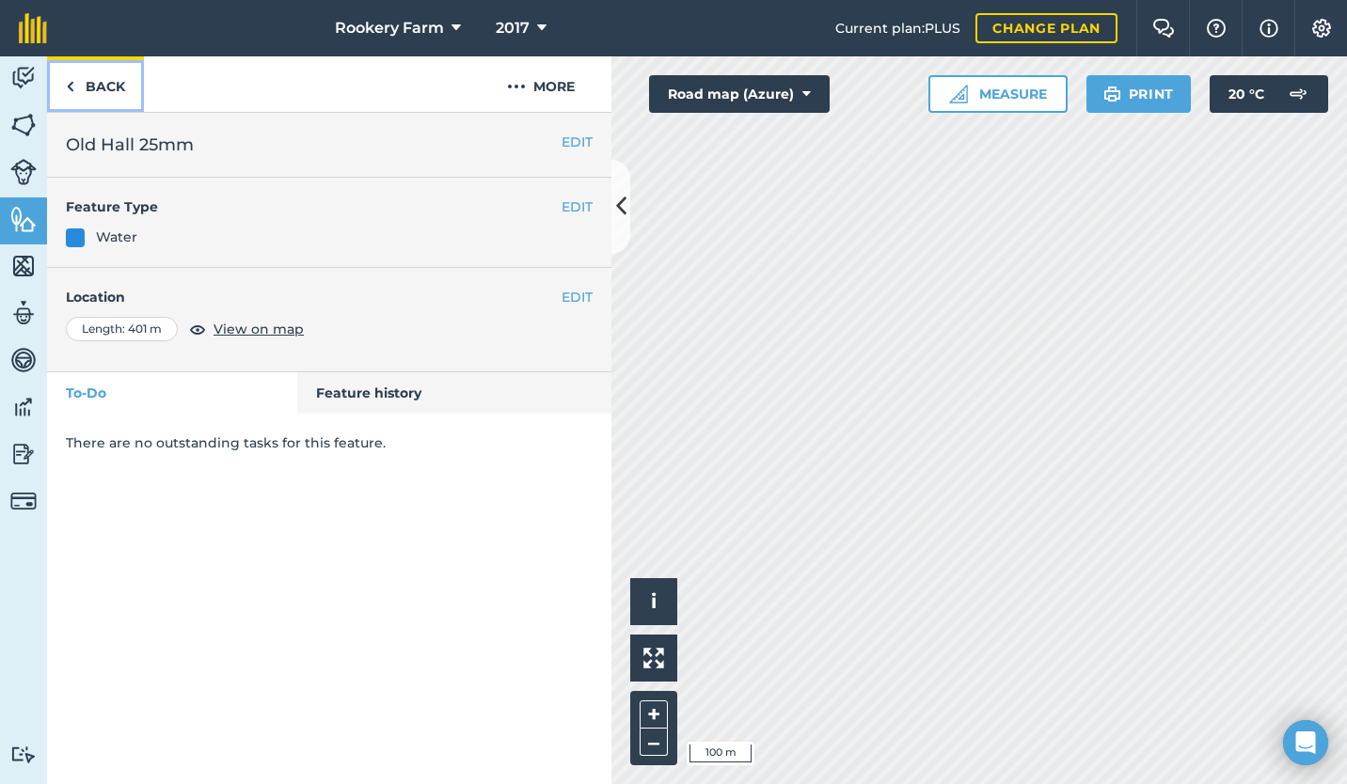
click at [81, 86] on link "Back" at bounding box center [95, 83] width 97 height 55
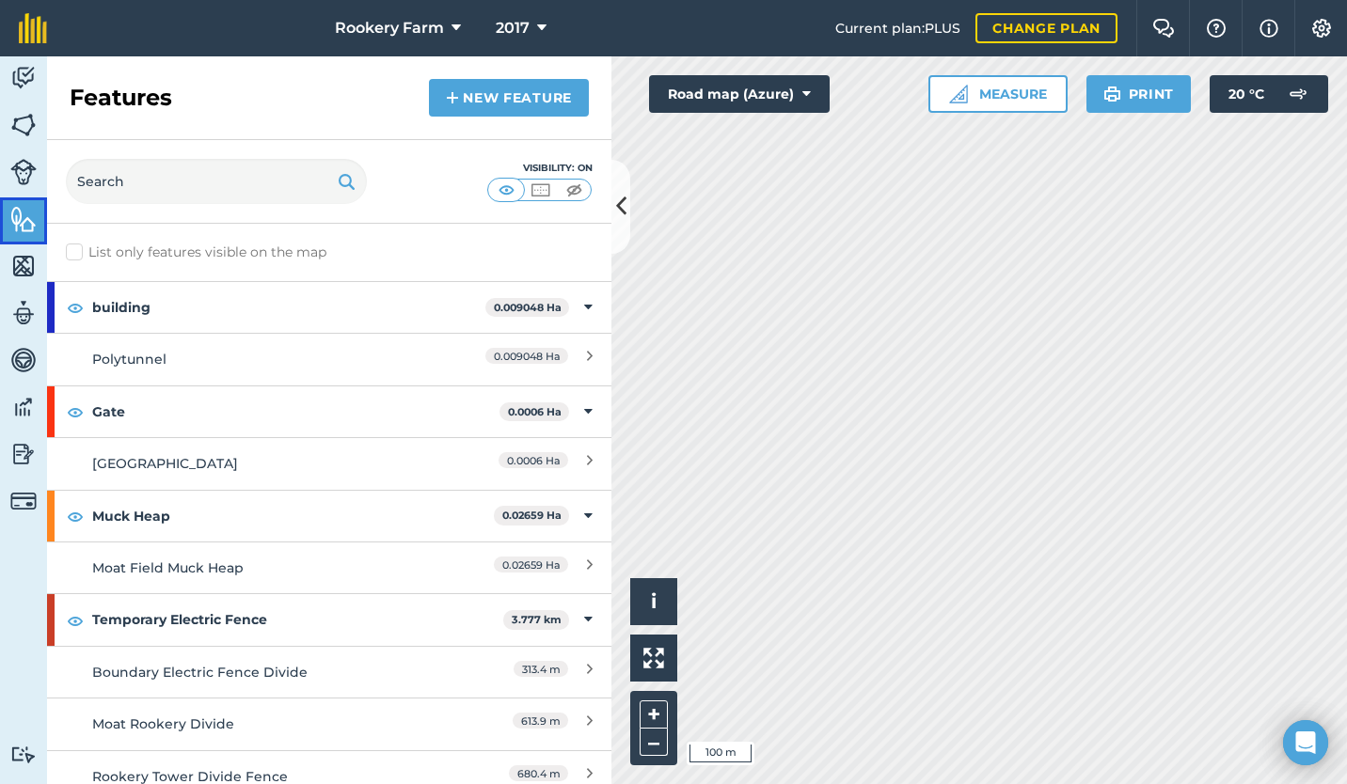
click at [23, 224] on img at bounding box center [23, 219] width 26 height 28
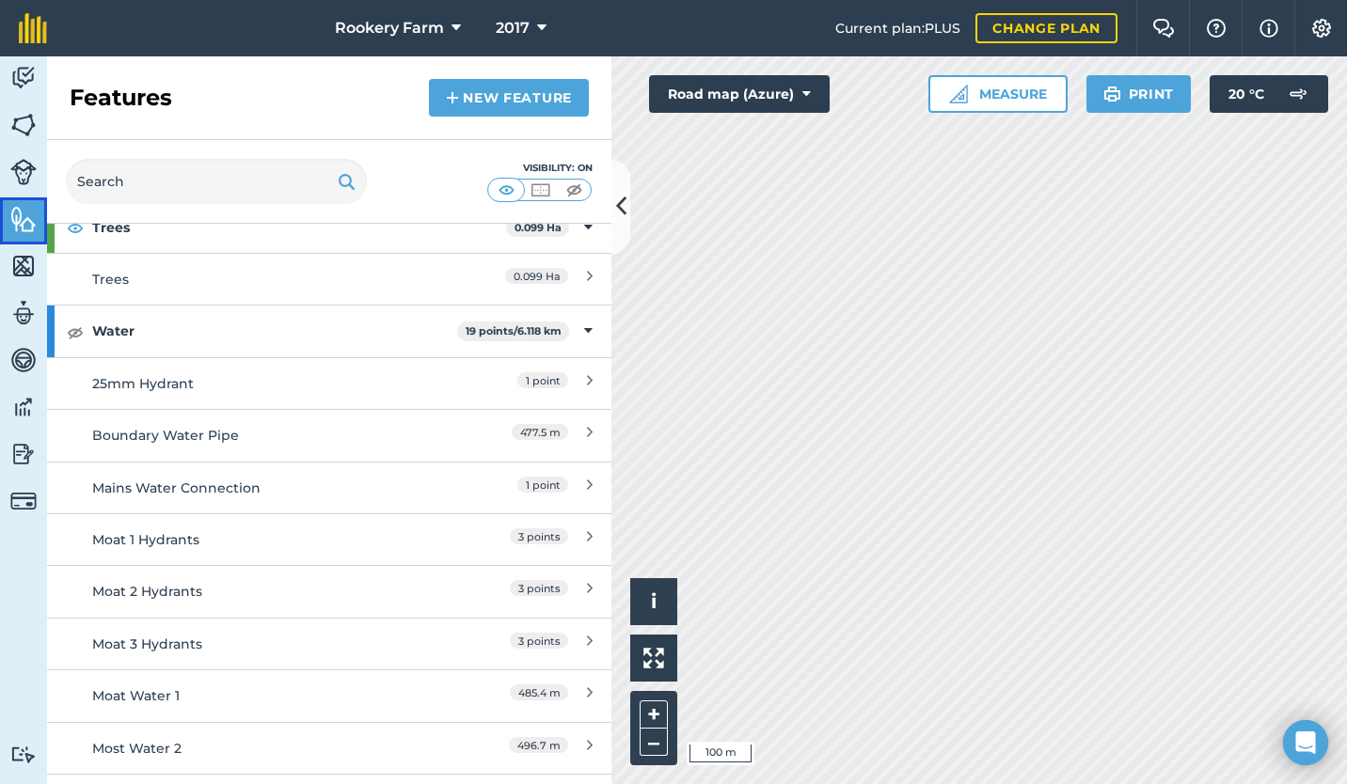
scroll to position [969, 0]
click at [73, 331] on img at bounding box center [75, 329] width 17 height 23
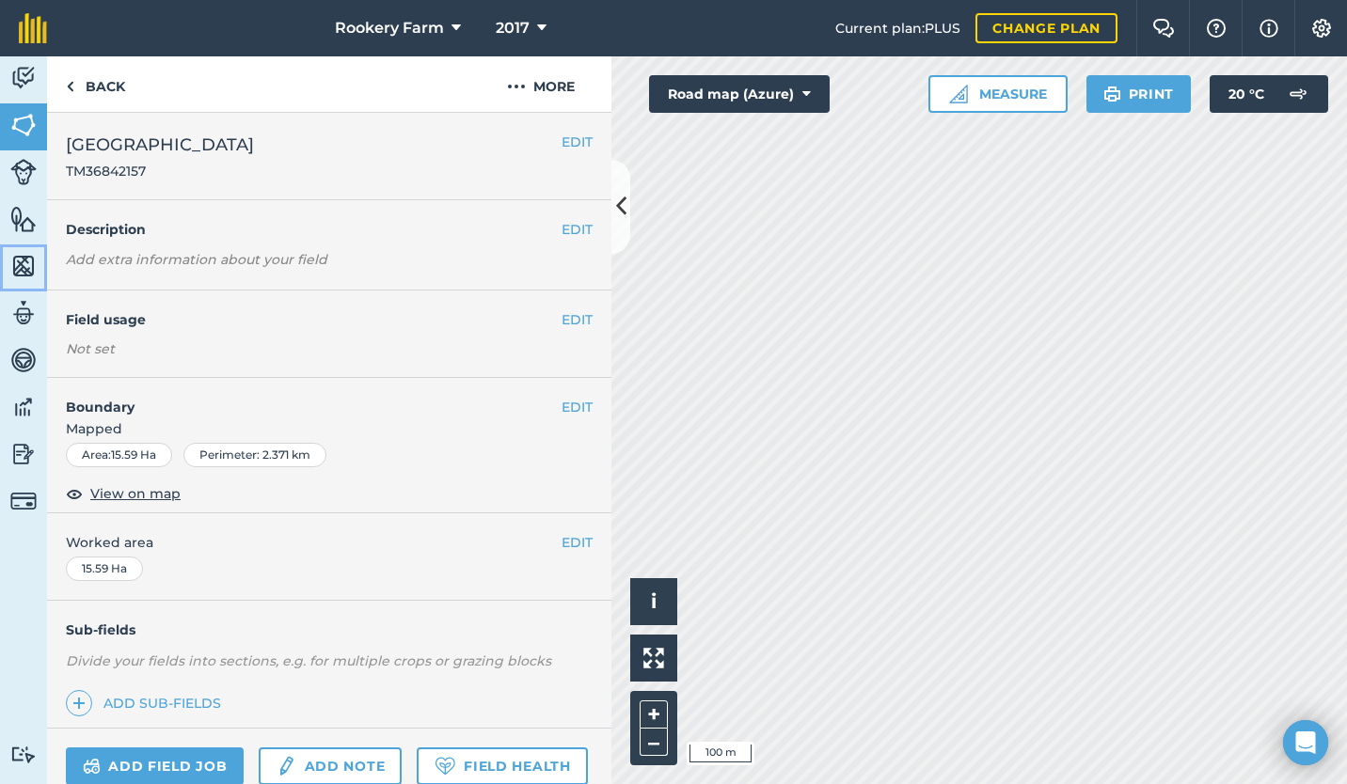
click at [19, 258] on img at bounding box center [23, 266] width 26 height 28
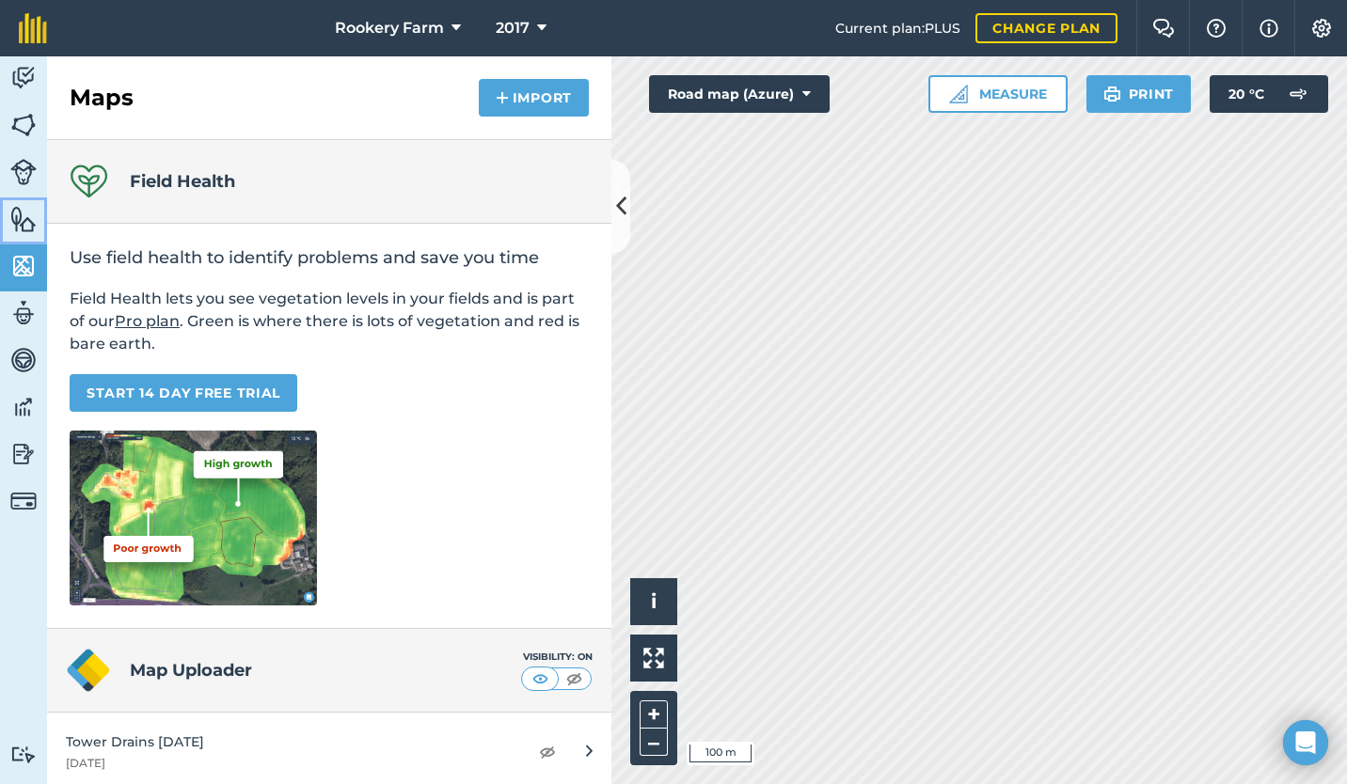
click at [17, 217] on img at bounding box center [23, 219] width 26 height 28
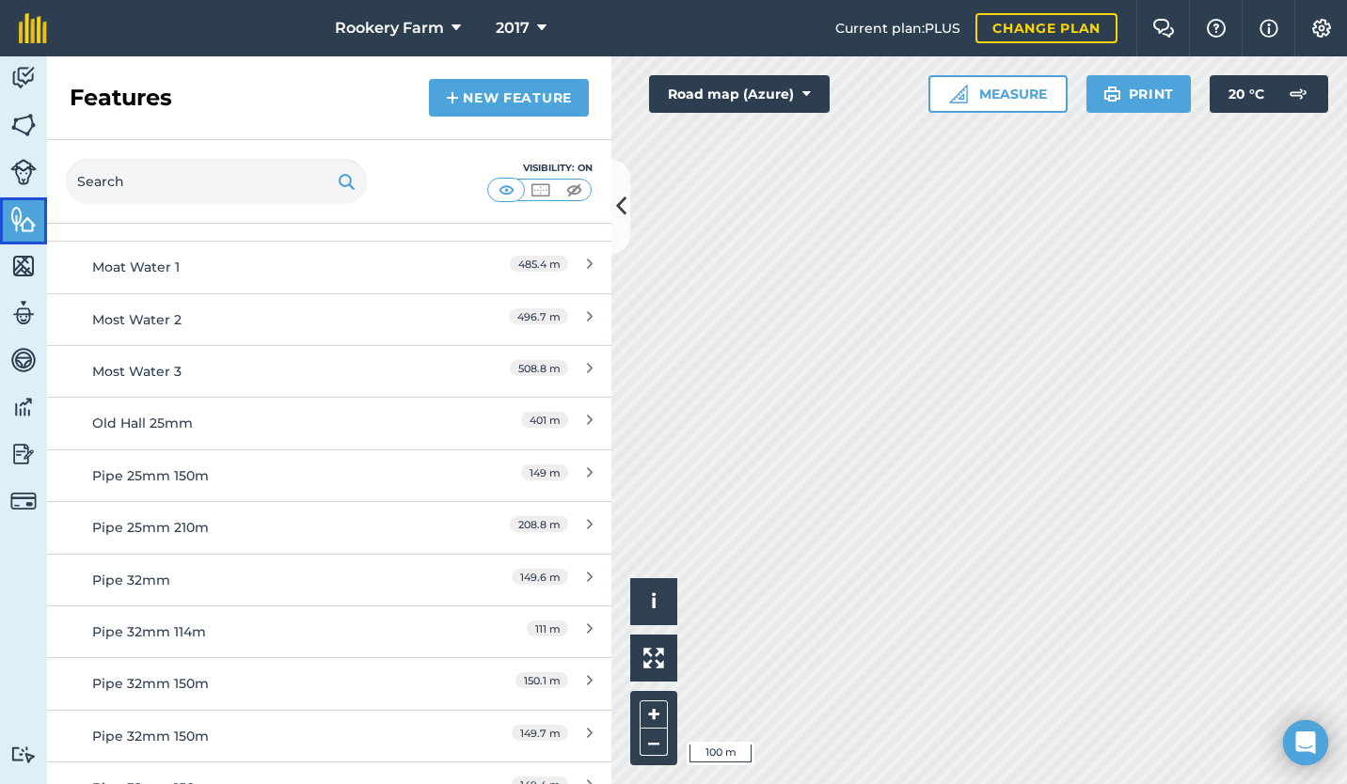
scroll to position [1390, 0]
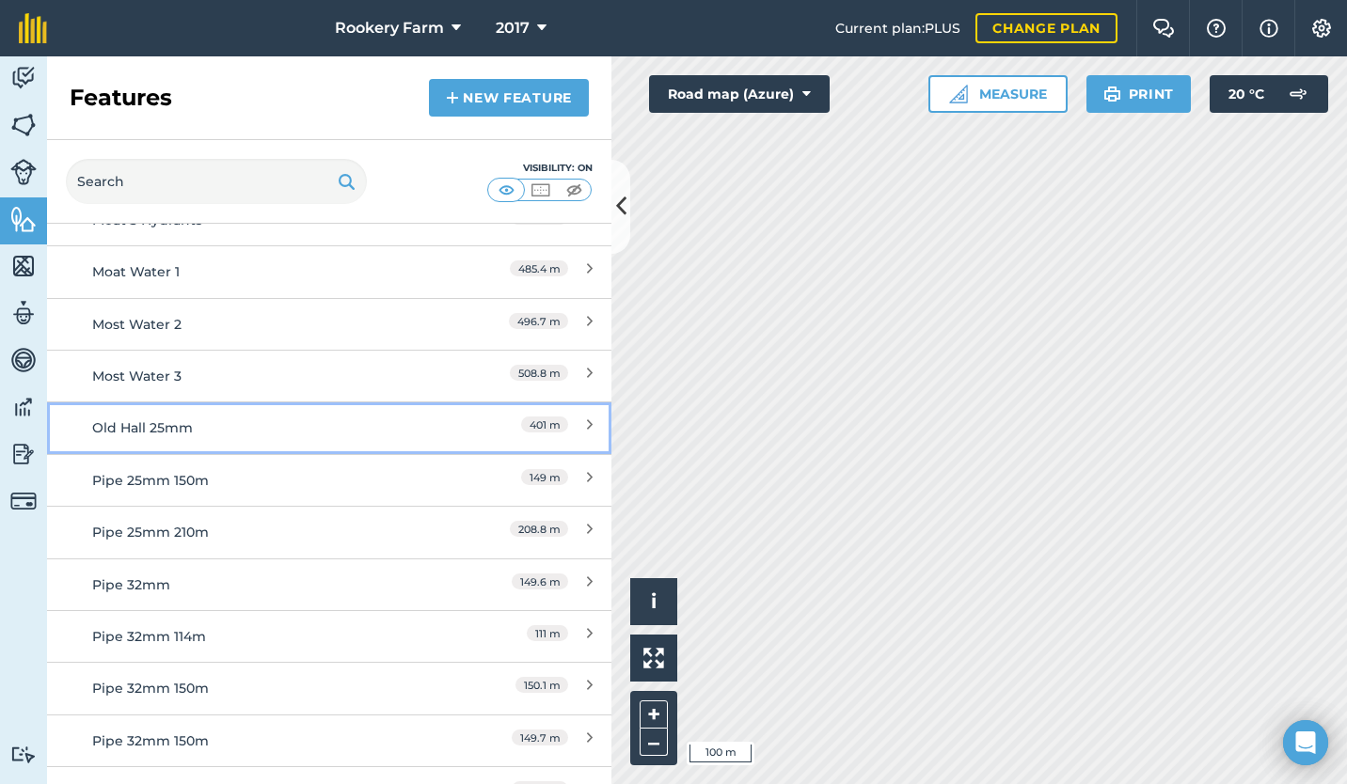
click at [569, 421] on div "401 m" at bounding box center [509, 428] width 166 height 21
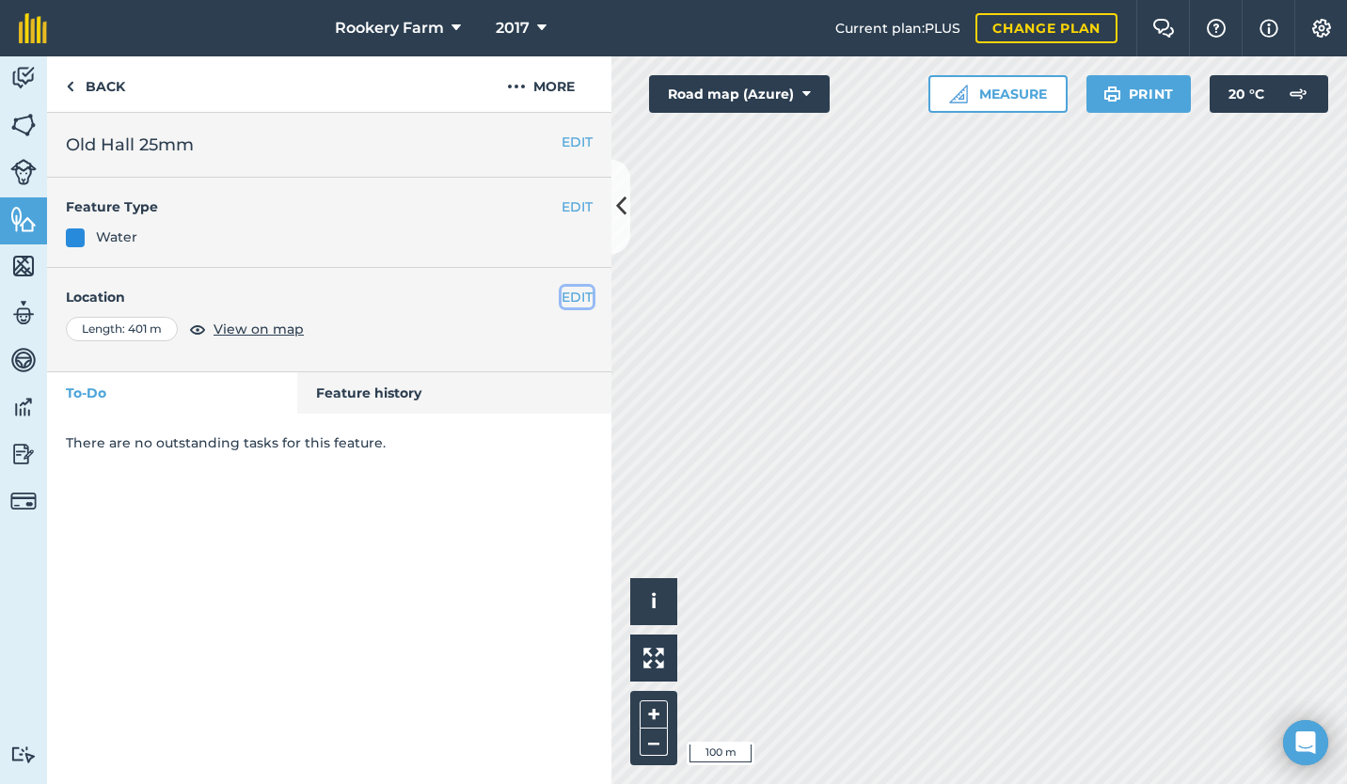
click at [571, 294] on button "EDIT" at bounding box center [576, 297] width 31 height 21
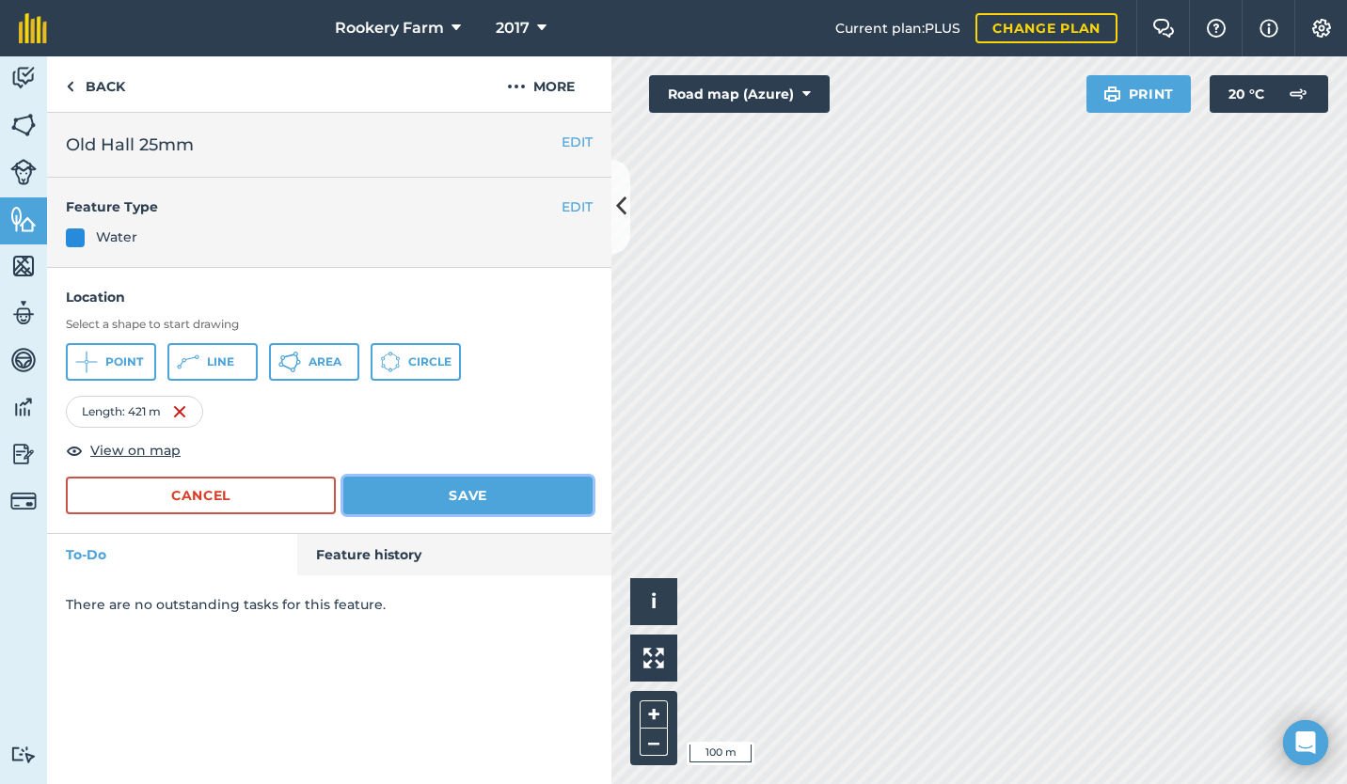
click at [429, 491] on button "Save" at bounding box center [467, 496] width 249 height 38
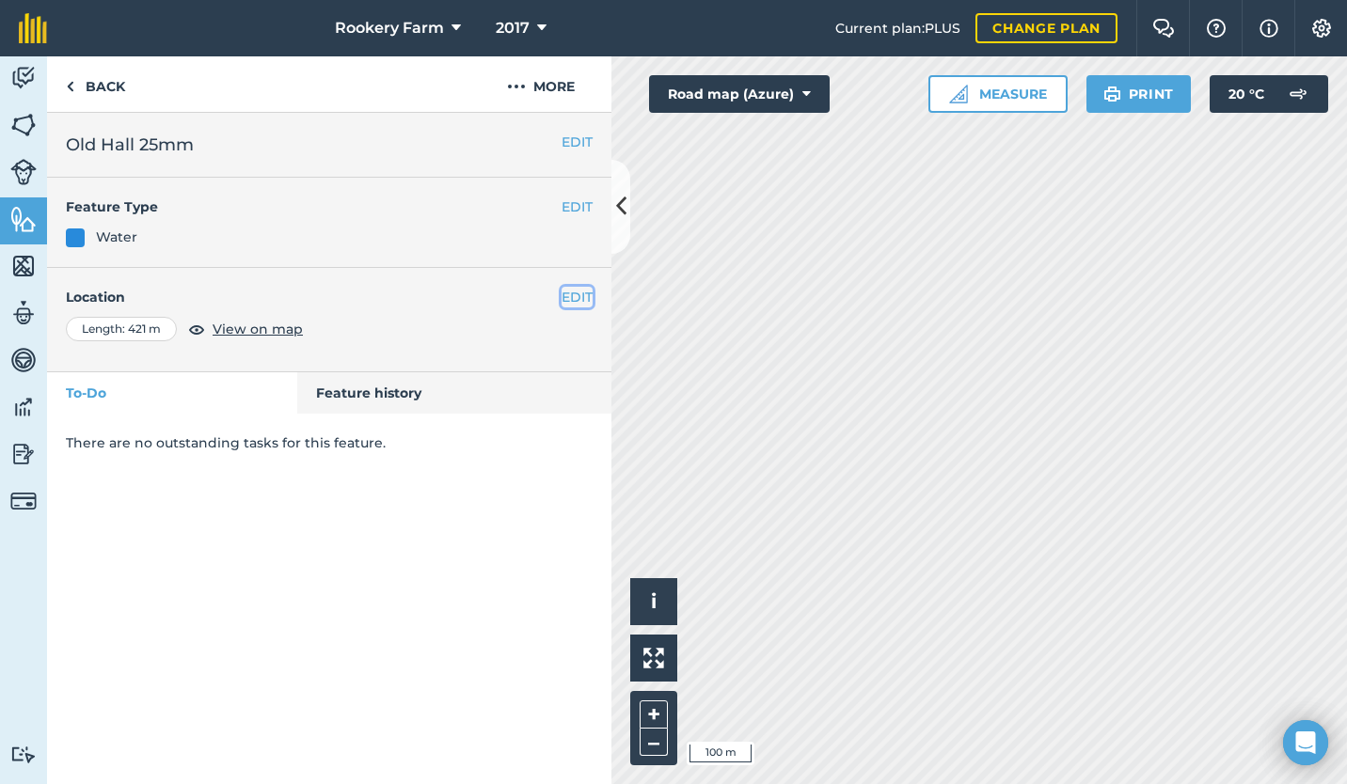
click at [573, 298] on button "EDIT" at bounding box center [576, 297] width 31 height 21
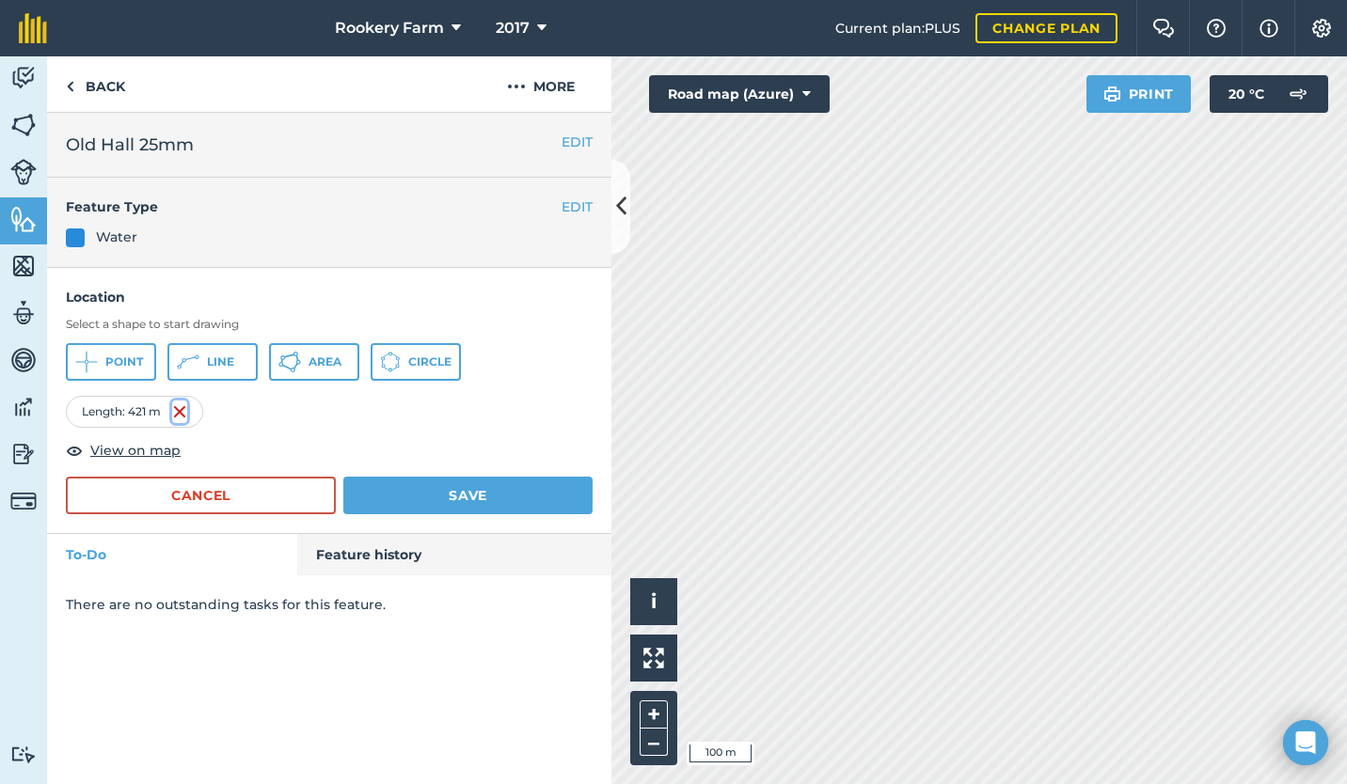
click at [183, 413] on img at bounding box center [179, 412] width 15 height 23
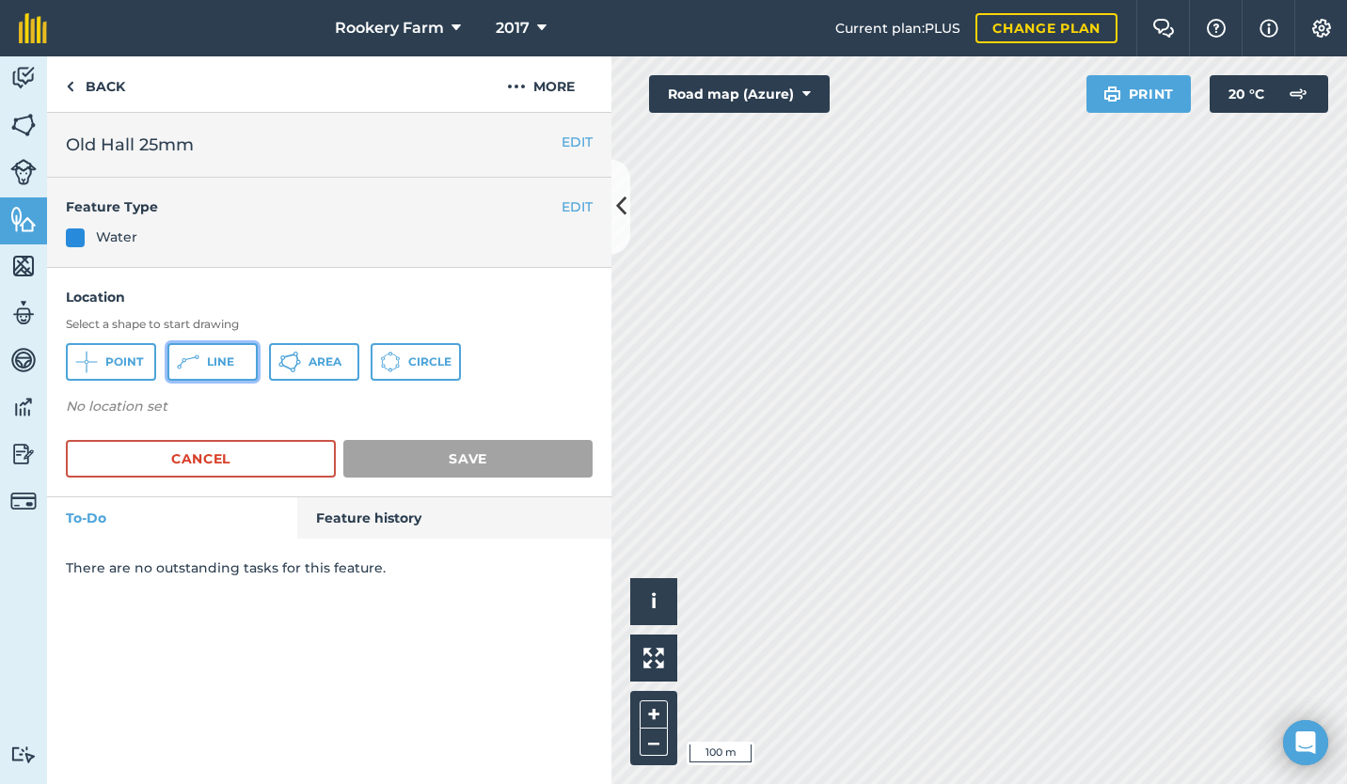
click at [212, 363] on span "Line" at bounding box center [220, 362] width 27 height 15
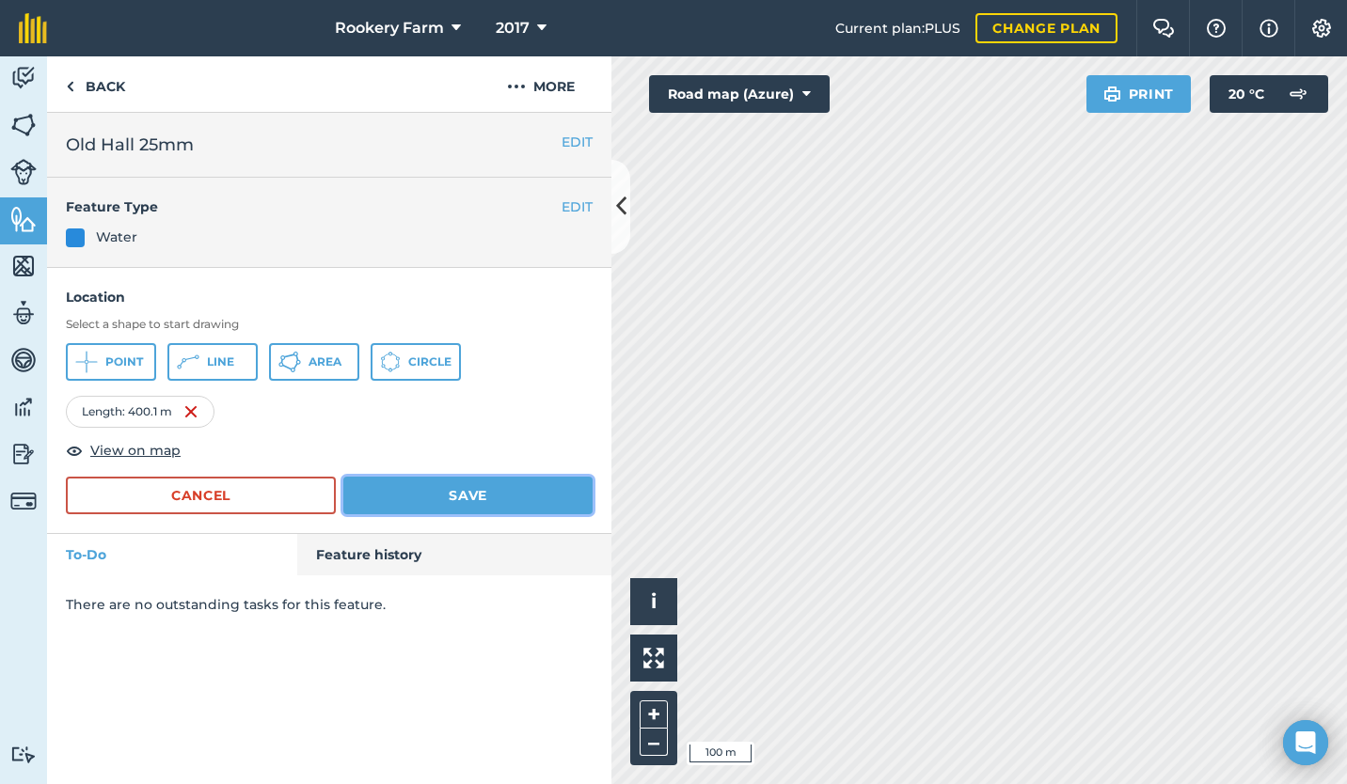
click at [481, 501] on button "Save" at bounding box center [467, 496] width 249 height 38
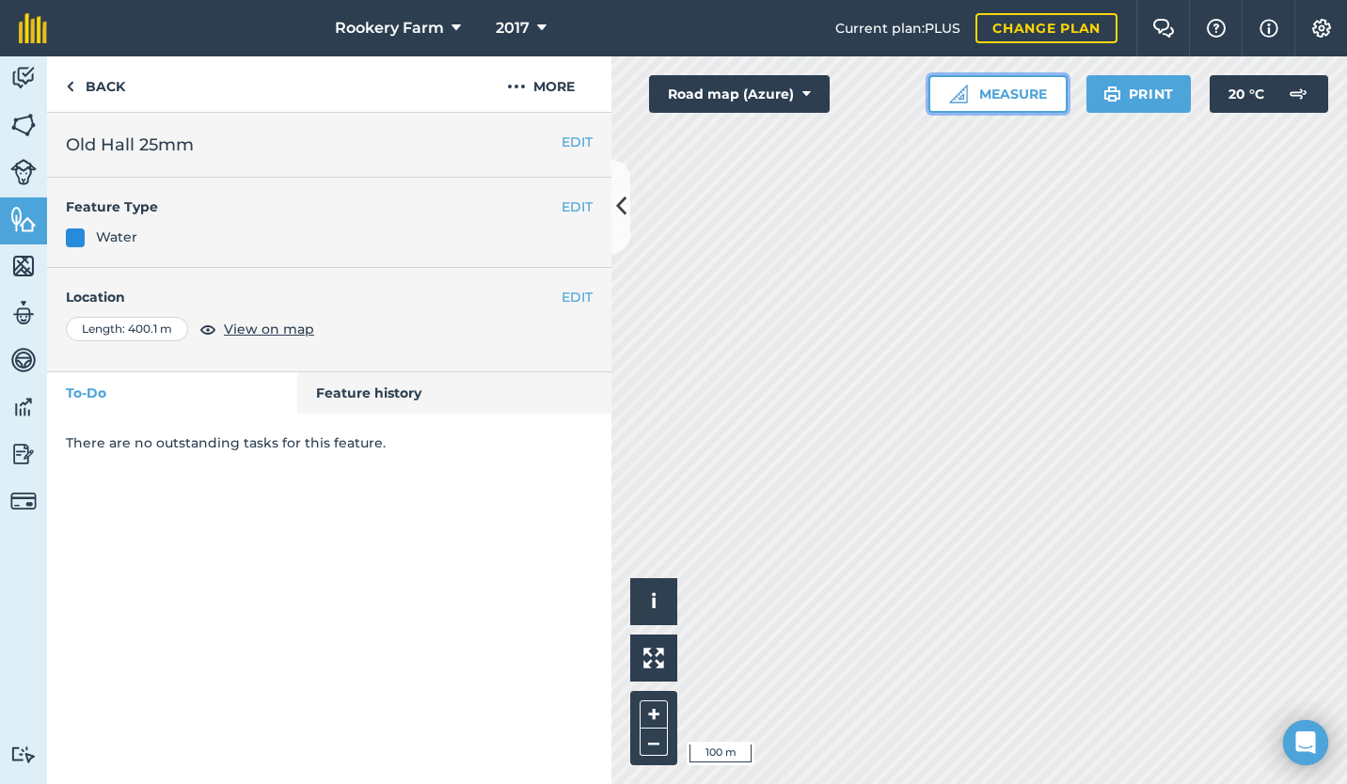
click at [1026, 93] on button "Measure" at bounding box center [997, 94] width 139 height 38
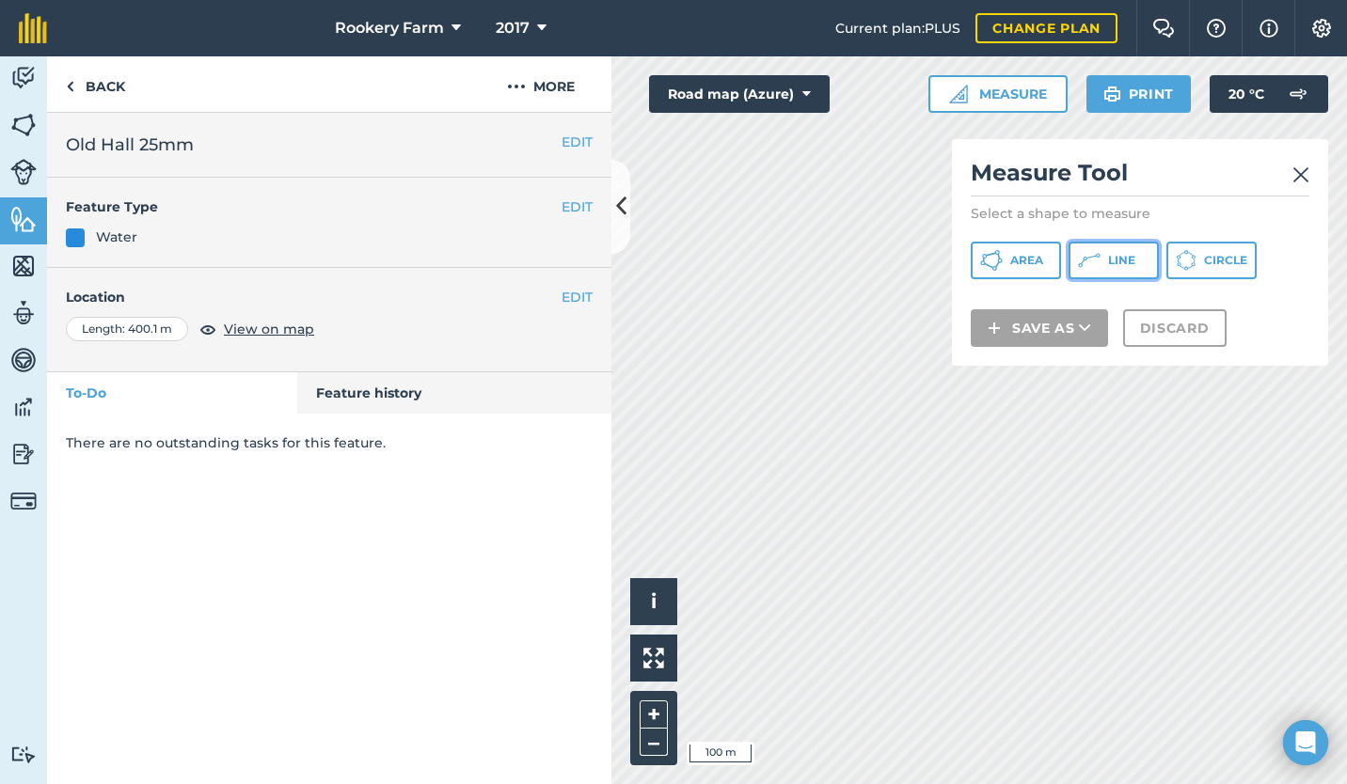
click at [1002, 262] on icon at bounding box center [991, 260] width 23 height 23
click at [1308, 168] on img at bounding box center [1300, 175] width 17 height 23
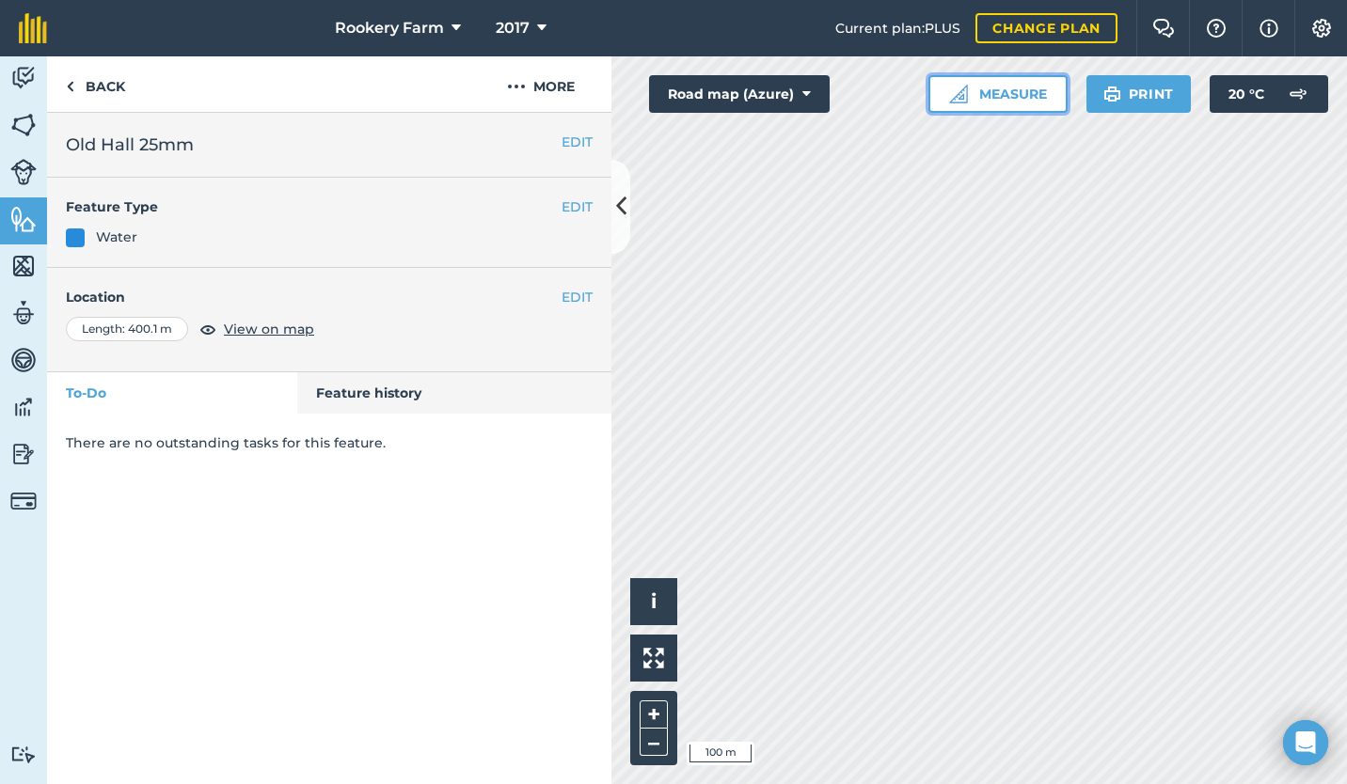
click at [984, 92] on button "Measure" at bounding box center [997, 94] width 139 height 38
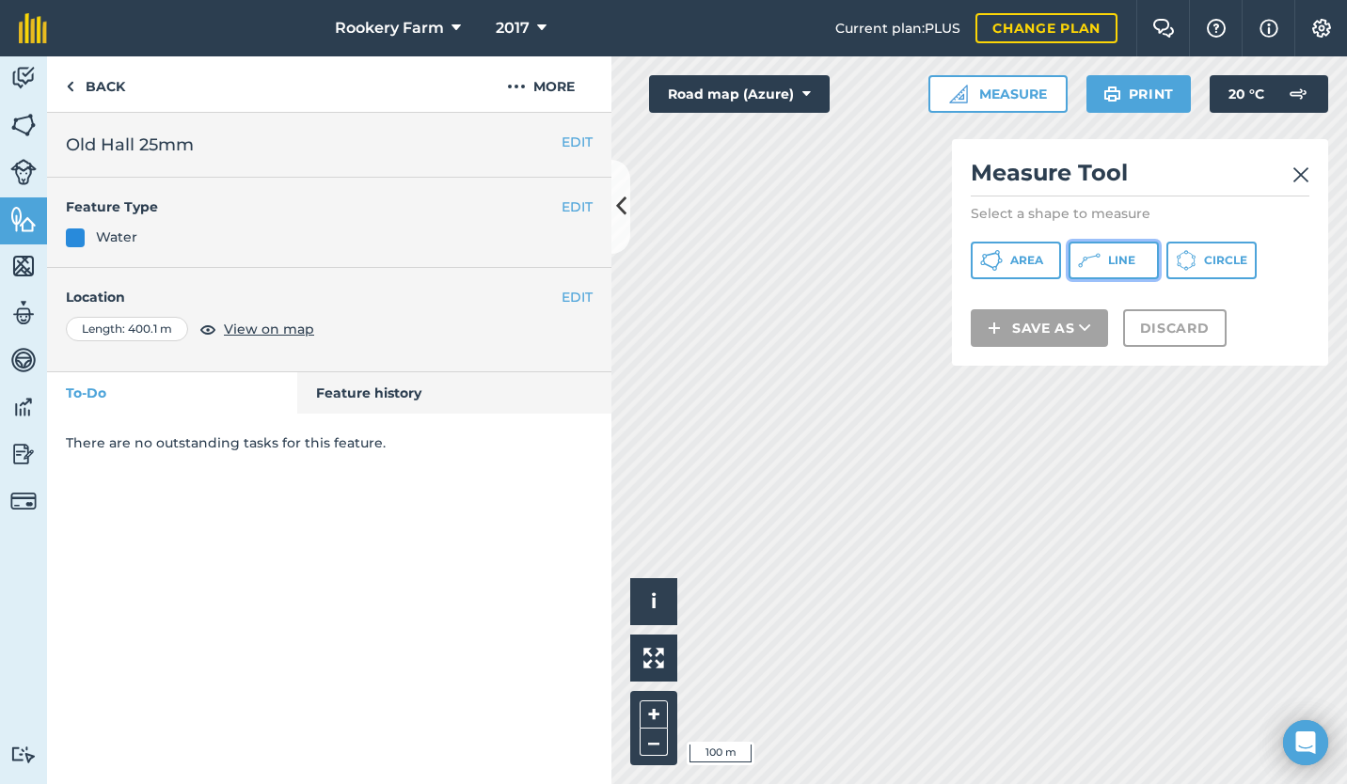
click at [1111, 260] on span "Line" at bounding box center [1121, 260] width 27 height 15
click at [1317, 176] on div "Measure Tool Select a shape to measure Area Line Circle Save as Discard" at bounding box center [1140, 252] width 376 height 227
click at [1300, 175] on img at bounding box center [1300, 175] width 17 height 23
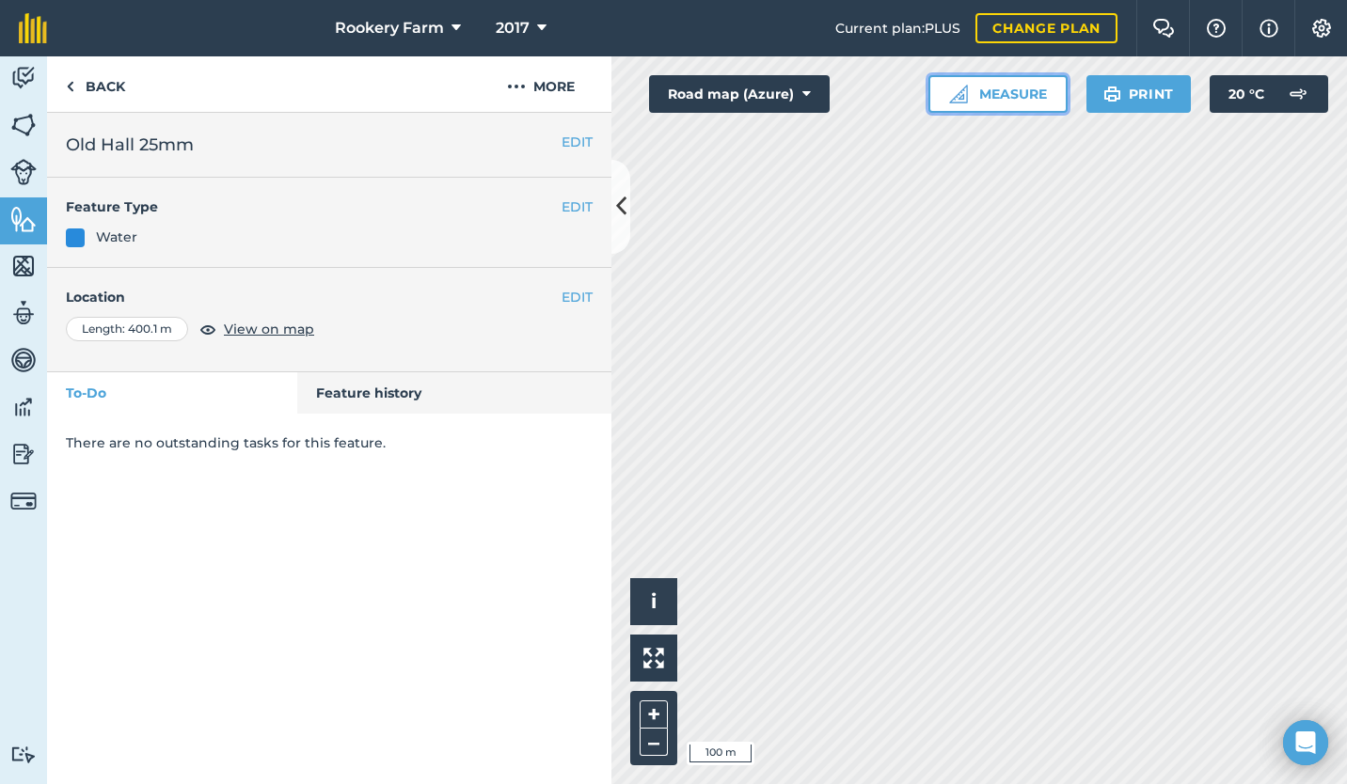
click at [987, 91] on button "Measure" at bounding box center [997, 94] width 139 height 38
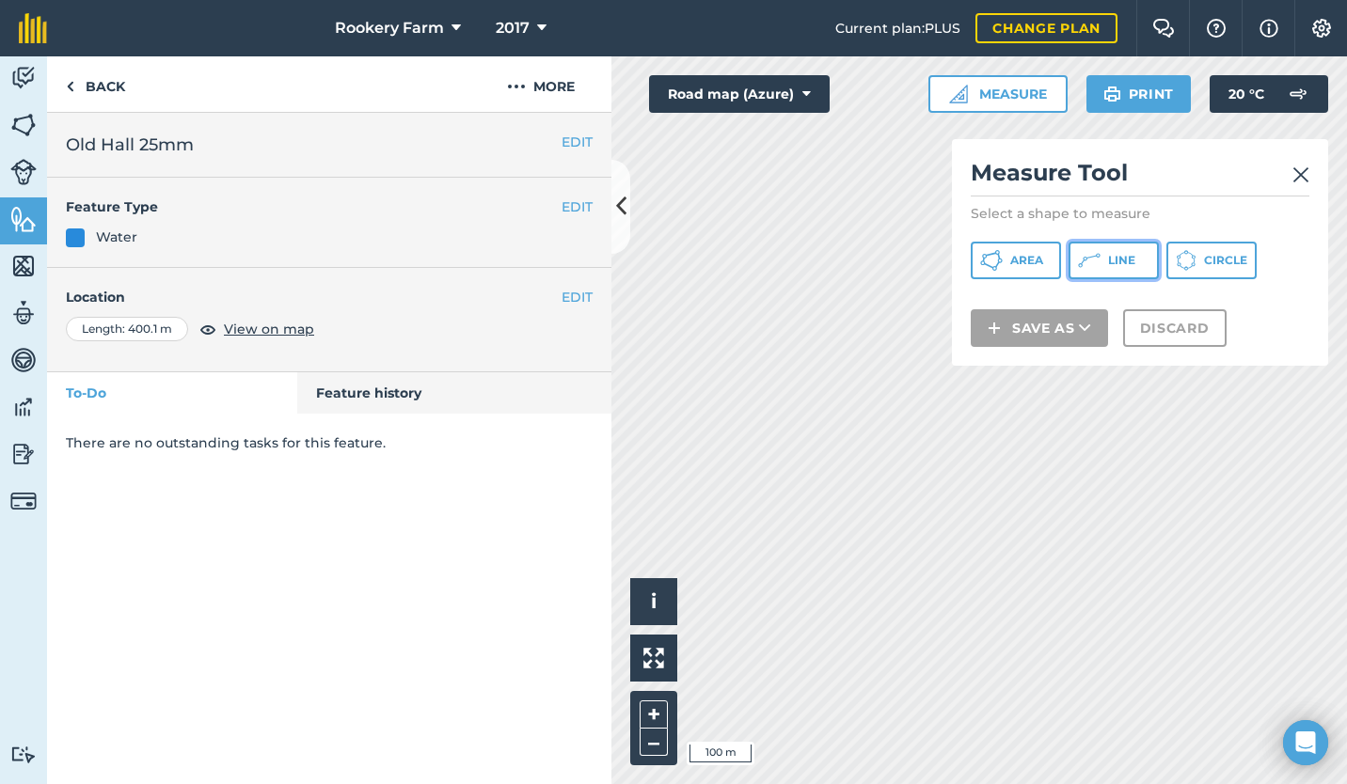
click at [1104, 258] on button "Line" at bounding box center [1113, 261] width 90 height 38
click at [1296, 180] on img at bounding box center [1300, 175] width 17 height 23
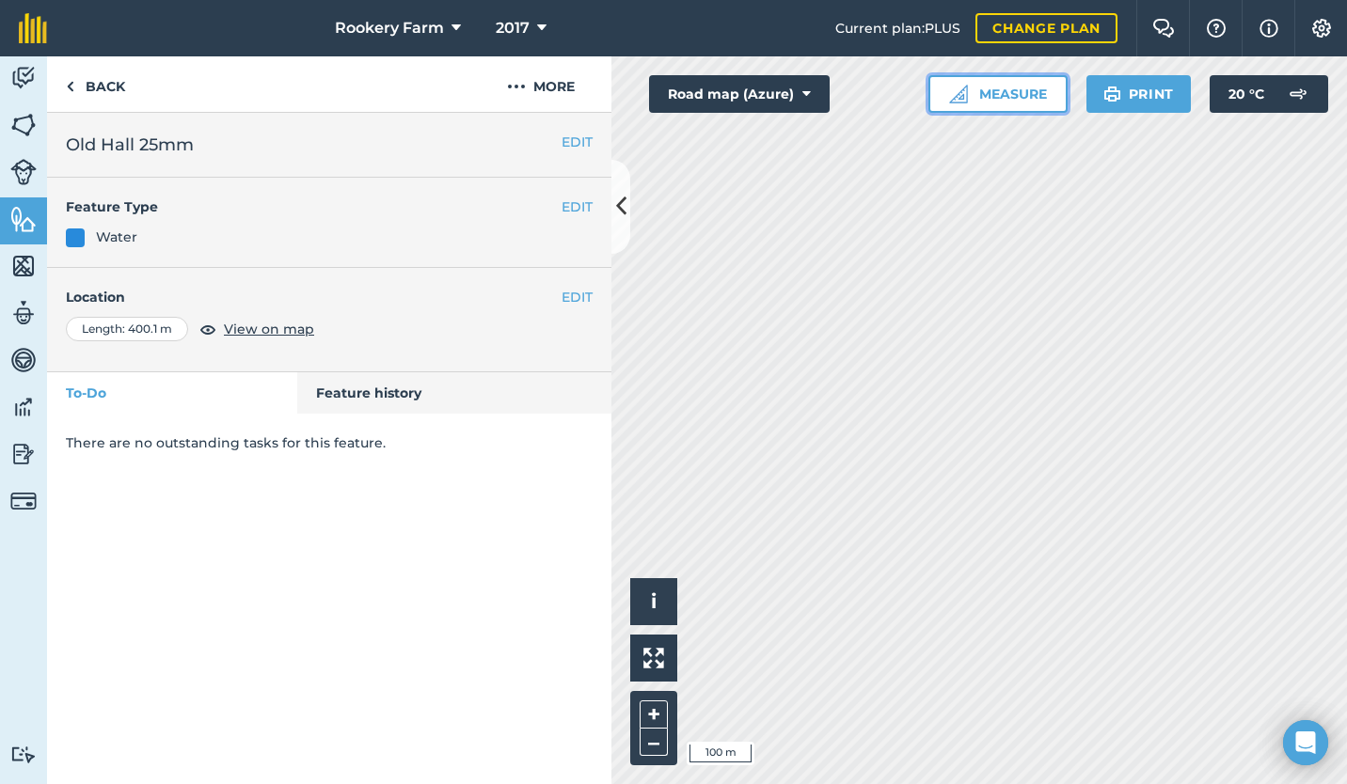
click at [1009, 93] on button "Measure" at bounding box center [997, 94] width 139 height 38
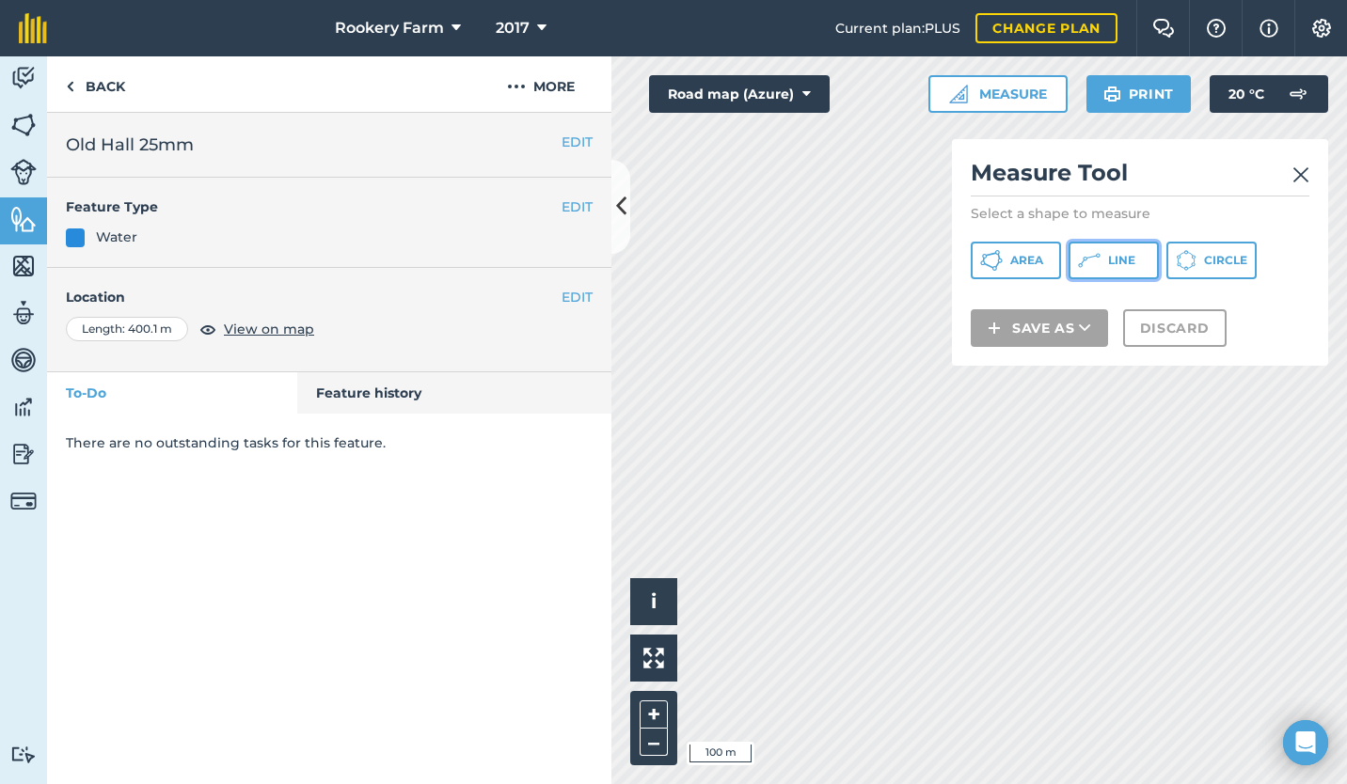
click at [1104, 261] on button "Line" at bounding box center [1113, 261] width 90 height 38
click at [1295, 182] on img at bounding box center [1300, 175] width 17 height 23
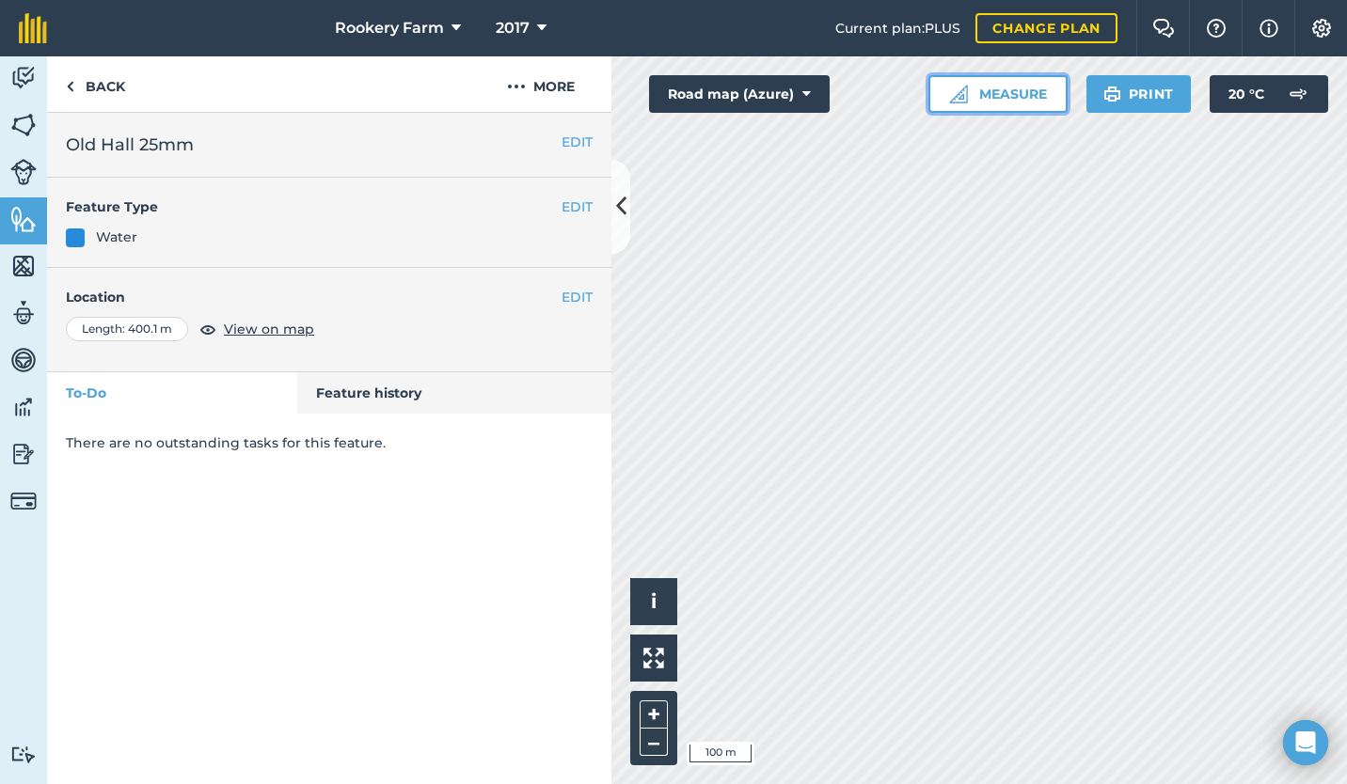
click at [998, 93] on button "Measure" at bounding box center [997, 94] width 139 height 38
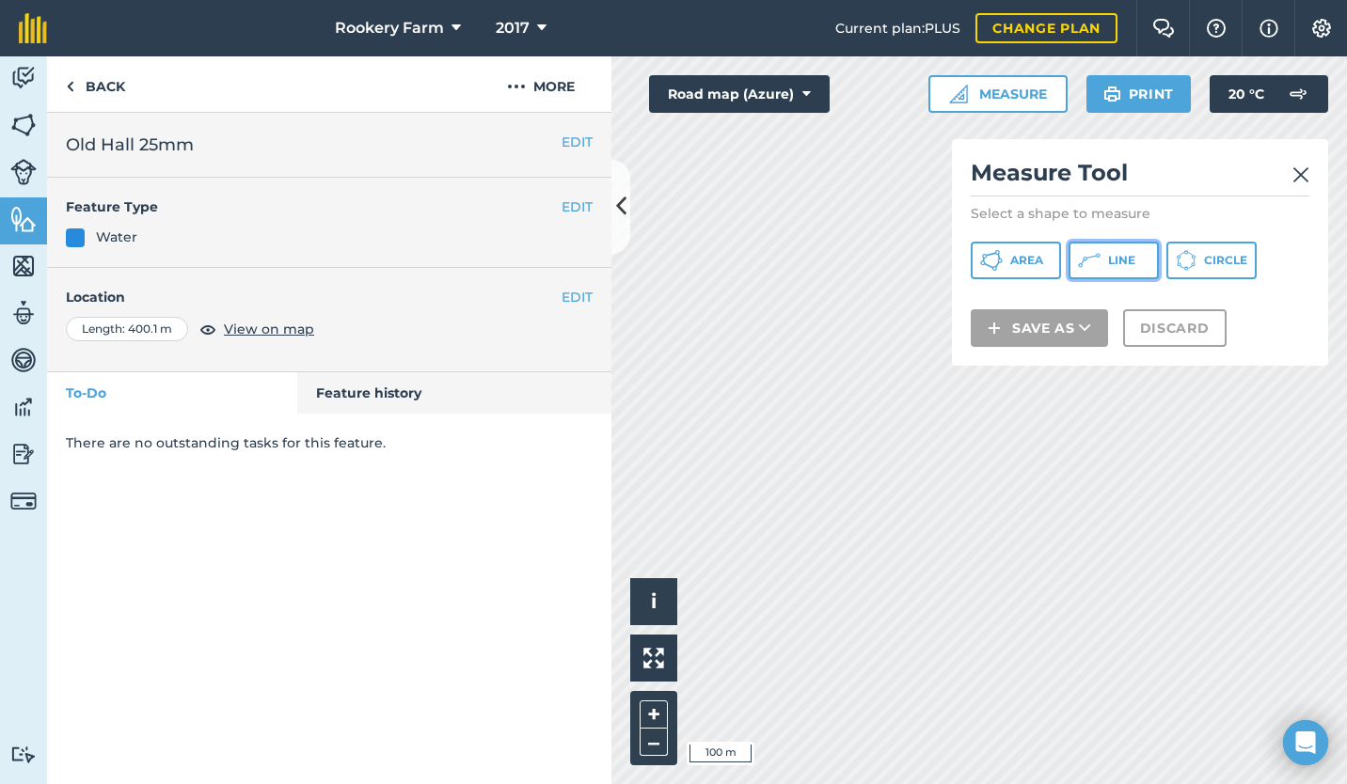
click at [1103, 260] on button "Line" at bounding box center [1113, 261] width 90 height 38
click at [1296, 170] on img at bounding box center [1300, 175] width 17 height 23
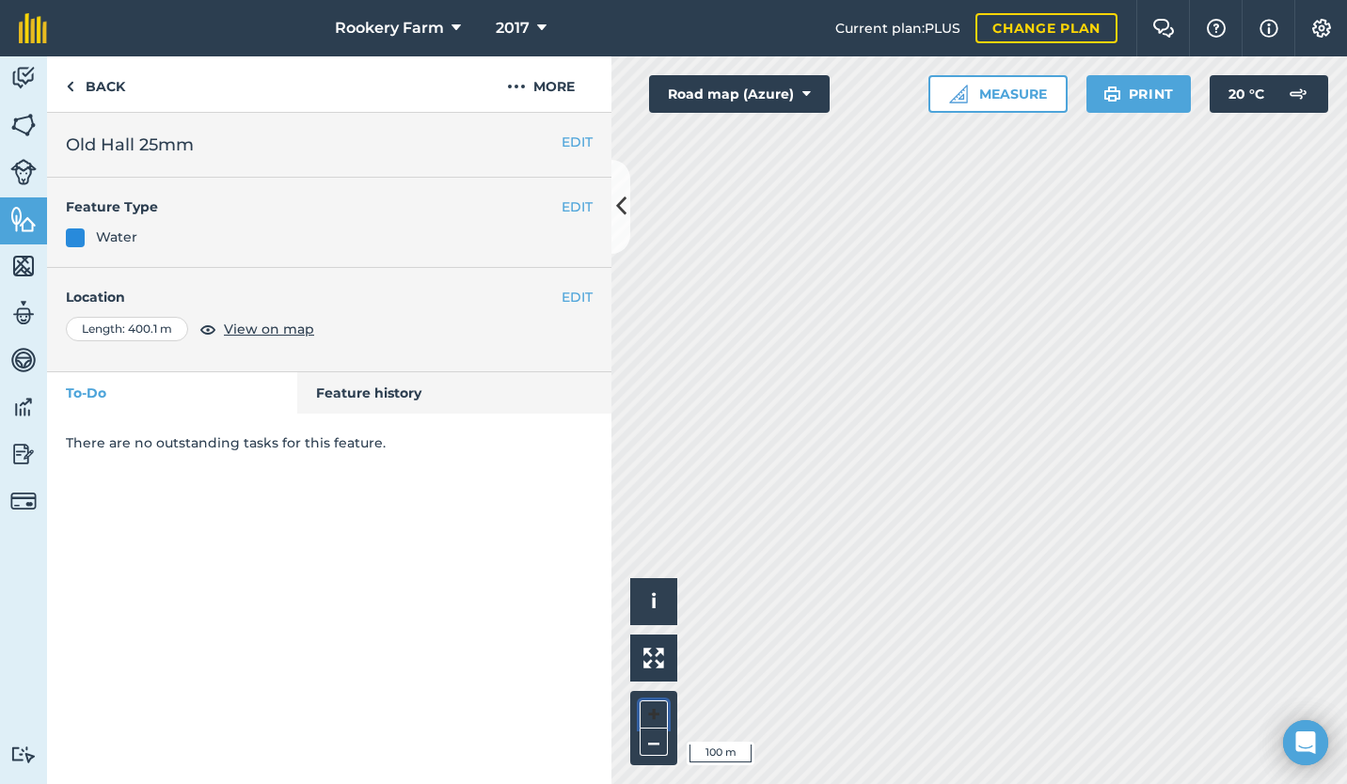
drag, startPoint x: 825, startPoint y: 77, endPoint x: 653, endPoint y: 713, distance: 658.6
click at [653, 713] on button "+" at bounding box center [653, 715] width 28 height 28
click at [88, 86] on link "Back" at bounding box center [95, 83] width 97 height 55
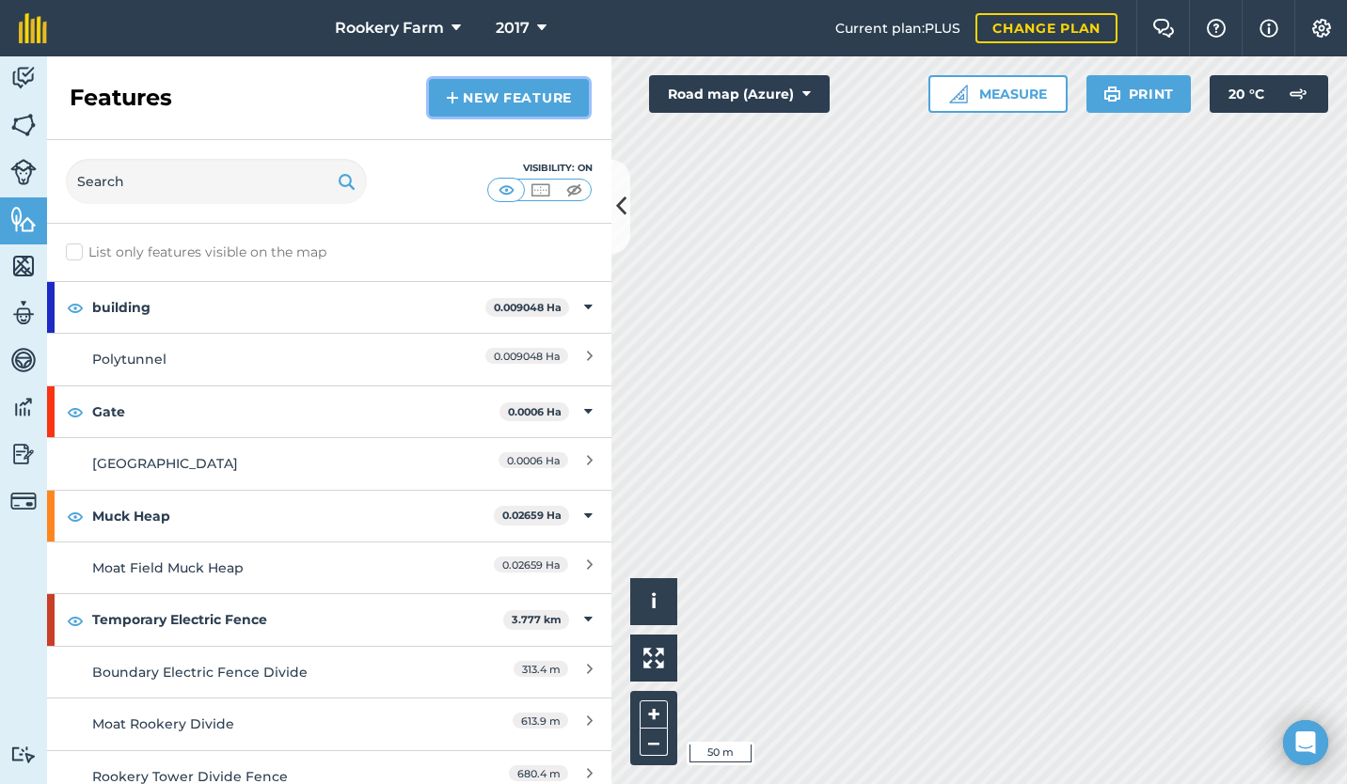
click at [483, 96] on link "New feature" at bounding box center [509, 98] width 160 height 38
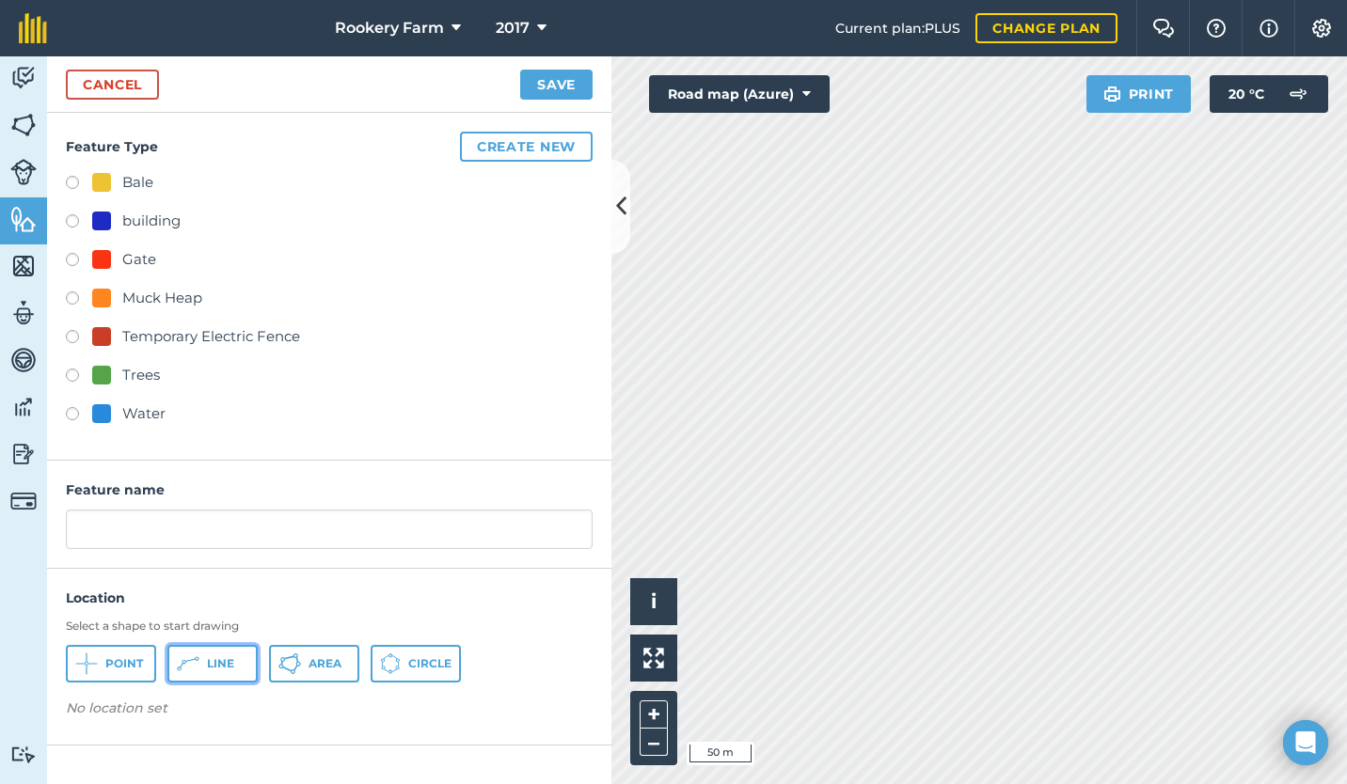
click at [218, 664] on span "Line" at bounding box center [220, 663] width 27 height 15
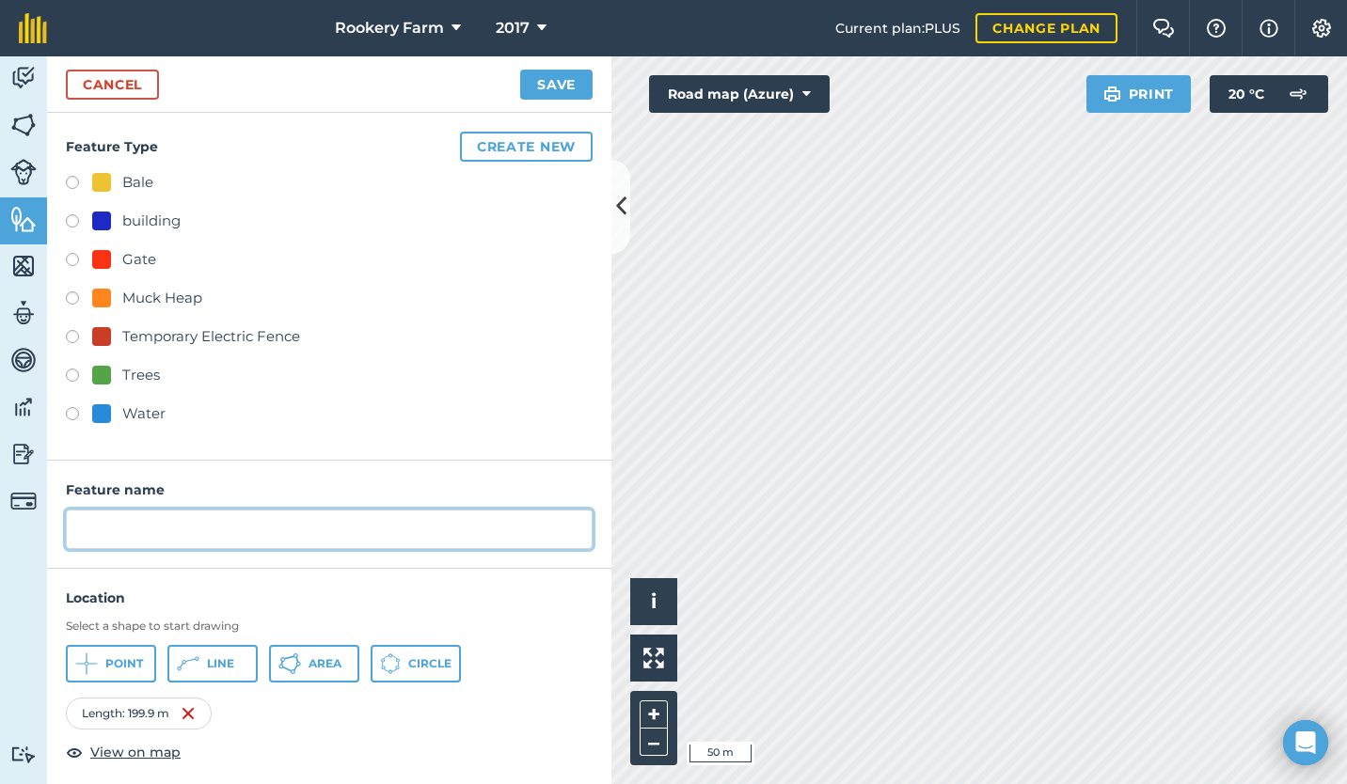
click at [235, 516] on input "text" at bounding box center [329, 529] width 527 height 39
type input "[PERSON_NAME] 25mm"
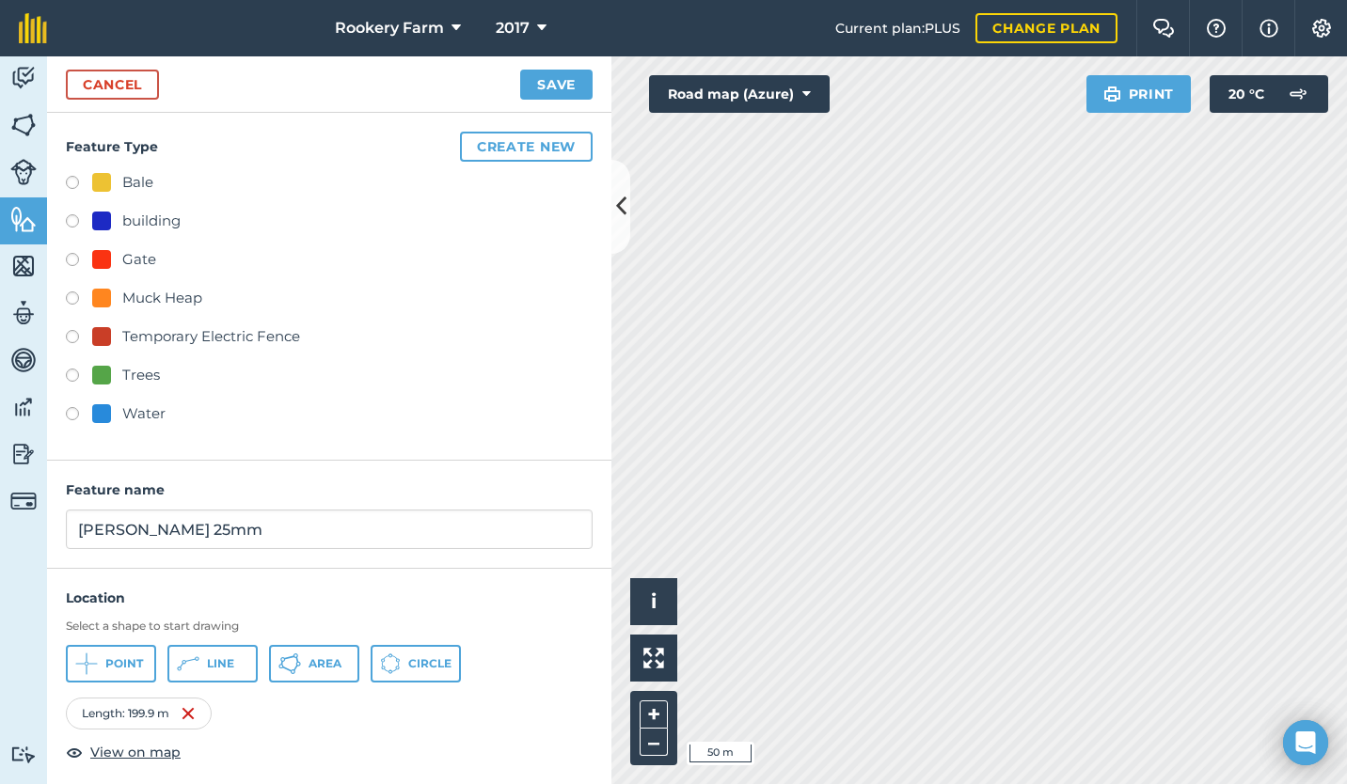
click at [77, 410] on label at bounding box center [79, 416] width 26 height 19
radio input "true"
click at [540, 86] on button "Save" at bounding box center [556, 85] width 72 height 30
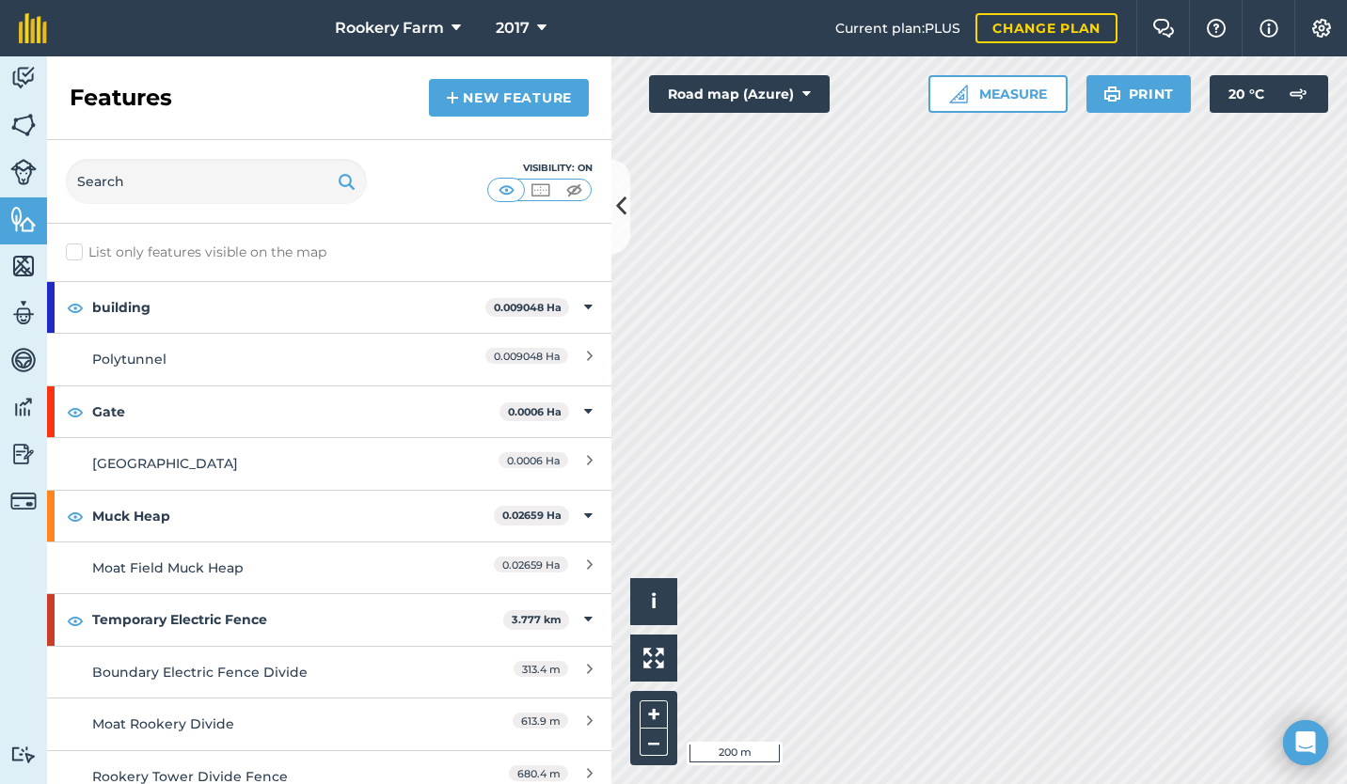
click at [572, 82] on div "Activity Fields Livestock Features Maps Team Vehicles Data Reporting Billing Tu…" at bounding box center [673, 420] width 1347 height 728
click at [763, 0] on html "Rookery Farm 2017 Current plan : PLUS Change plan Farm Chat Help Info Settings …" at bounding box center [673, 392] width 1347 height 784
click at [1304, 783] on html "Rookery Farm 2017 Current plan : PLUS Change plan Farm Chat Help Info Settings …" at bounding box center [673, 392] width 1347 height 784
click at [1044, 783] on html "Rookery Farm 2017 Current plan : PLUS Change plan Farm Chat Help Info Settings …" at bounding box center [673, 392] width 1347 height 784
click at [996, 8] on div "Rookery Farm 2017 Current plan : PLUS Change plan Farm Chat Help Info Settings …" at bounding box center [673, 392] width 1347 height 784
